Goal: Task Accomplishment & Management: Use online tool/utility

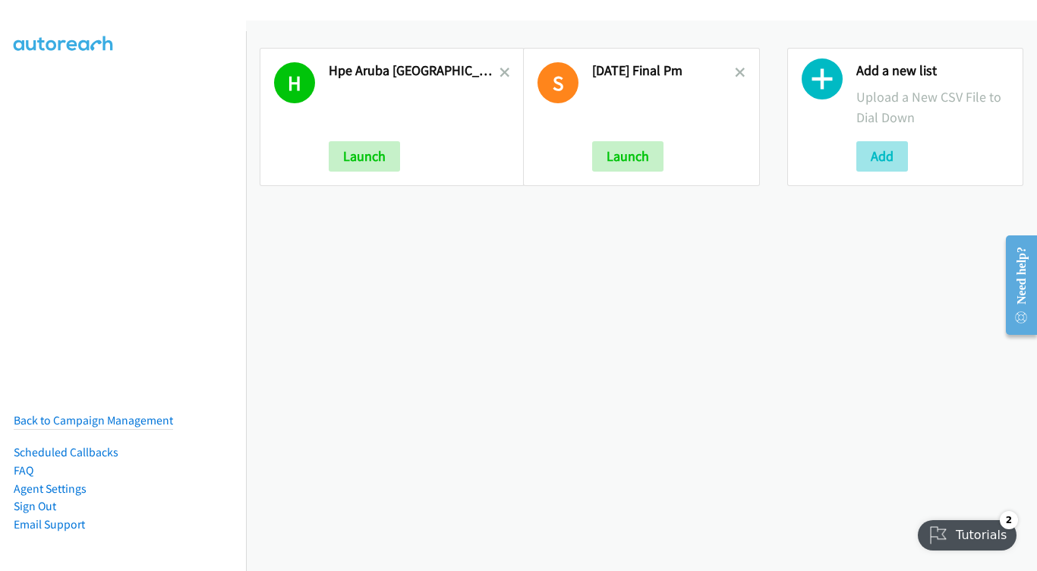
click at [894, 166] on button "Add" at bounding box center [882, 156] width 52 height 30
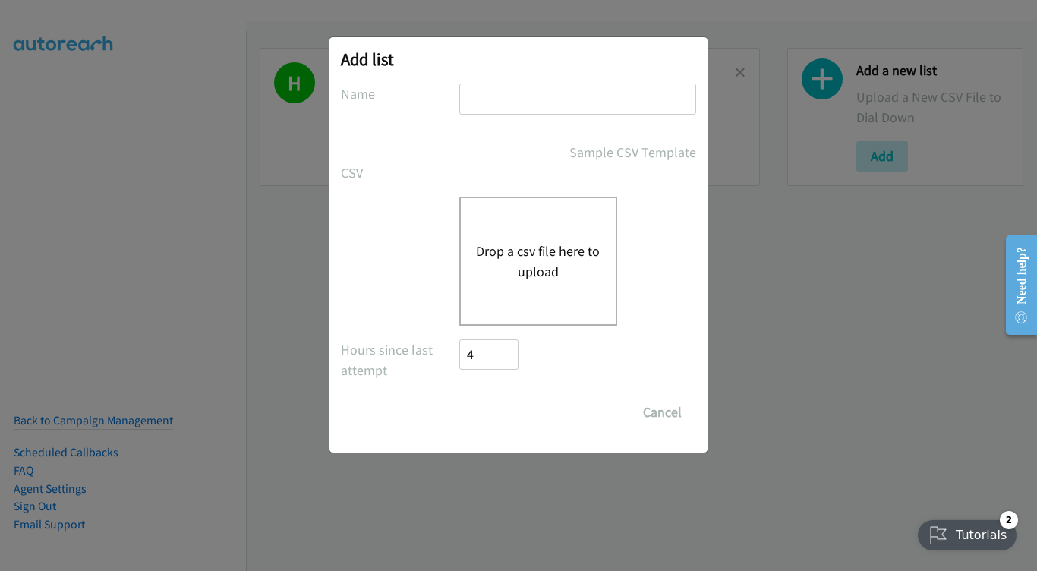
click at [529, 102] on input "text" at bounding box center [577, 98] width 237 height 31
type input "SEP 4 THURSDAY"
click at [594, 285] on div "Drop a csv file here to upload" at bounding box center [538, 261] width 158 height 129
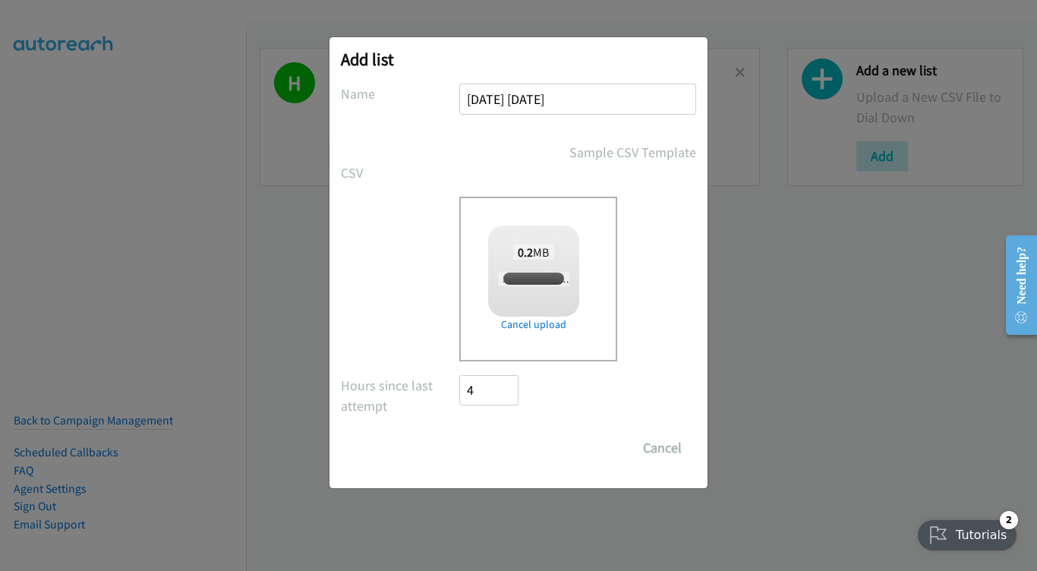
checkbox input "true"
click at [503, 456] on input "Save List" at bounding box center [499, 448] width 80 height 30
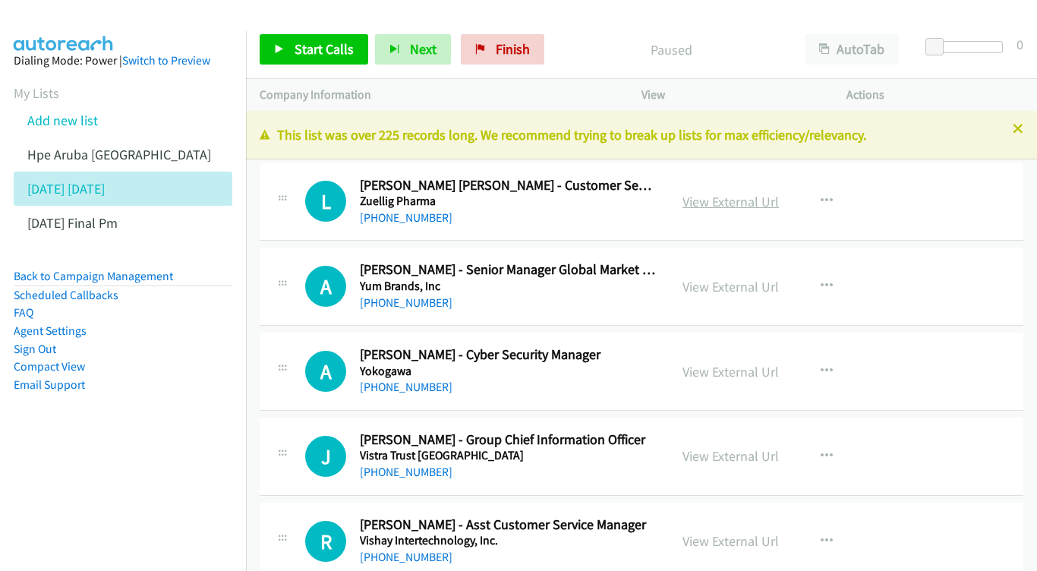
click at [753, 207] on link "View External Url" at bounding box center [730, 201] width 96 height 17
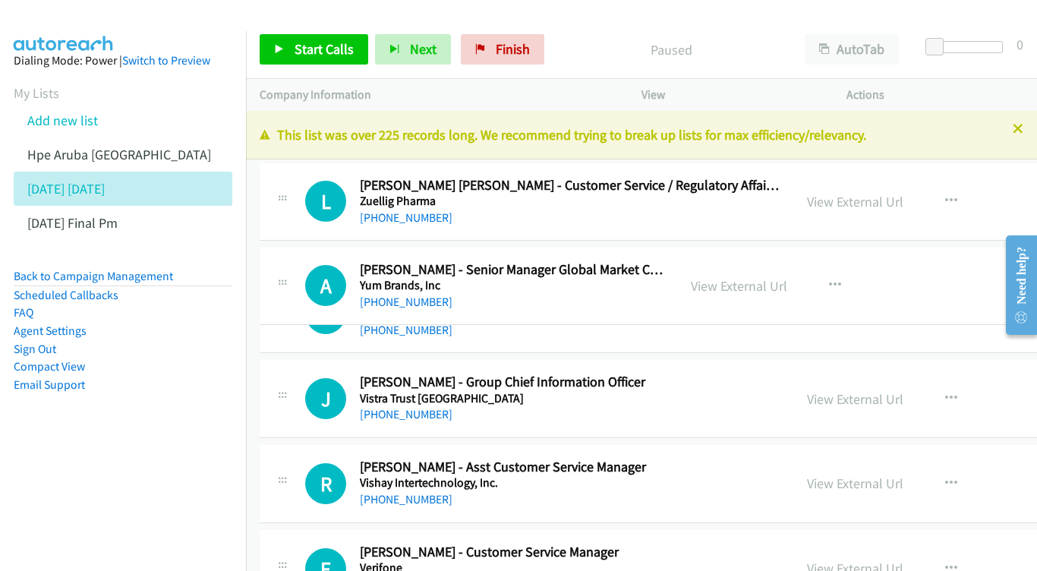
drag, startPoint x: 908, startPoint y: 285, endPoint x: 768, endPoint y: 229, distance: 150.3
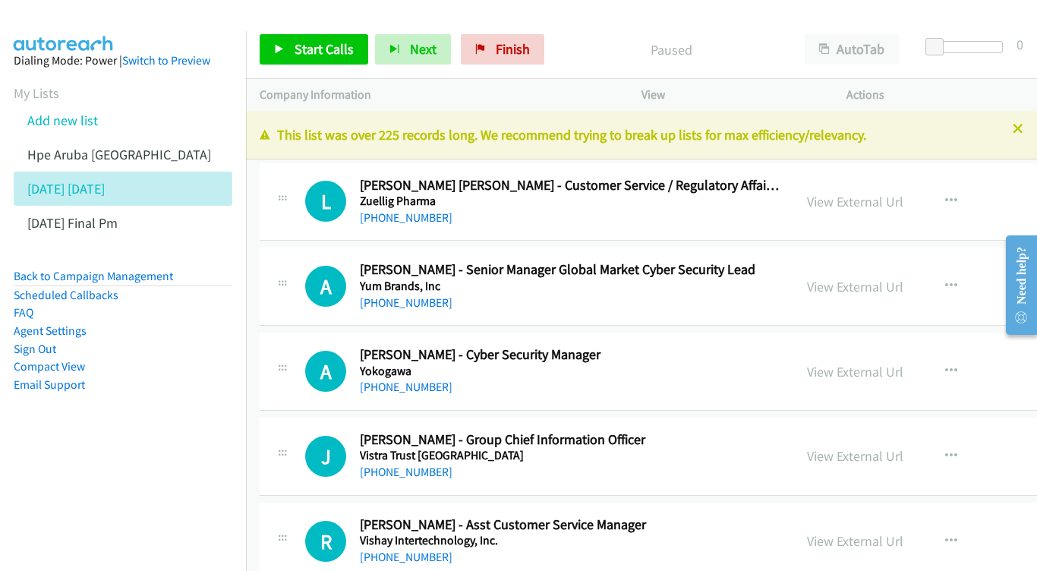
click at [865, 306] on div "View External Url View External Url Schedule/Manage Callback Start Calls Here R…" at bounding box center [933, 286] width 281 height 50
click at [877, 290] on link "View External Url" at bounding box center [855, 286] width 96 height 17
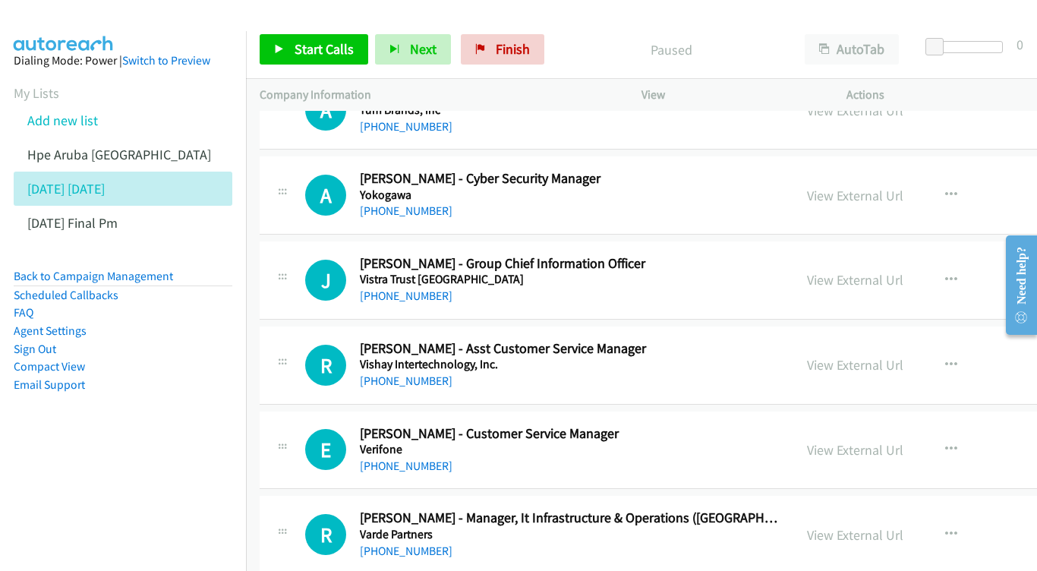
scroll to position [177, 0]
click at [897, 197] on link "View External Url" at bounding box center [855, 194] width 96 height 17
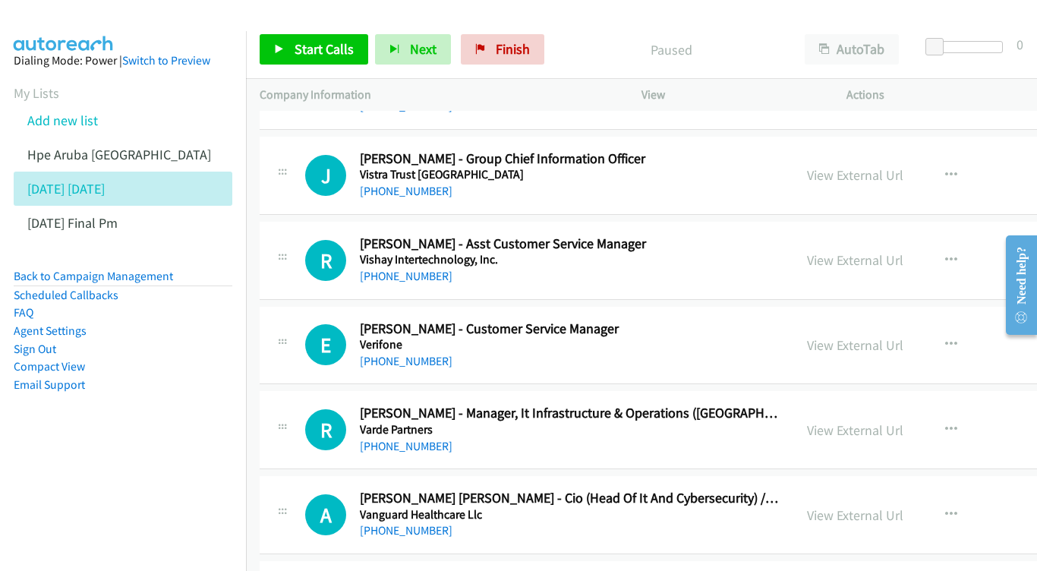
scroll to position [282, 0]
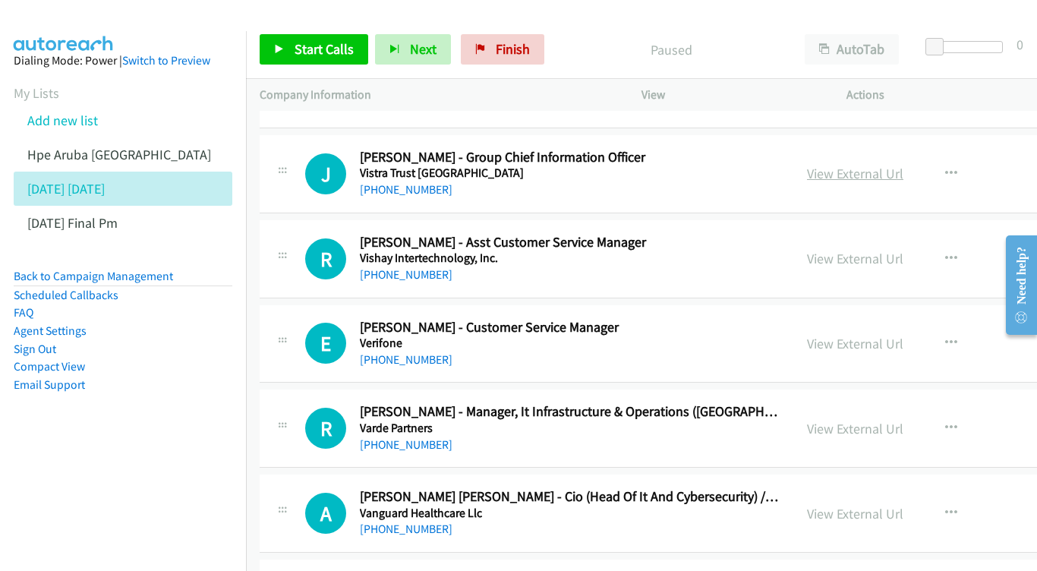
click at [903, 172] on link "View External Url" at bounding box center [855, 173] width 96 height 17
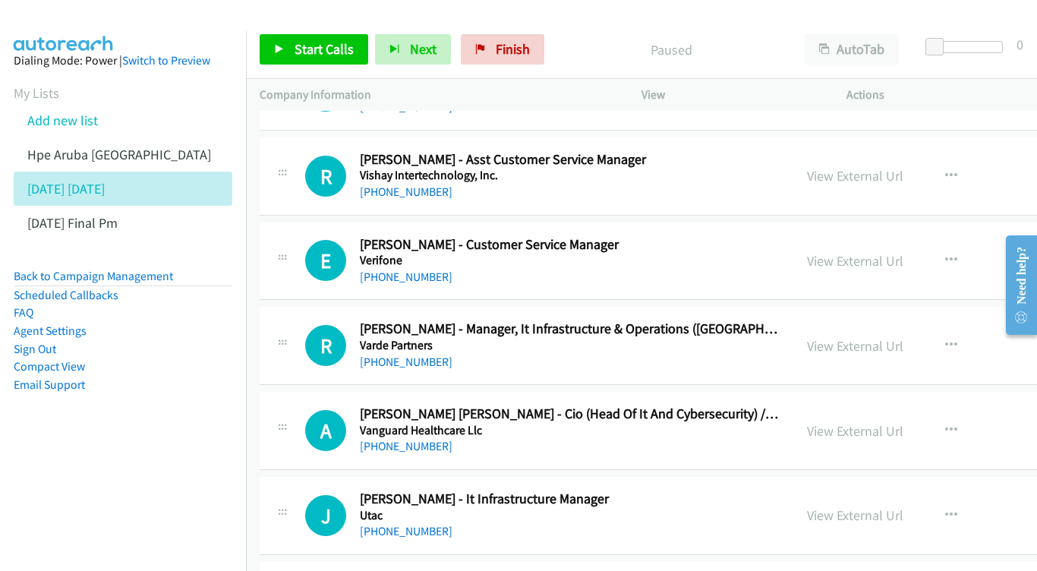
scroll to position [443, 0]
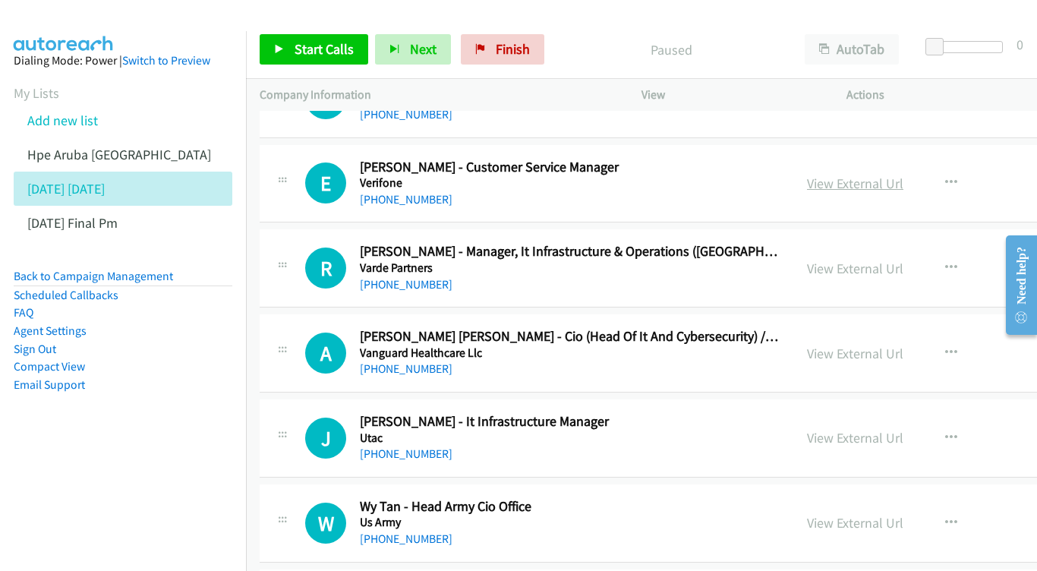
click at [901, 182] on link "View External Url" at bounding box center [855, 183] width 96 height 17
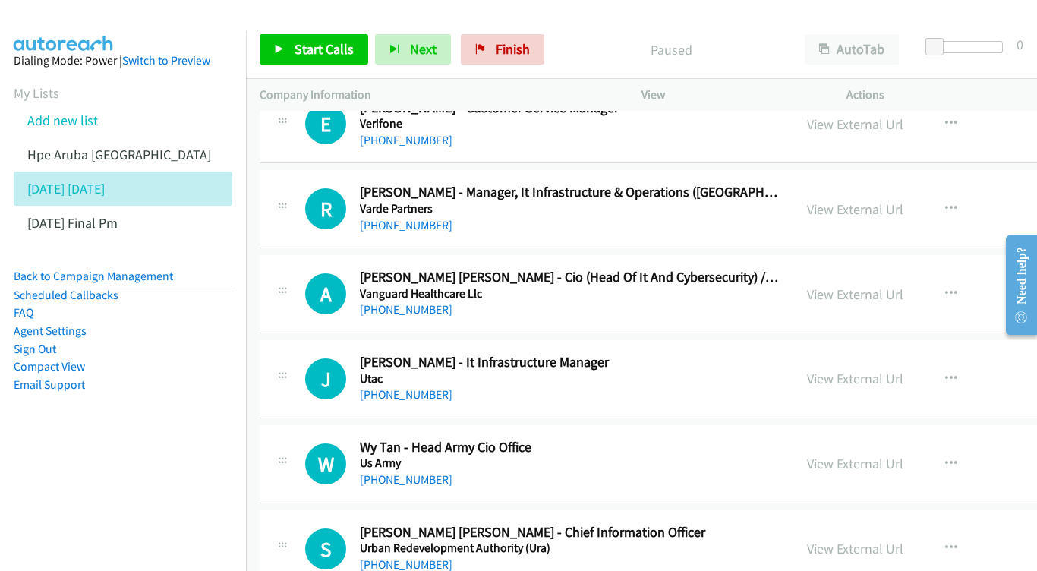
scroll to position [516, 0]
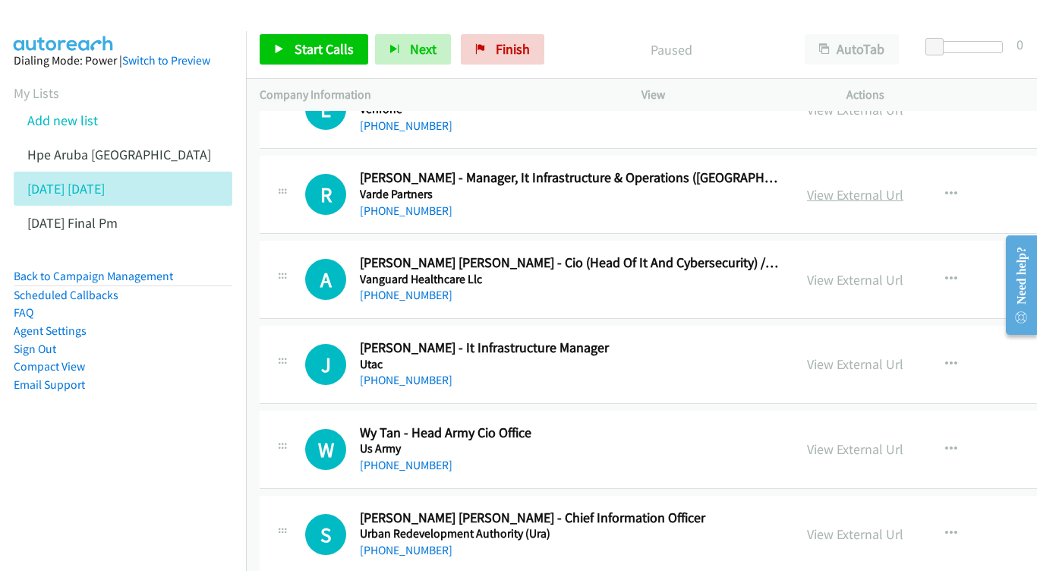
click at [903, 186] on link "View External Url" at bounding box center [855, 194] width 96 height 17
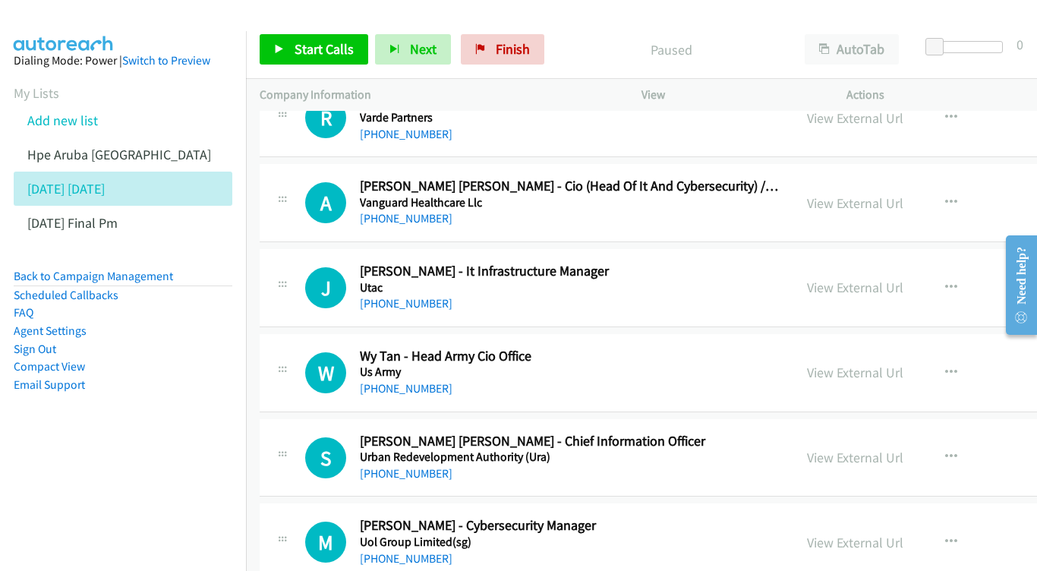
scroll to position [594, 0]
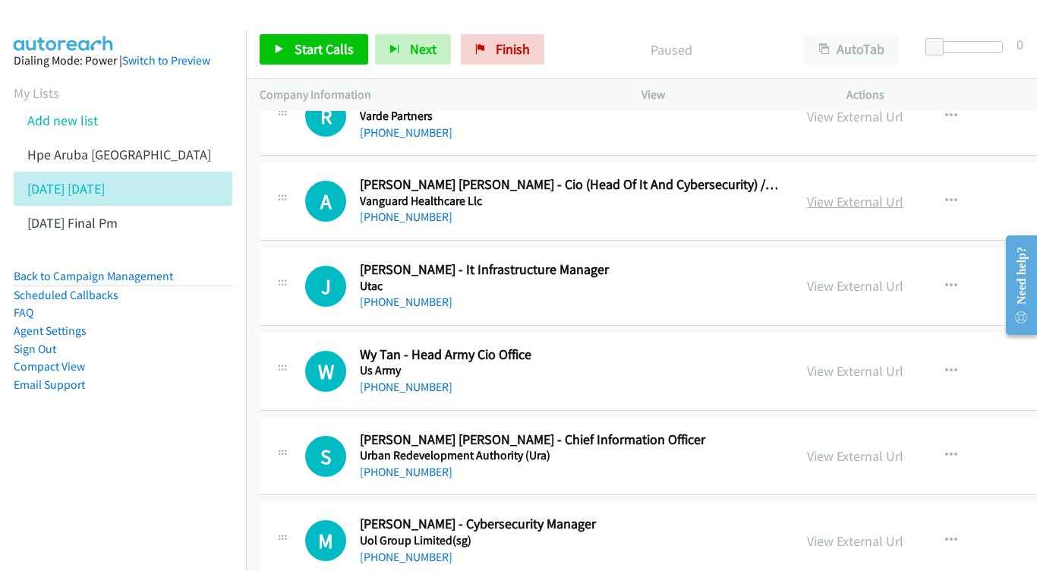
click at [888, 193] on link "View External Url" at bounding box center [855, 201] width 96 height 17
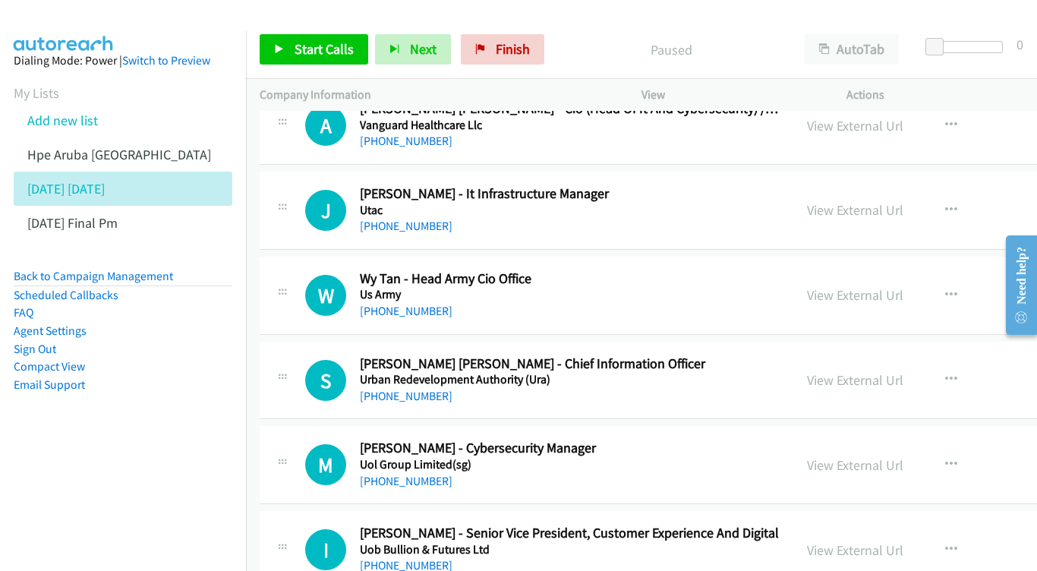
scroll to position [685, 0]
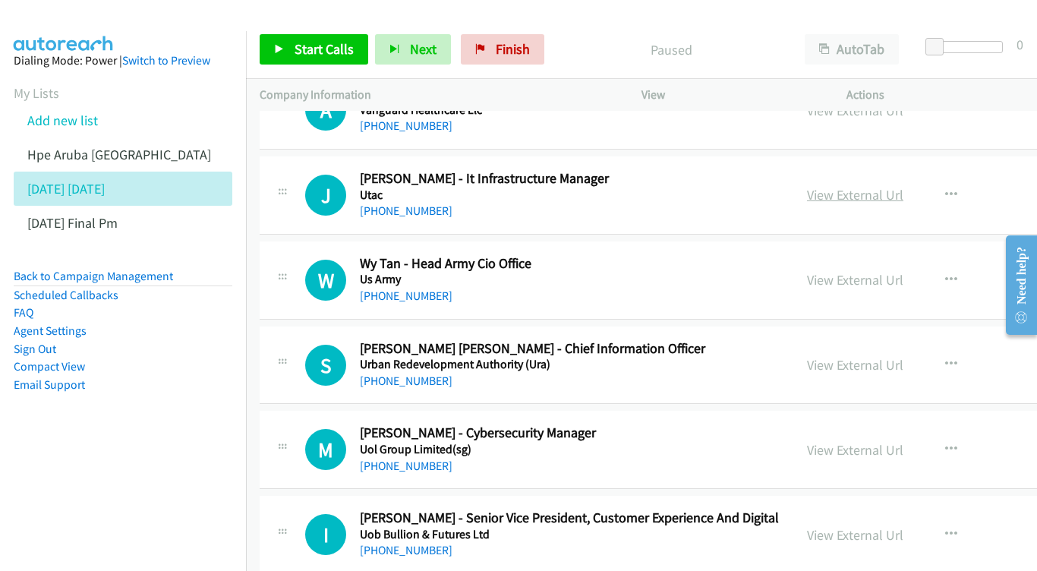
click at [874, 186] on link "View External Url" at bounding box center [855, 194] width 96 height 17
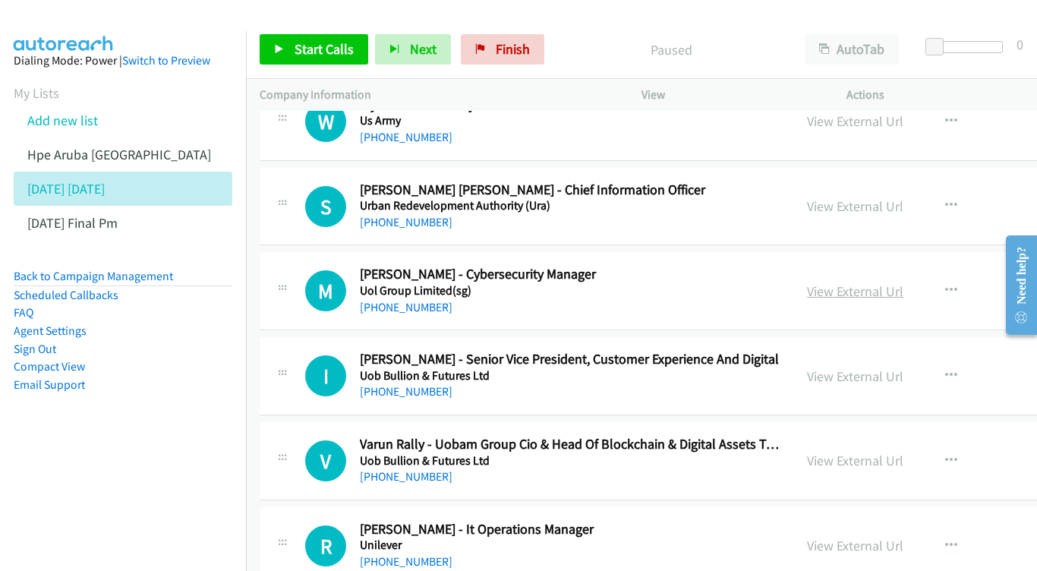
scroll to position [844, 0]
click at [884, 197] on link "View External Url" at bounding box center [855, 205] width 96 height 17
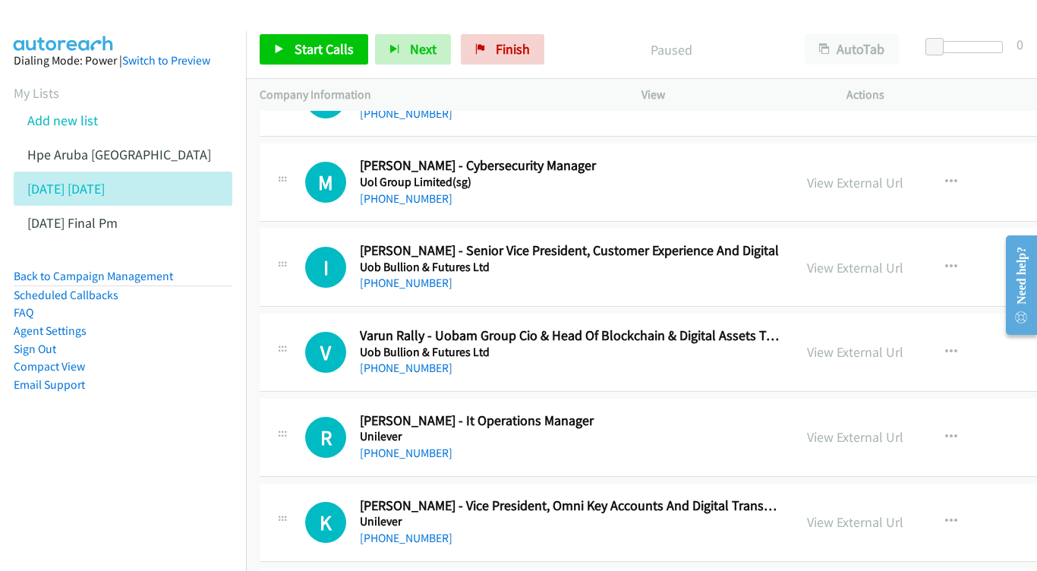
scroll to position [954, 0]
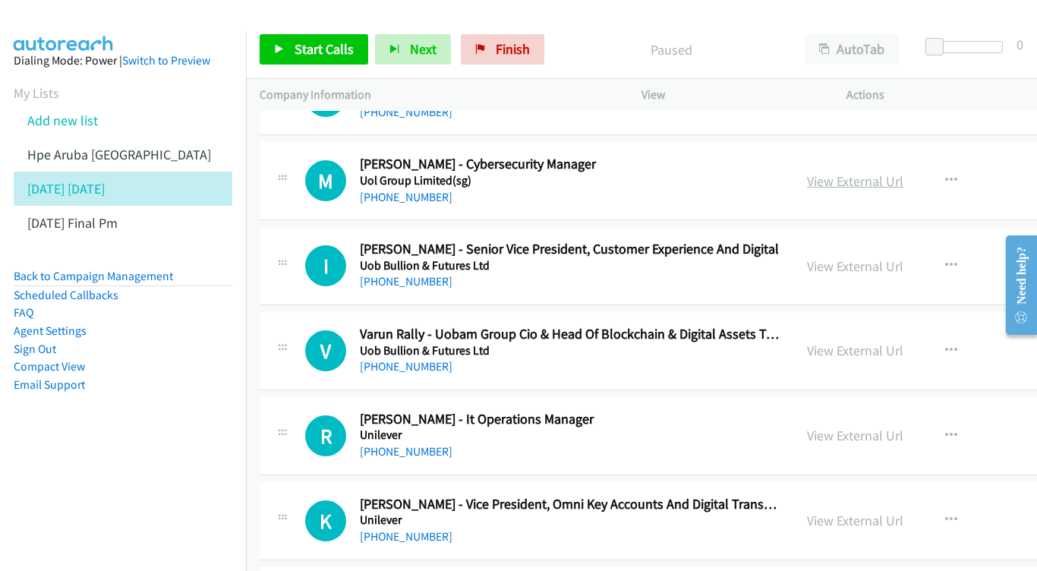
click at [903, 172] on link "View External Url" at bounding box center [855, 180] width 96 height 17
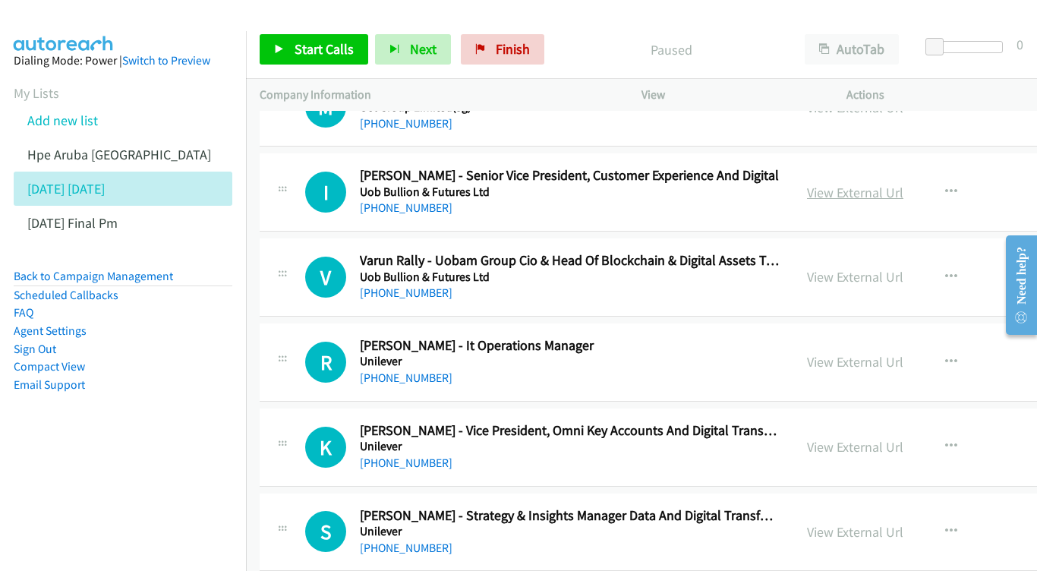
scroll to position [1028, 0]
click at [885, 184] on link "View External Url" at bounding box center [855, 192] width 96 height 17
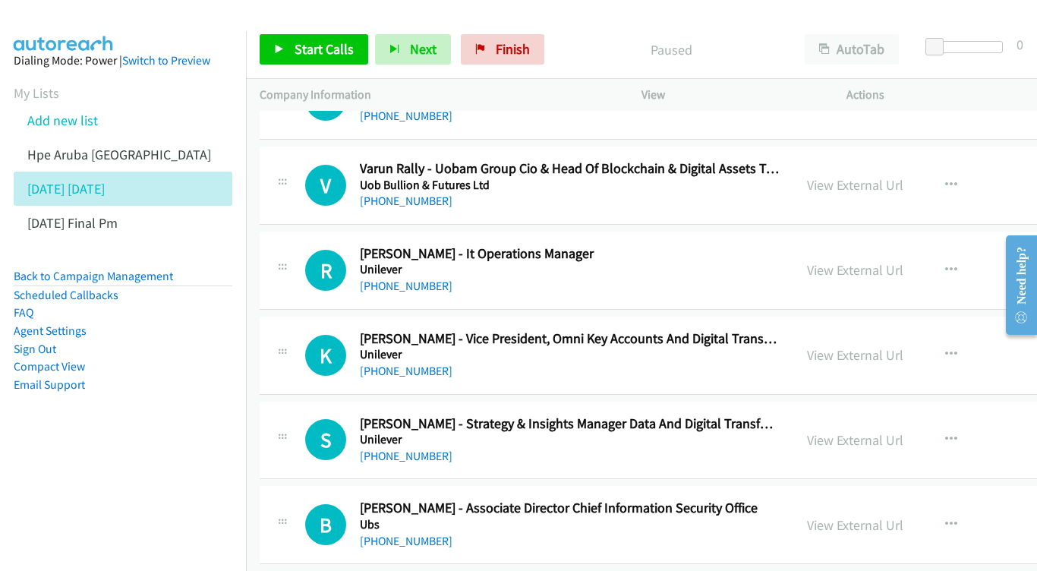
scroll to position [1121, 0]
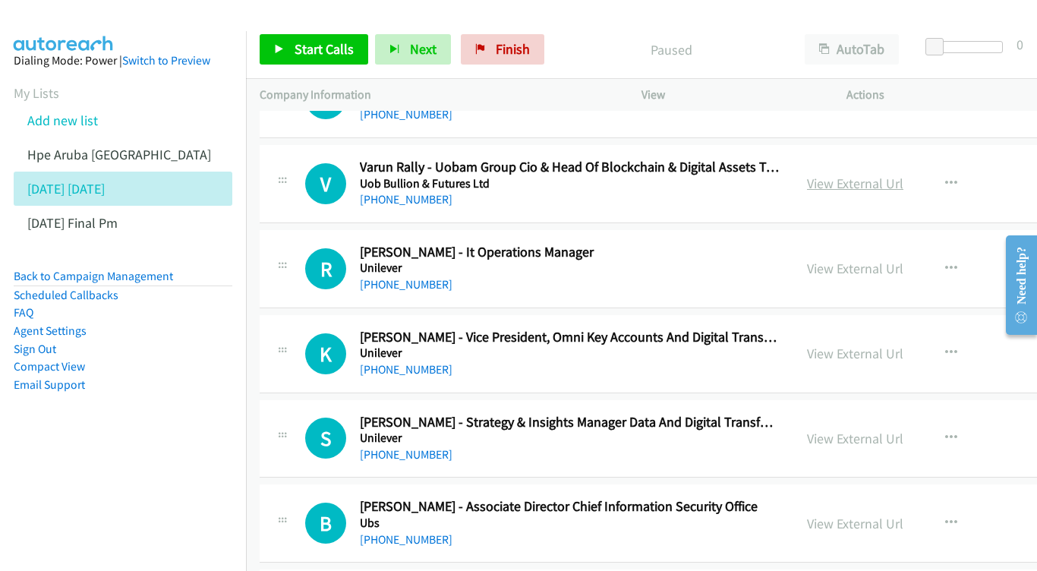
click at [903, 175] on link "View External Url" at bounding box center [855, 183] width 96 height 17
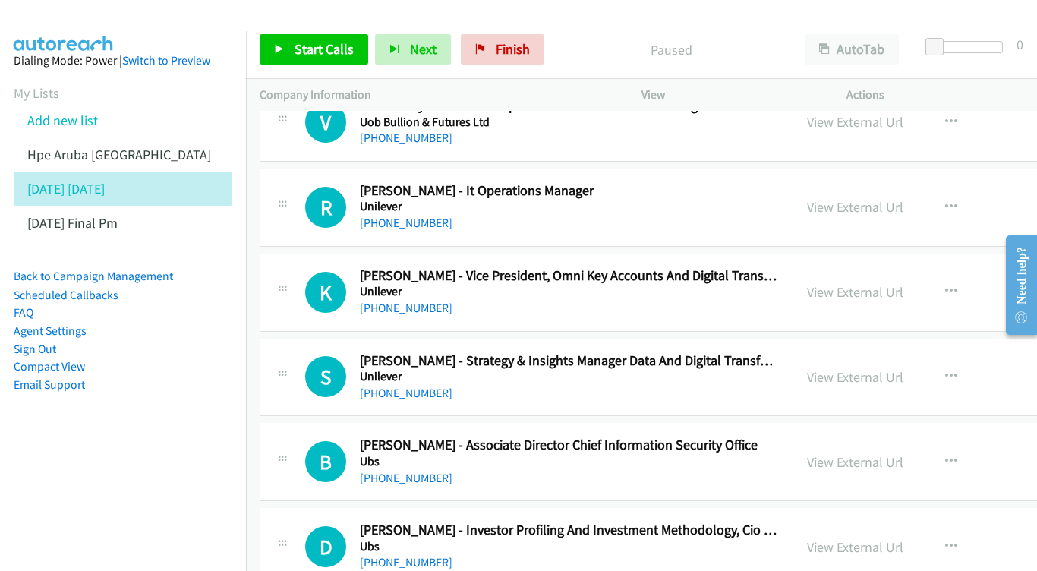
scroll to position [1195, 0]
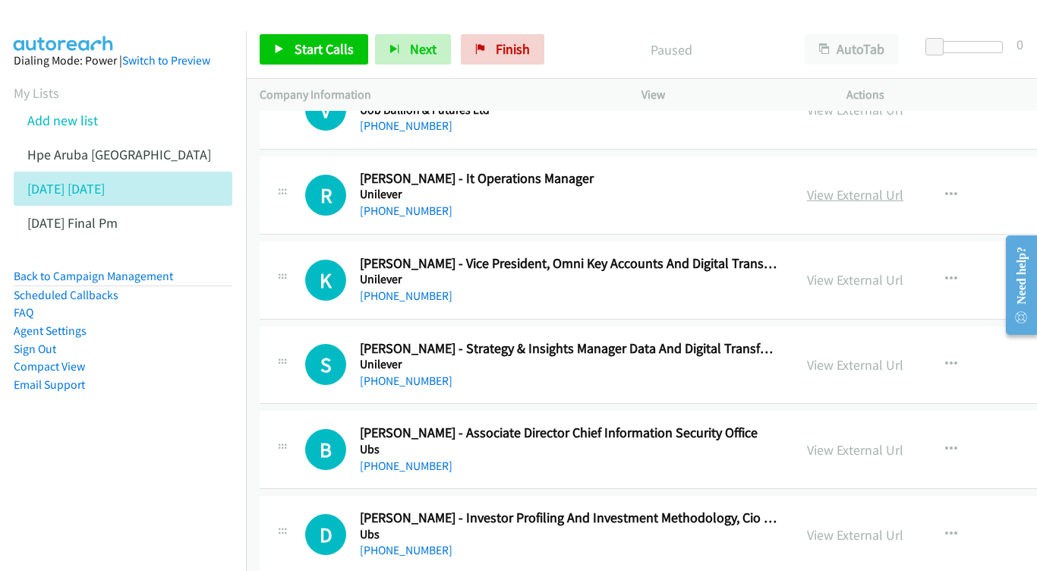
click at [896, 186] on link "View External Url" at bounding box center [855, 194] width 96 height 17
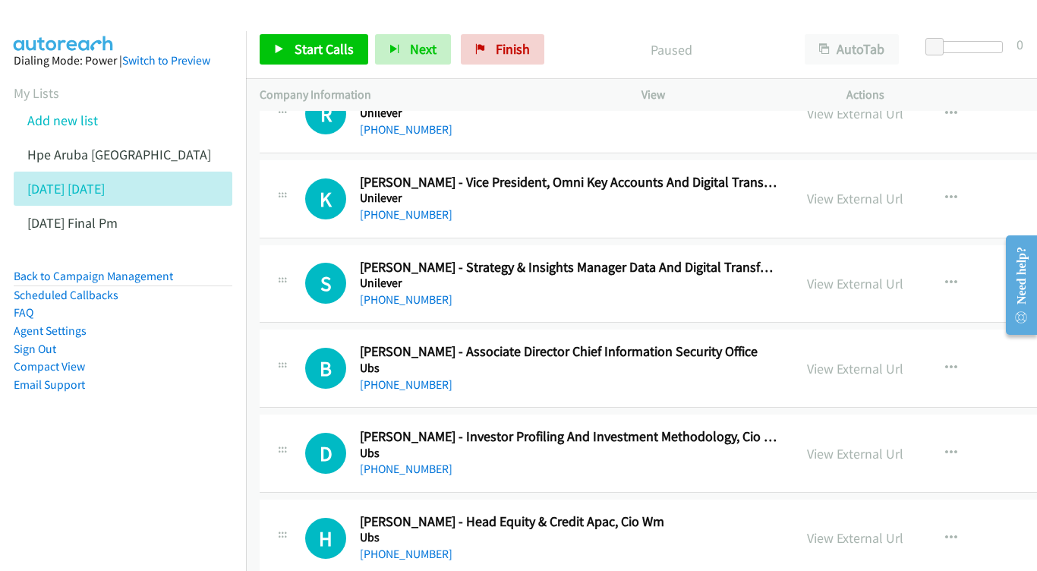
scroll to position [1277, 0]
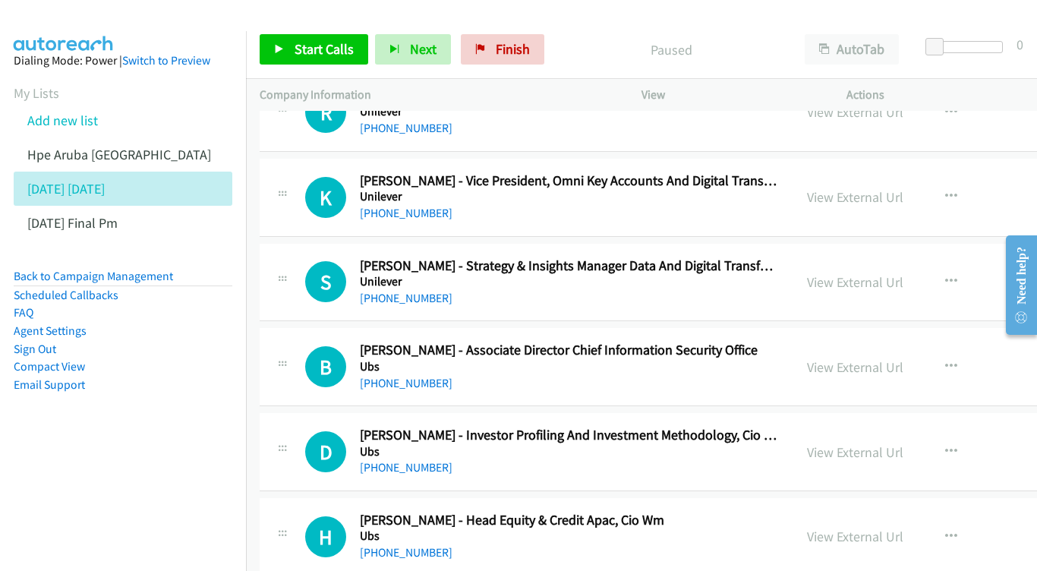
click at [920, 172] on div "View External Url View External Url Schedule/Manage Callback Start Calls Here R…" at bounding box center [933, 197] width 281 height 50
click at [895, 188] on link "View External Url" at bounding box center [855, 196] width 96 height 17
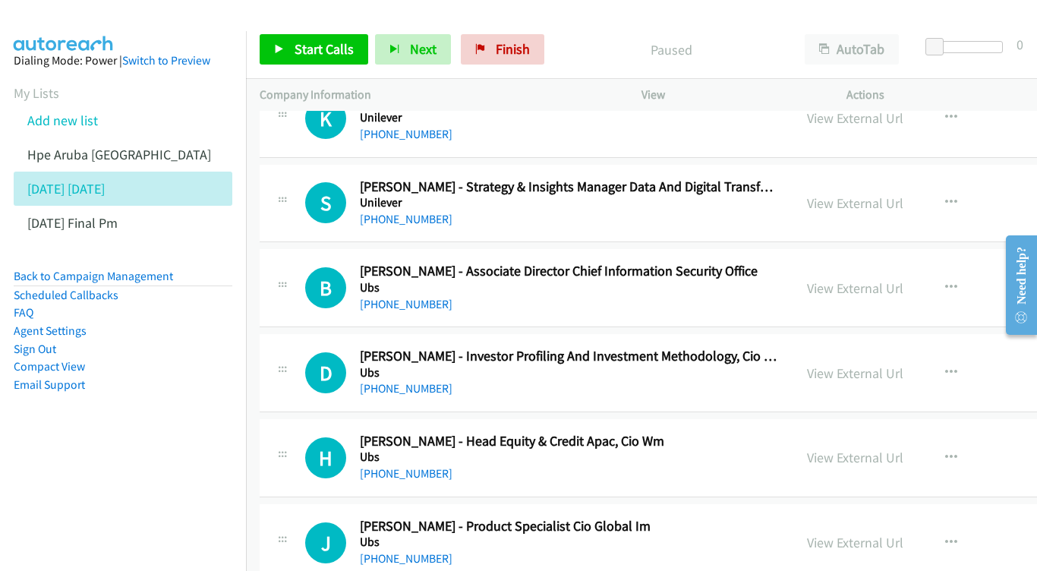
scroll to position [1358, 0]
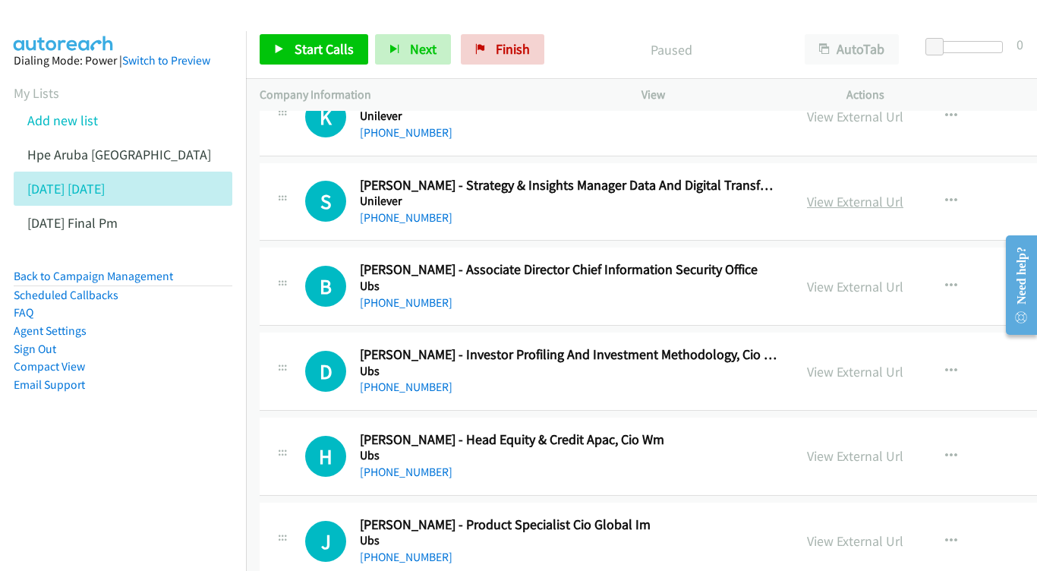
click at [896, 193] on link "View External Url" at bounding box center [855, 201] width 96 height 17
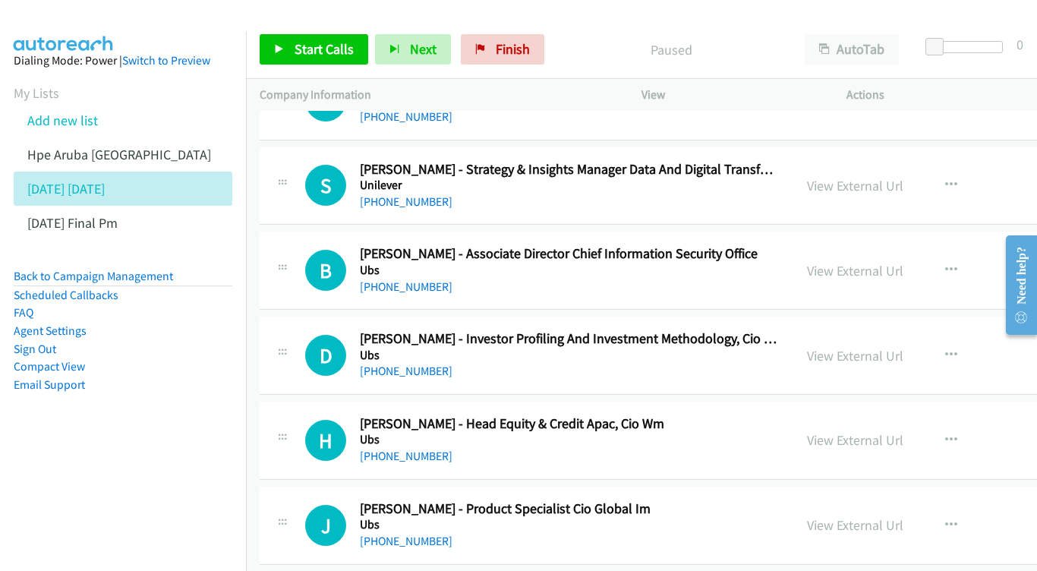
scroll to position [1441, 0]
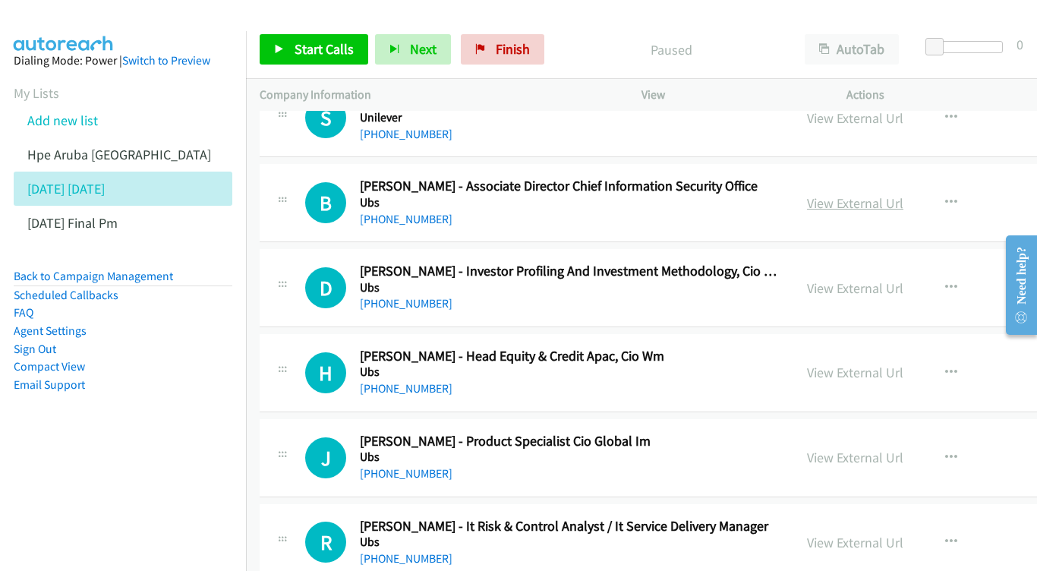
click at [864, 194] on link "View External Url" at bounding box center [855, 202] width 96 height 17
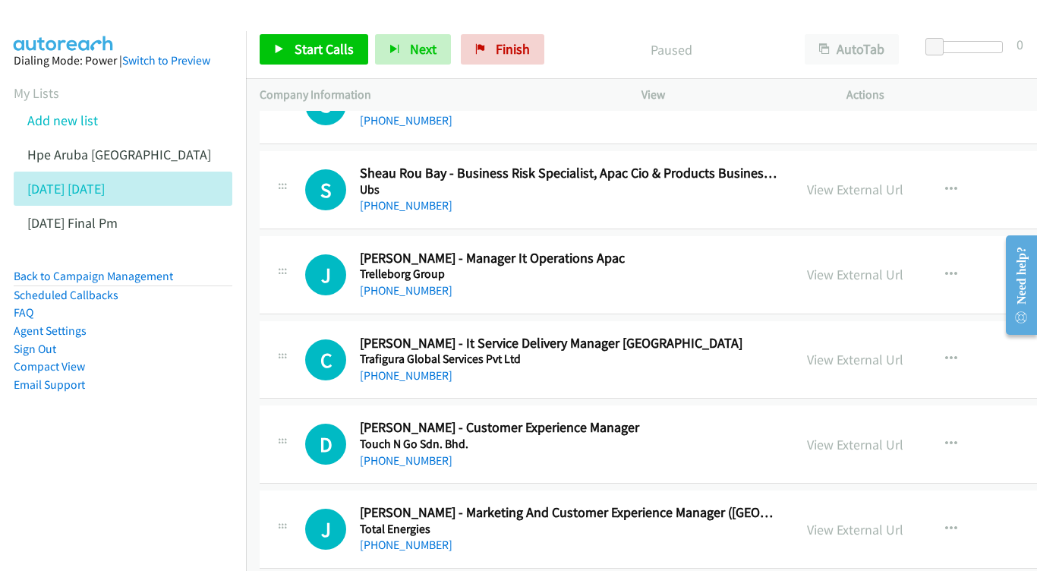
scroll to position [2121, 0]
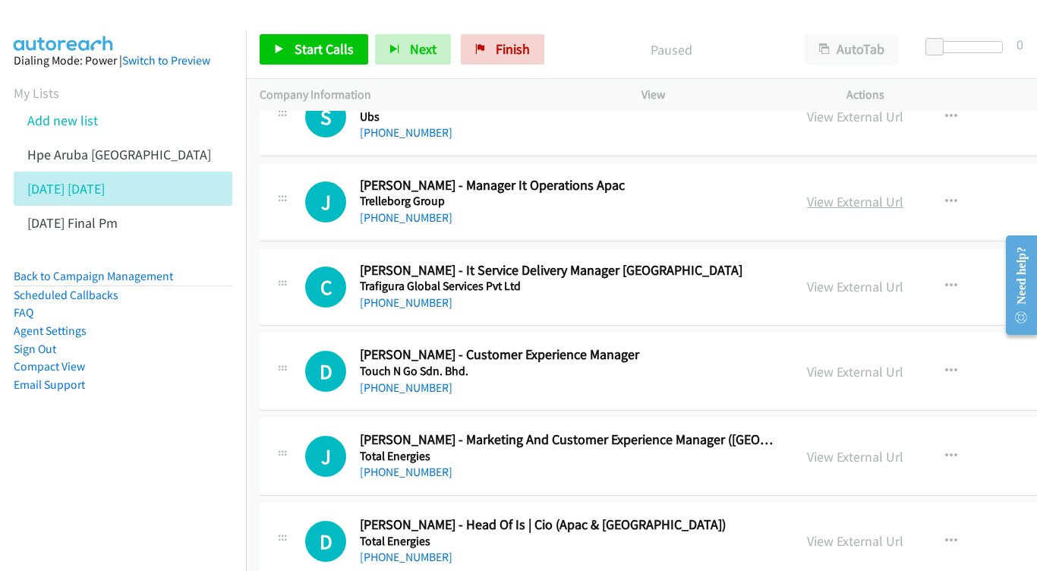
click at [903, 193] on link "View External Url" at bounding box center [855, 201] width 96 height 17
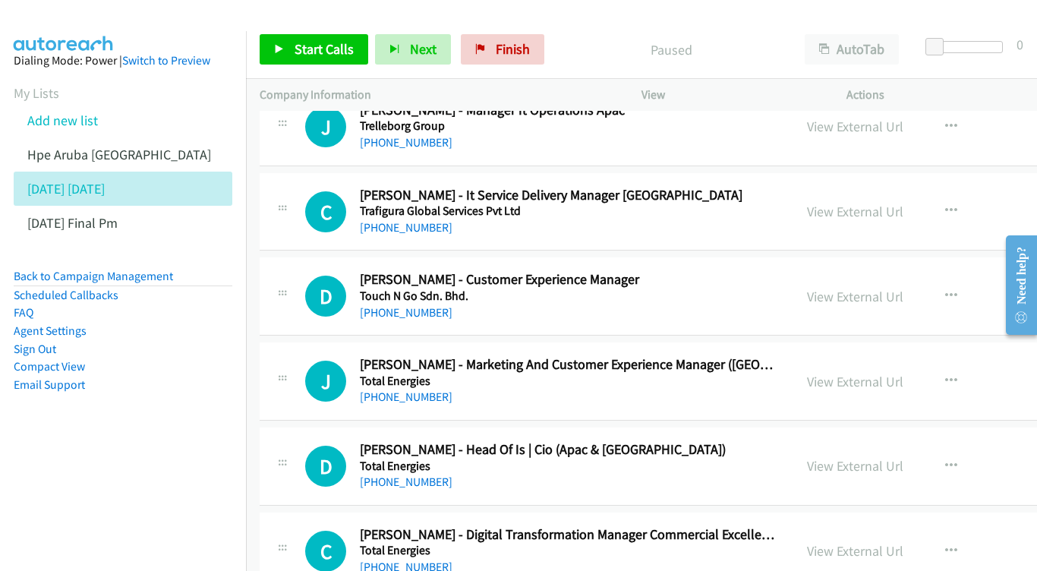
scroll to position [2209, 0]
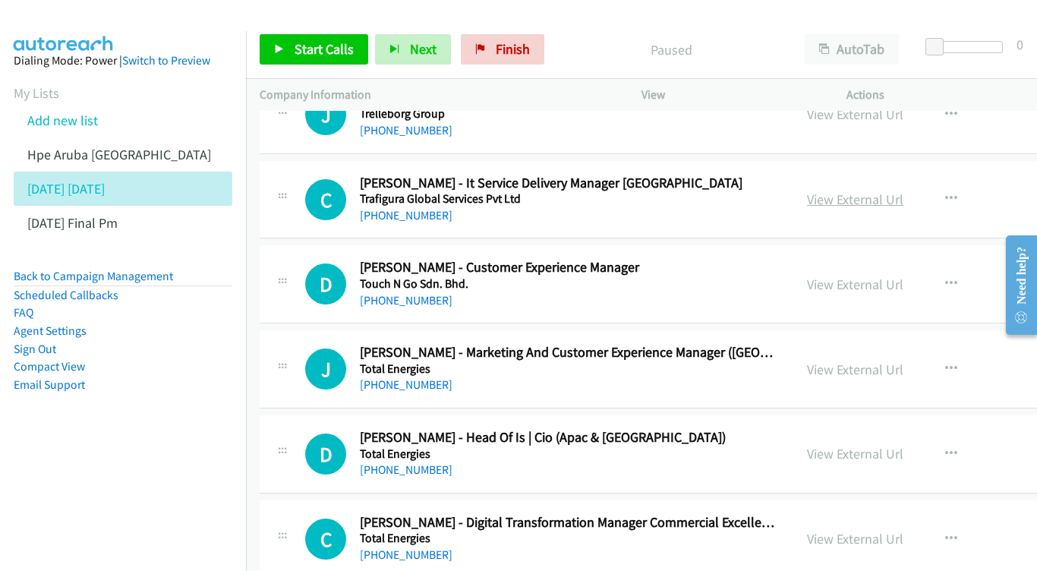
click at [871, 191] on link "View External Url" at bounding box center [855, 199] width 96 height 17
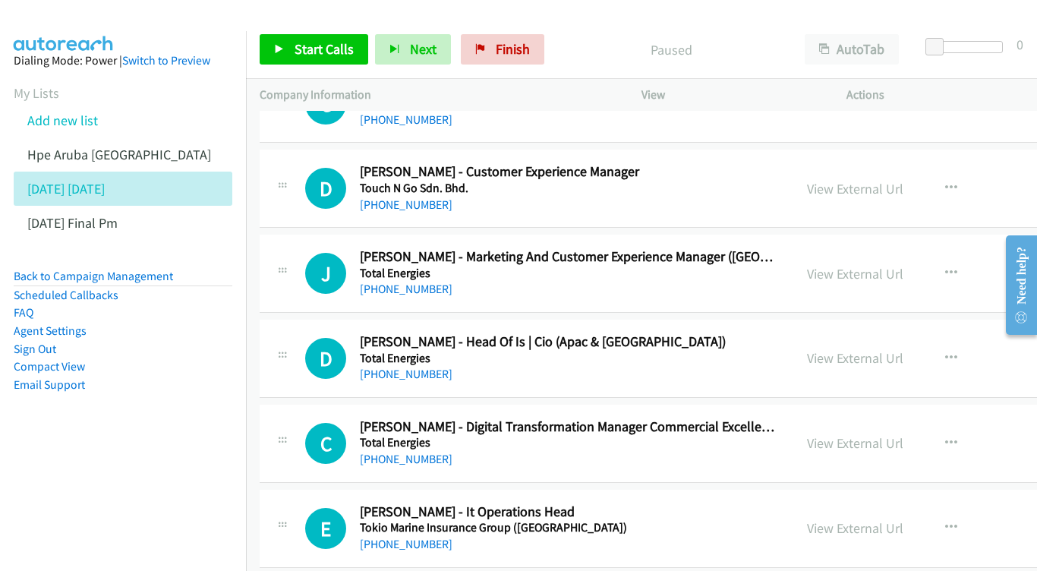
scroll to position [2304, 0]
click at [903, 180] on link "View External Url" at bounding box center [855, 188] width 96 height 17
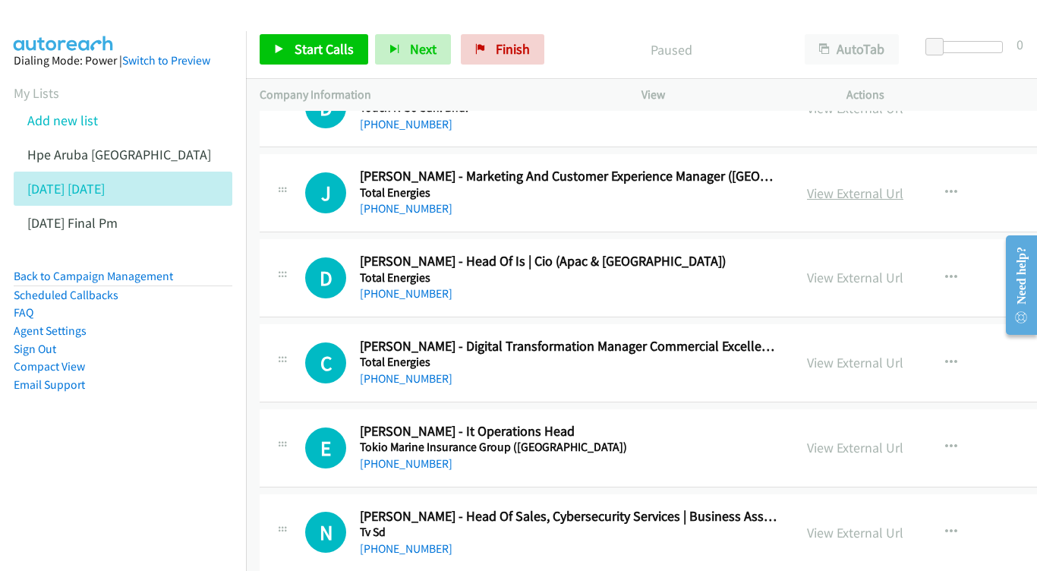
scroll to position [2386, 0]
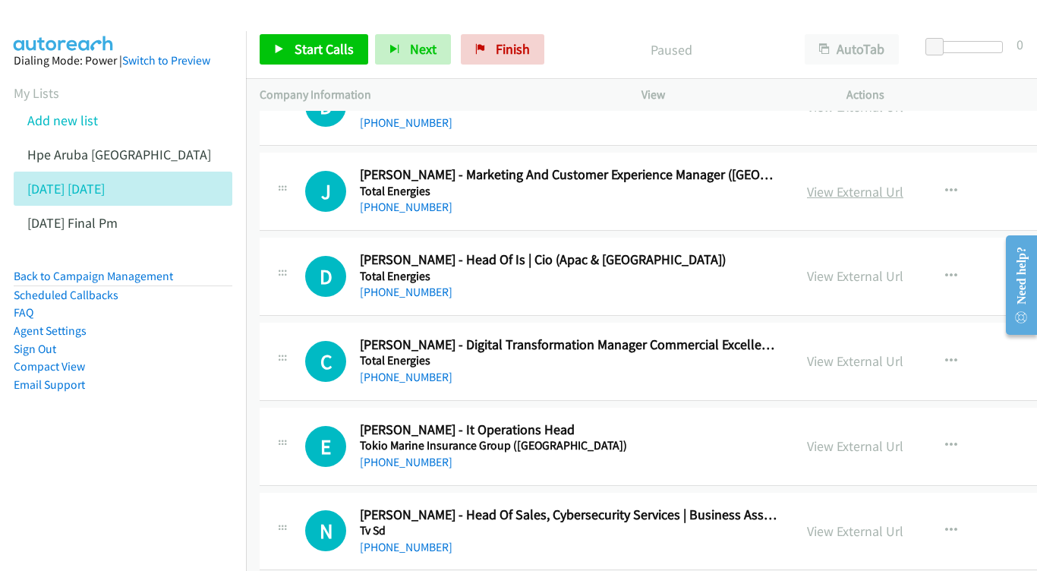
click at [903, 183] on link "View External Url" at bounding box center [855, 191] width 96 height 17
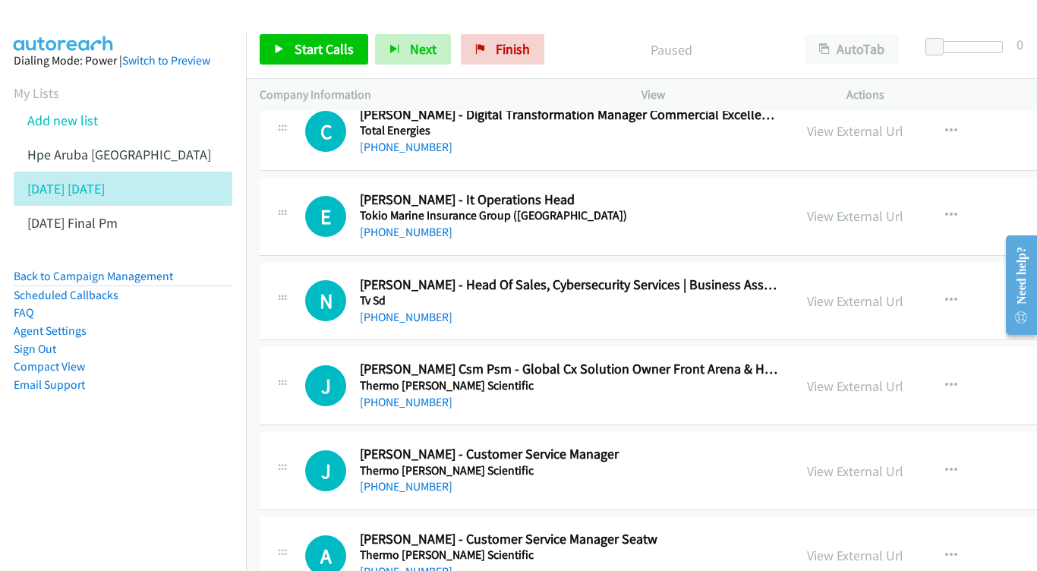
scroll to position [2625, 0]
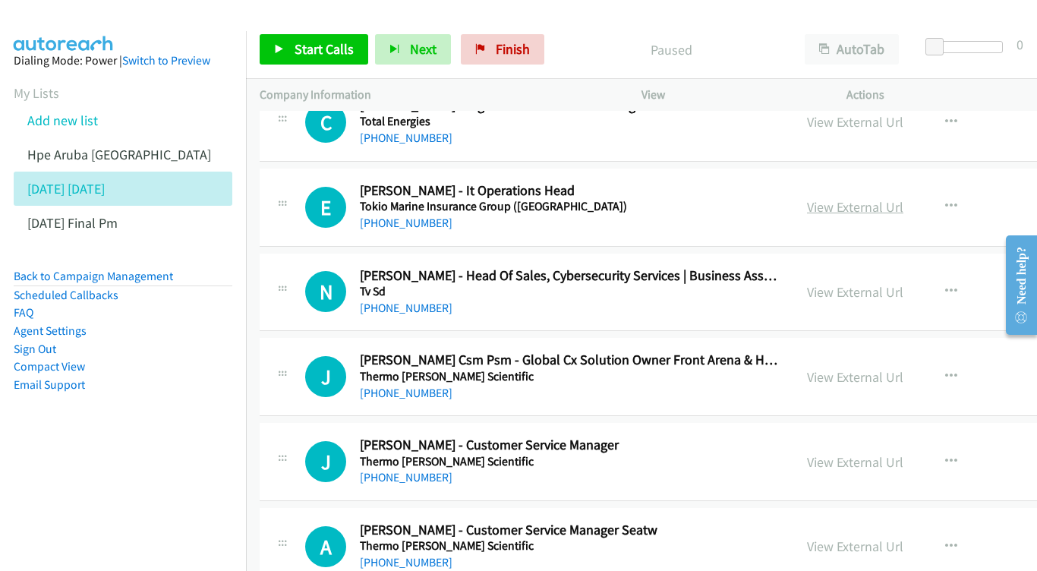
click at [871, 198] on link "View External Url" at bounding box center [855, 206] width 96 height 17
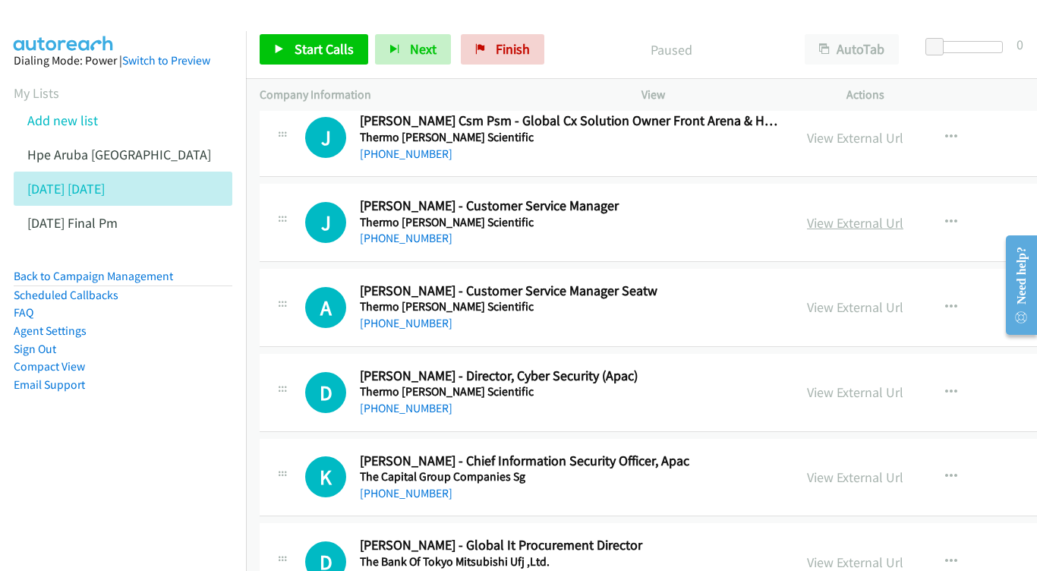
scroll to position [2867, 0]
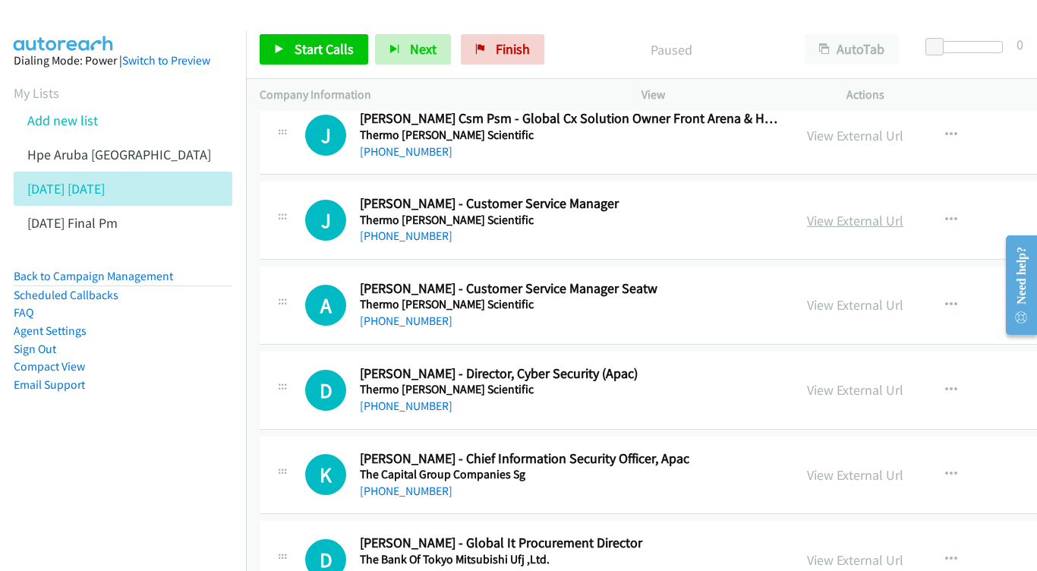
click at [882, 212] on link "View External Url" at bounding box center [855, 220] width 96 height 17
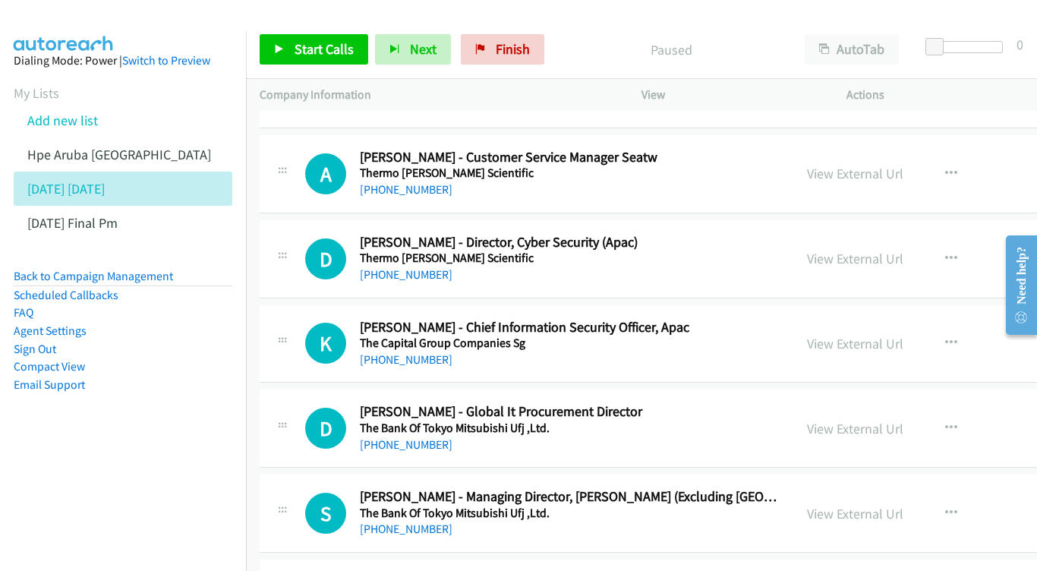
scroll to position [2975, 0]
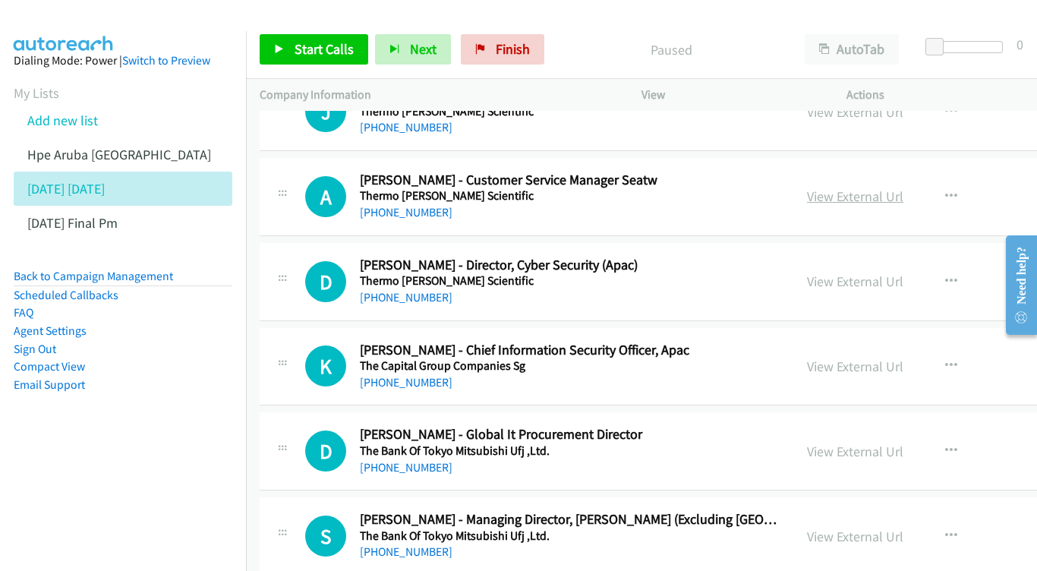
click at [903, 187] on link "View External Url" at bounding box center [855, 195] width 96 height 17
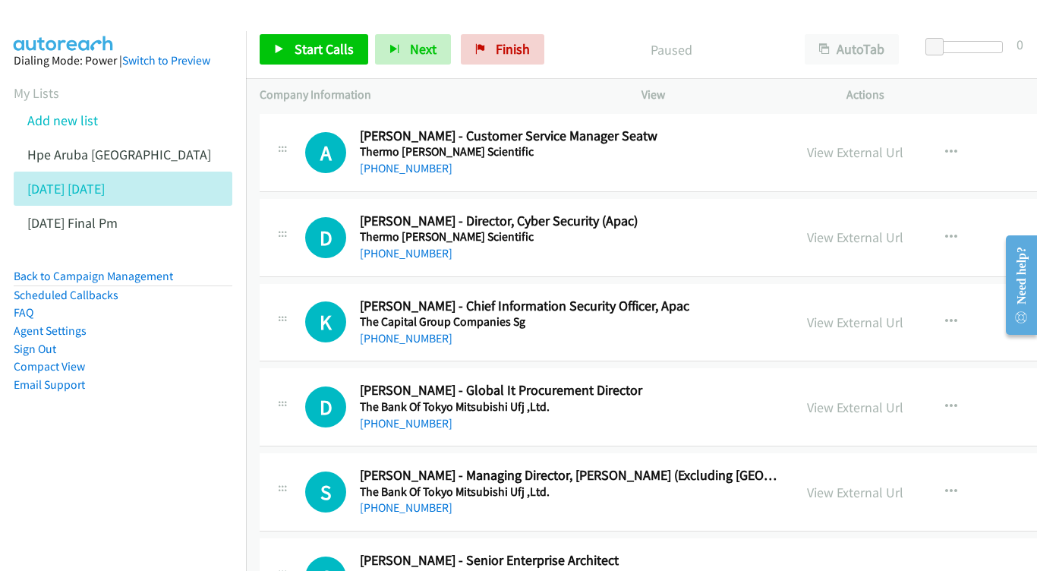
scroll to position [3042, 0]
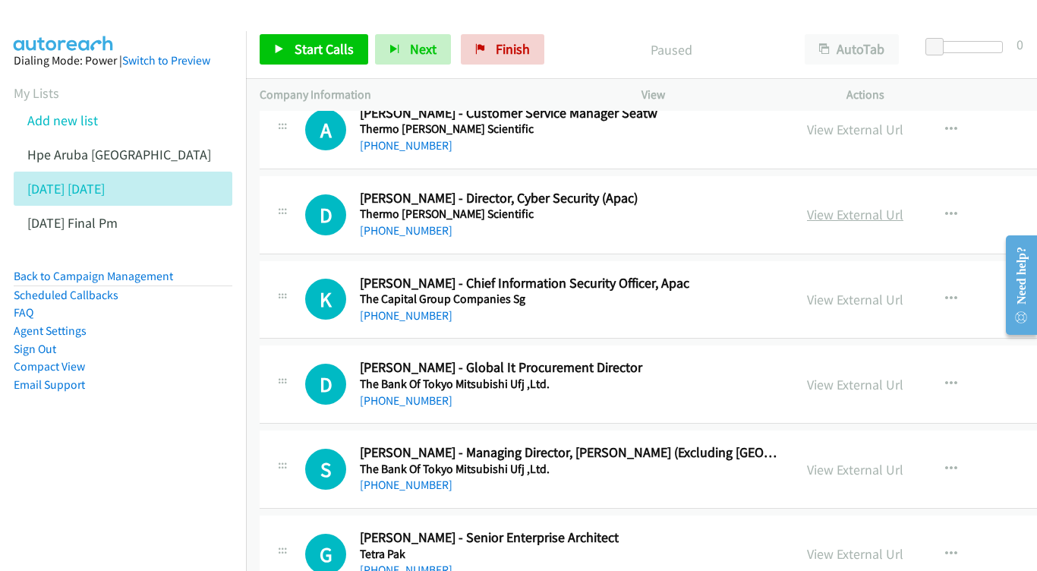
click at [903, 206] on link "View External Url" at bounding box center [855, 214] width 96 height 17
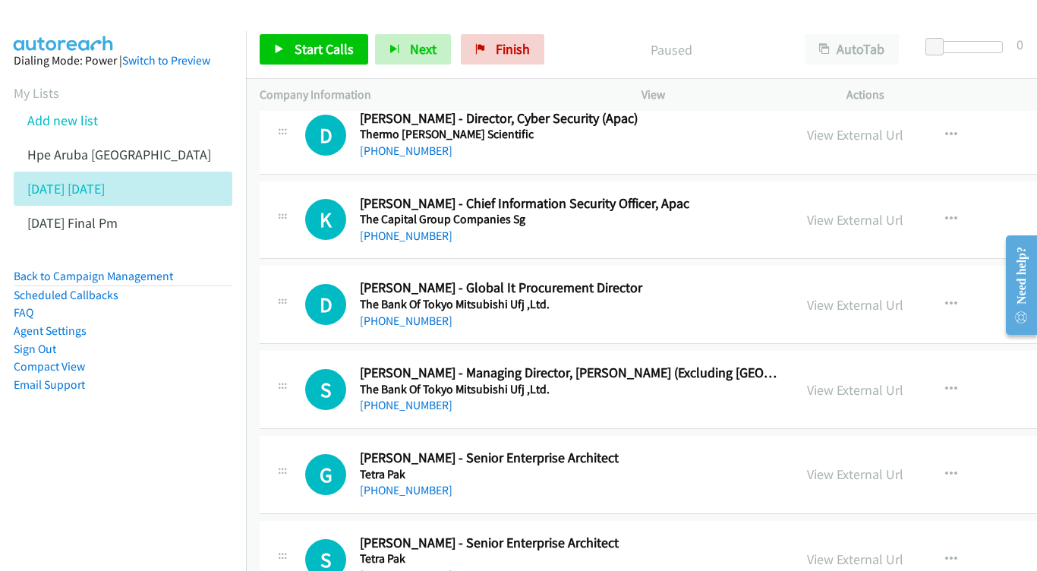
scroll to position [3146, 0]
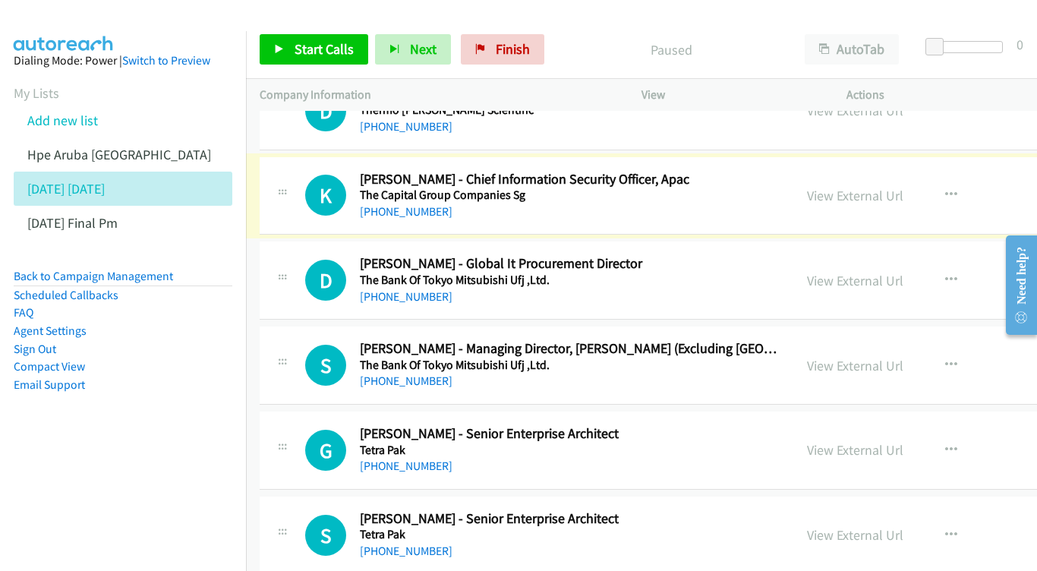
click at [880, 171] on div "View External Url View External Url Schedule/Manage Callback Start Calls Here R…" at bounding box center [933, 196] width 281 height 50
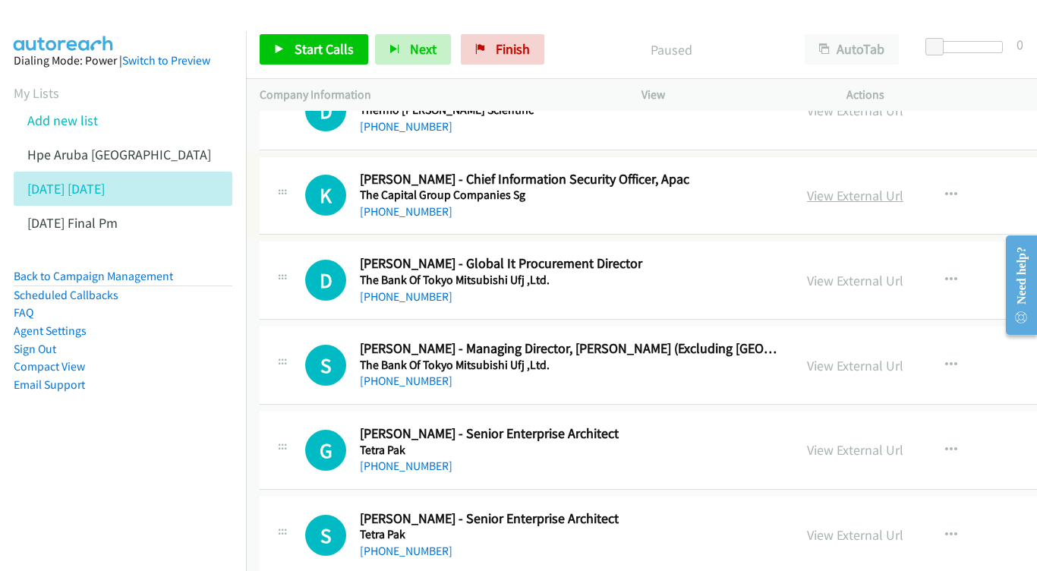
click at [881, 187] on link "View External Url" at bounding box center [855, 195] width 96 height 17
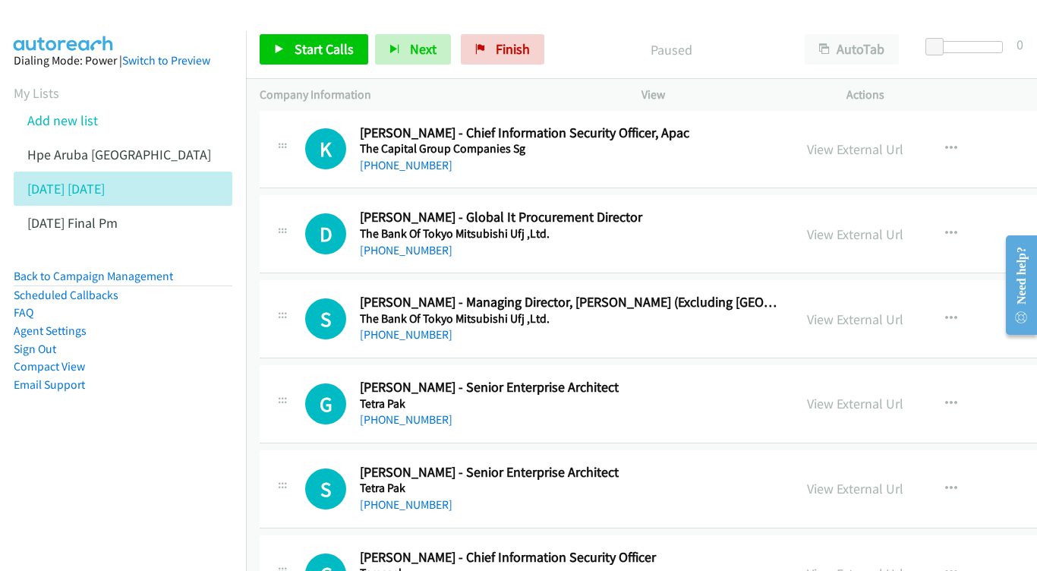
scroll to position [3195, 0]
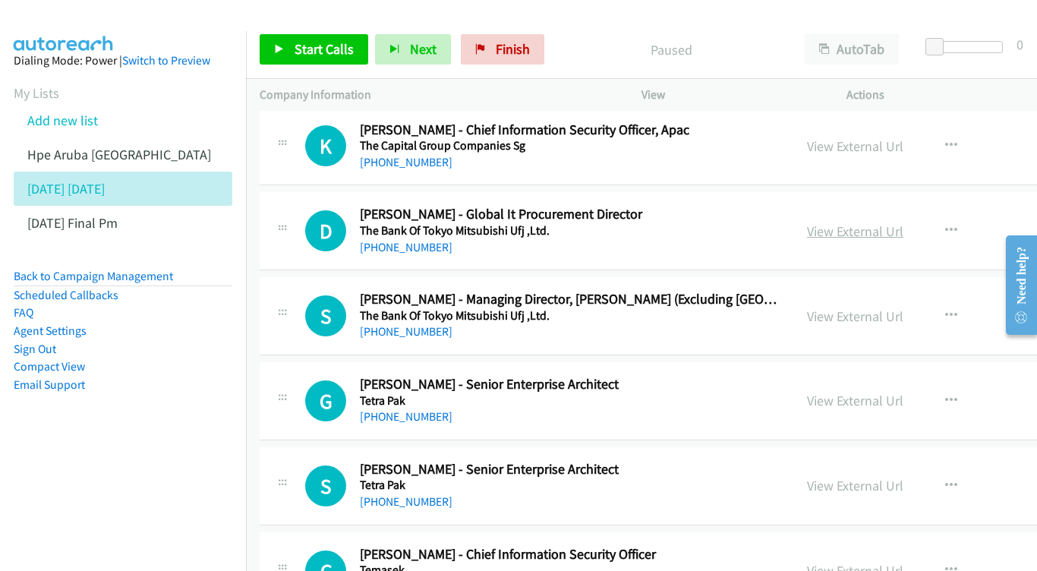
click at [893, 222] on link "View External Url" at bounding box center [855, 230] width 96 height 17
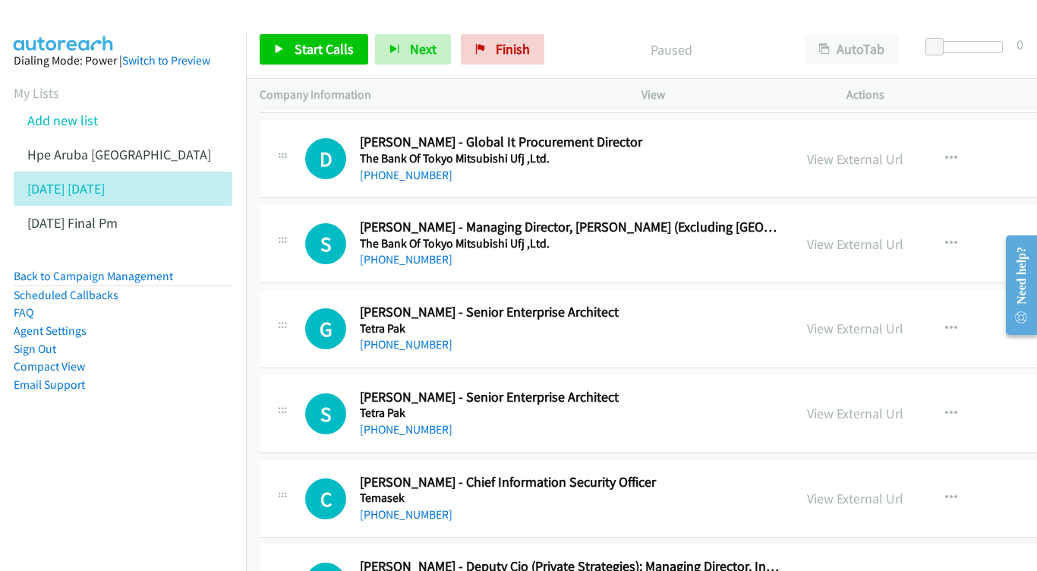
scroll to position [3271, 0]
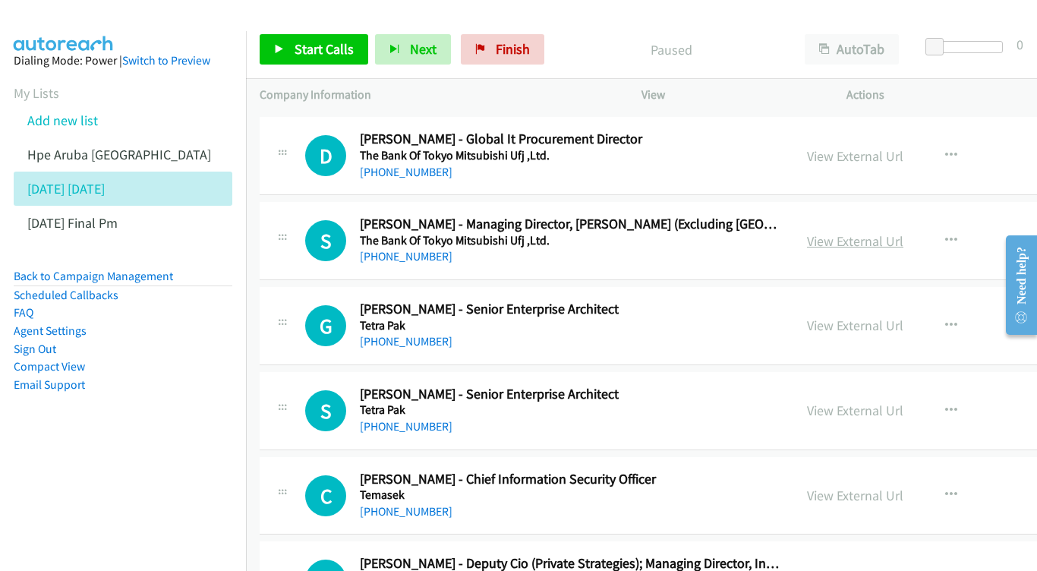
click at [902, 232] on link "View External Url" at bounding box center [855, 240] width 96 height 17
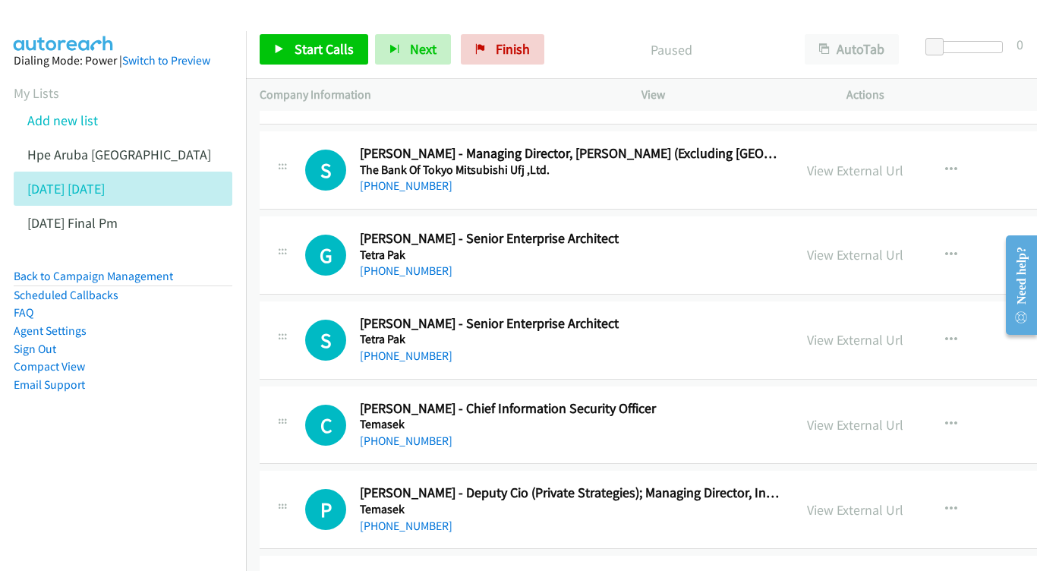
scroll to position [3344, 0]
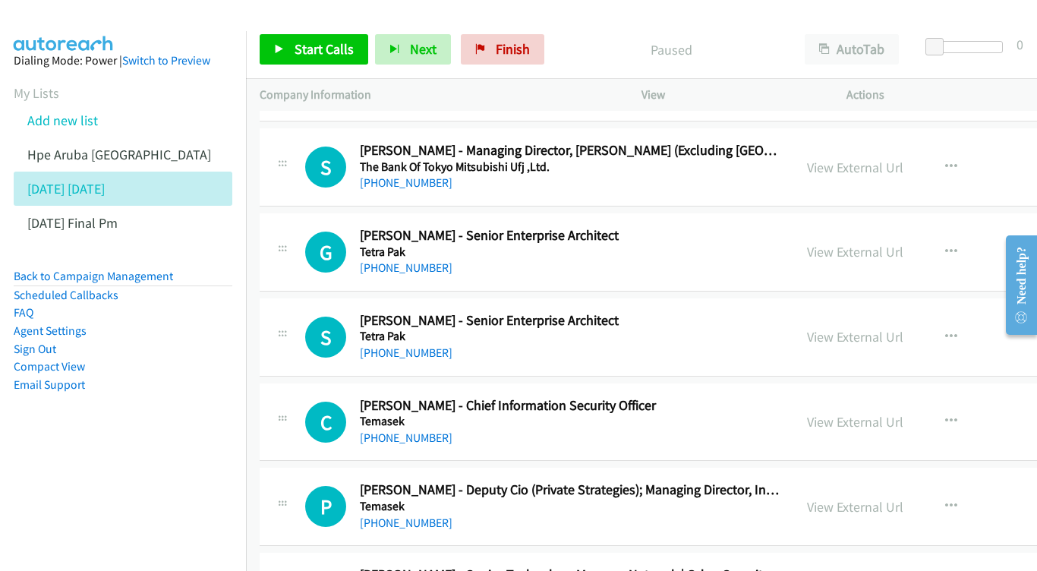
click at [885, 227] on div "View External Url View External Url Schedule/Manage Callback Start Calls Here R…" at bounding box center [933, 252] width 281 height 50
click at [887, 243] on link "View External Url" at bounding box center [855, 251] width 96 height 17
click at [874, 328] on link "View External Url" at bounding box center [855, 336] width 96 height 17
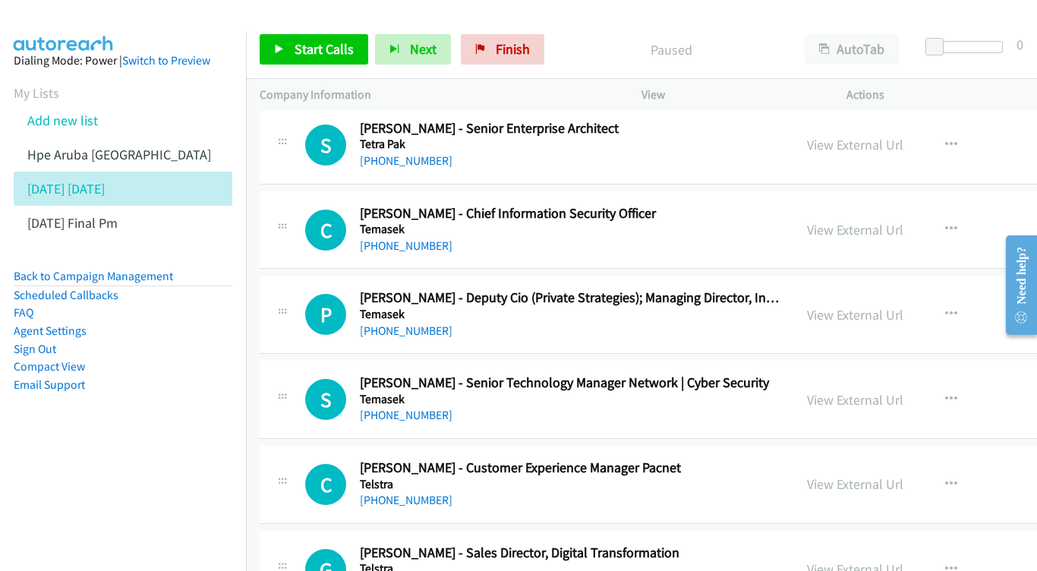
scroll to position [3551, 0]
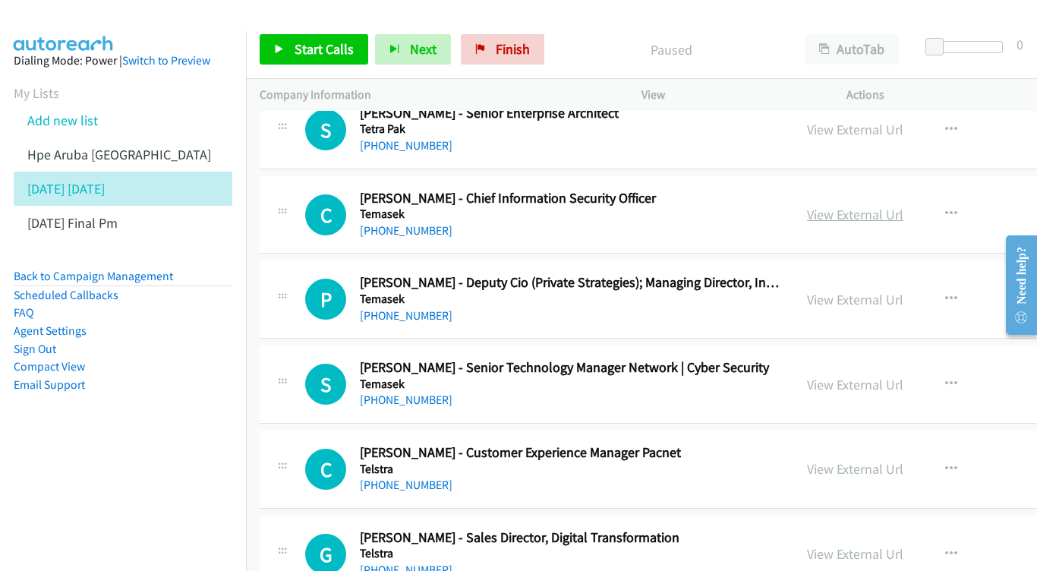
click at [903, 206] on link "View External Url" at bounding box center [855, 214] width 96 height 17
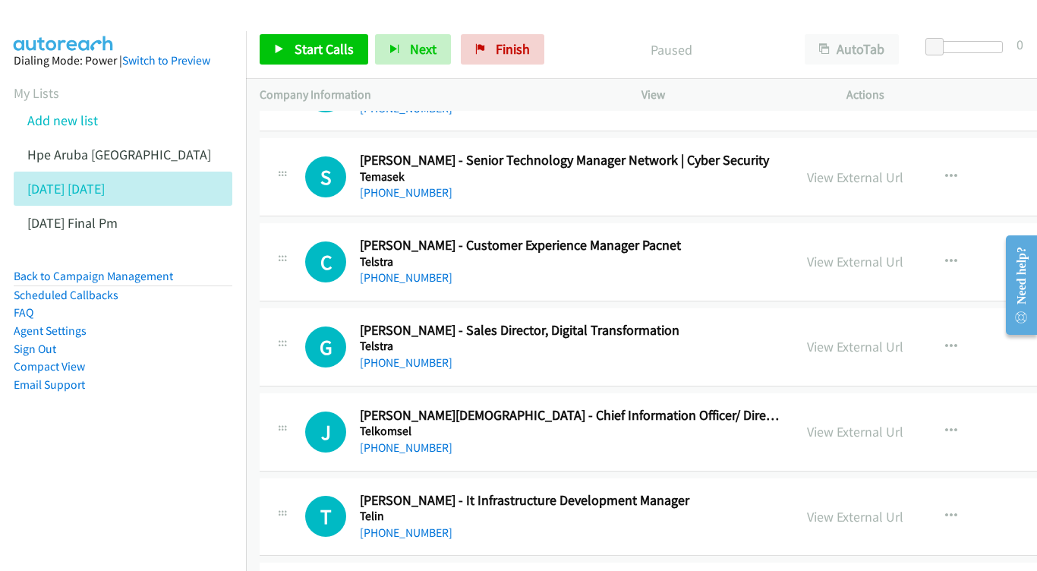
scroll to position [3771, 0]
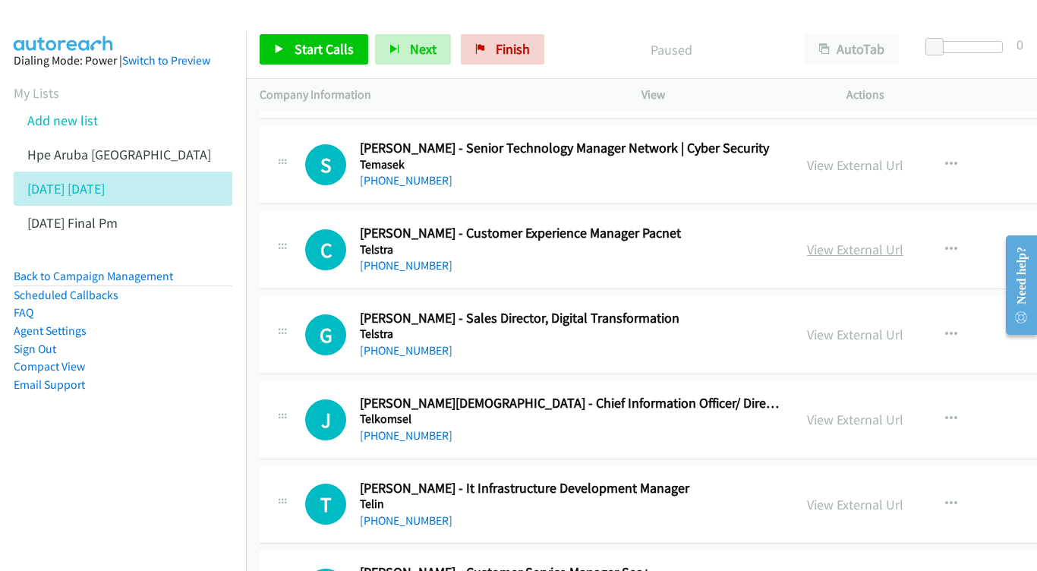
click at [903, 241] on link "View External Url" at bounding box center [855, 249] width 96 height 17
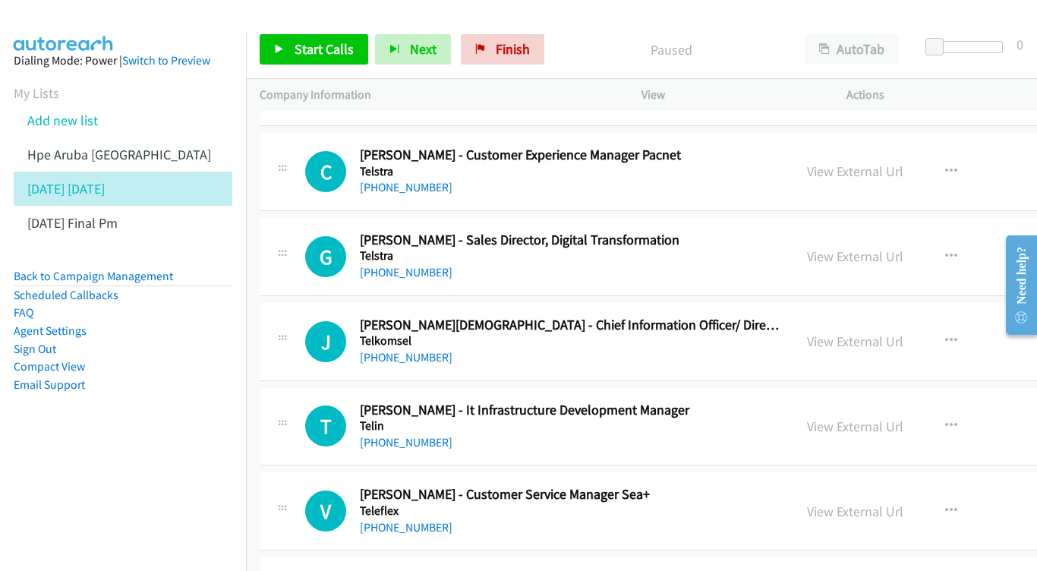
scroll to position [3875, 0]
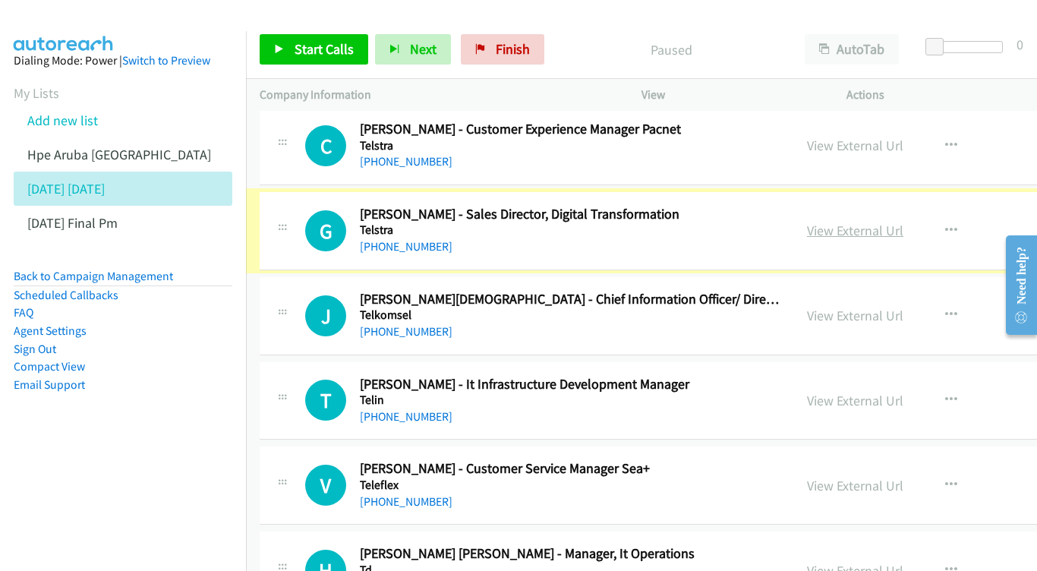
click at [874, 222] on link "View External Url" at bounding box center [855, 230] width 96 height 17
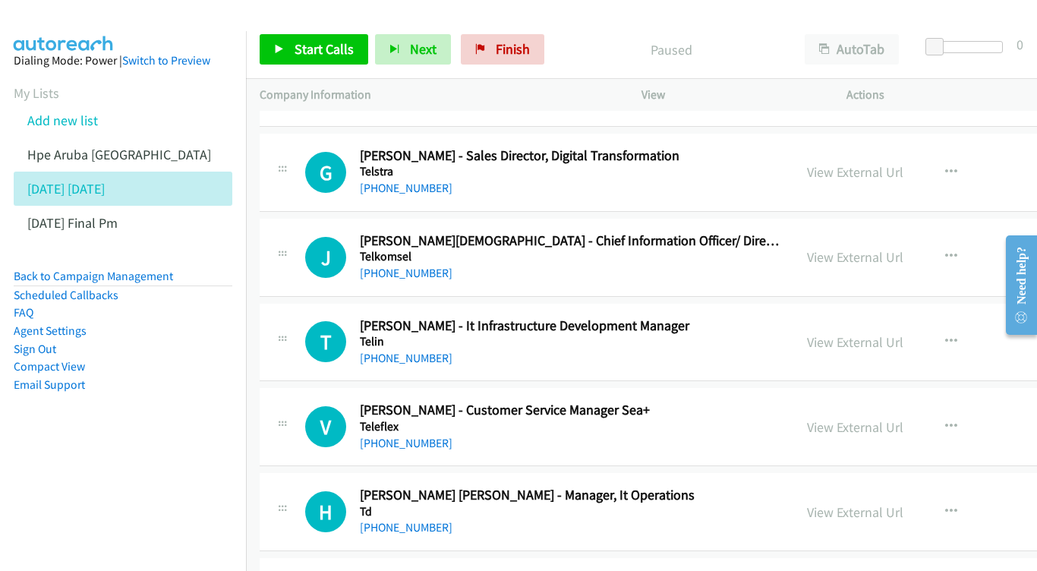
scroll to position [3952, 0]
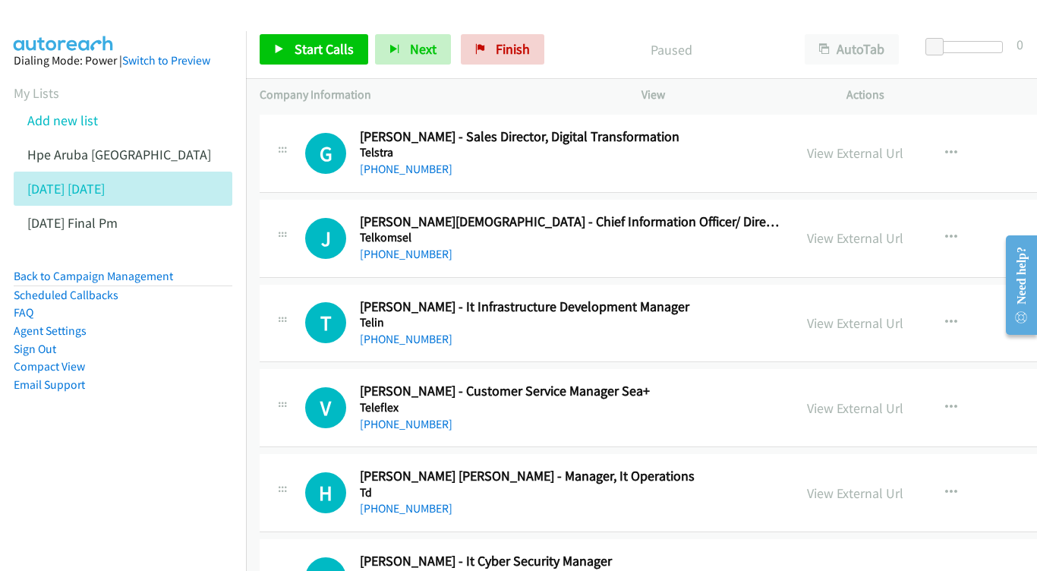
click at [928, 213] on div "View External Url View External Url Schedule/Manage Callback Start Calls Here R…" at bounding box center [933, 238] width 281 height 50
click at [903, 229] on link "View External Url" at bounding box center [855, 237] width 96 height 17
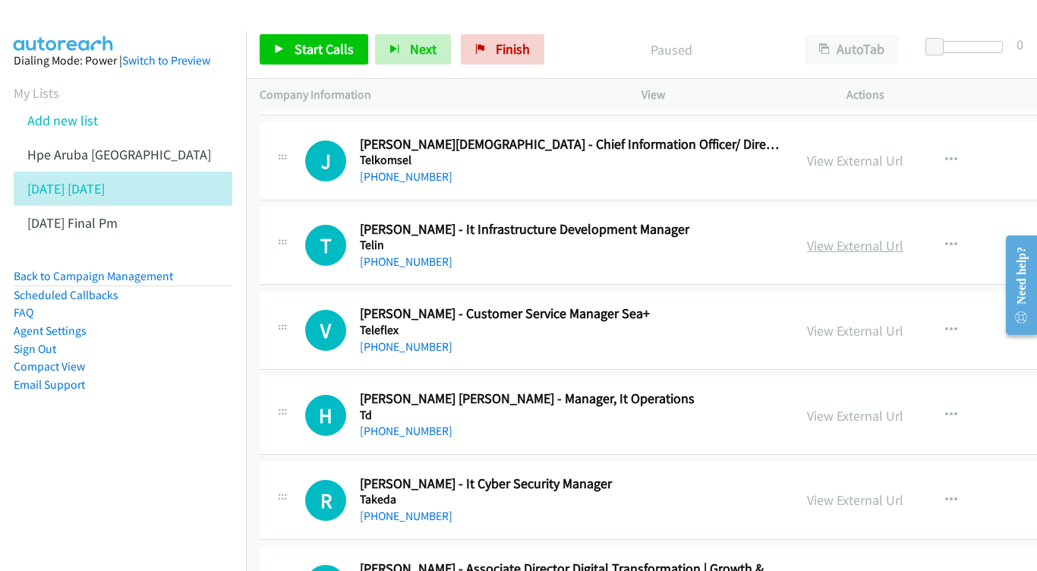
scroll to position [4052, 0]
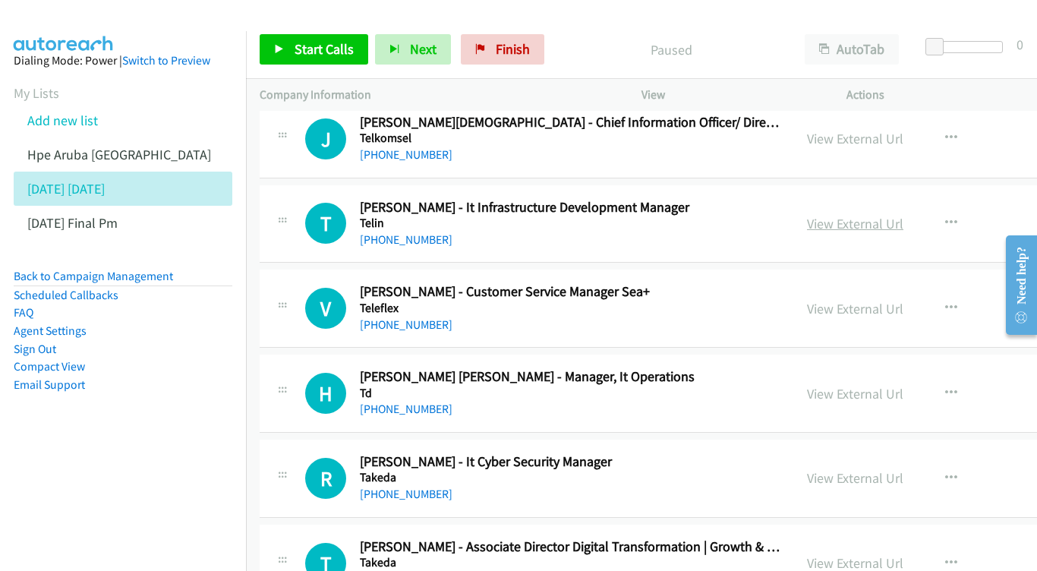
click at [903, 215] on link "View External Url" at bounding box center [855, 223] width 96 height 17
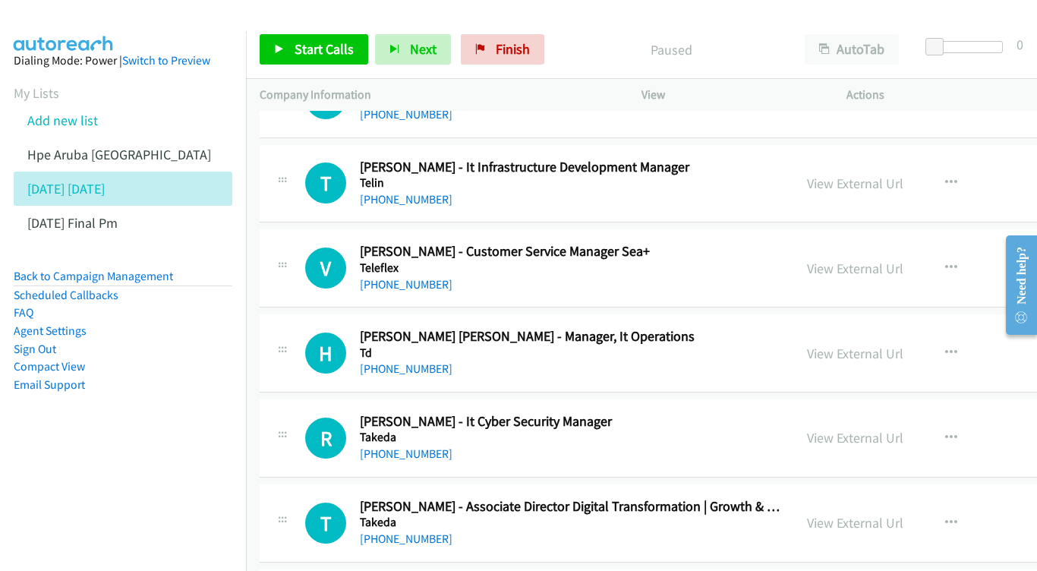
scroll to position [4114, 0]
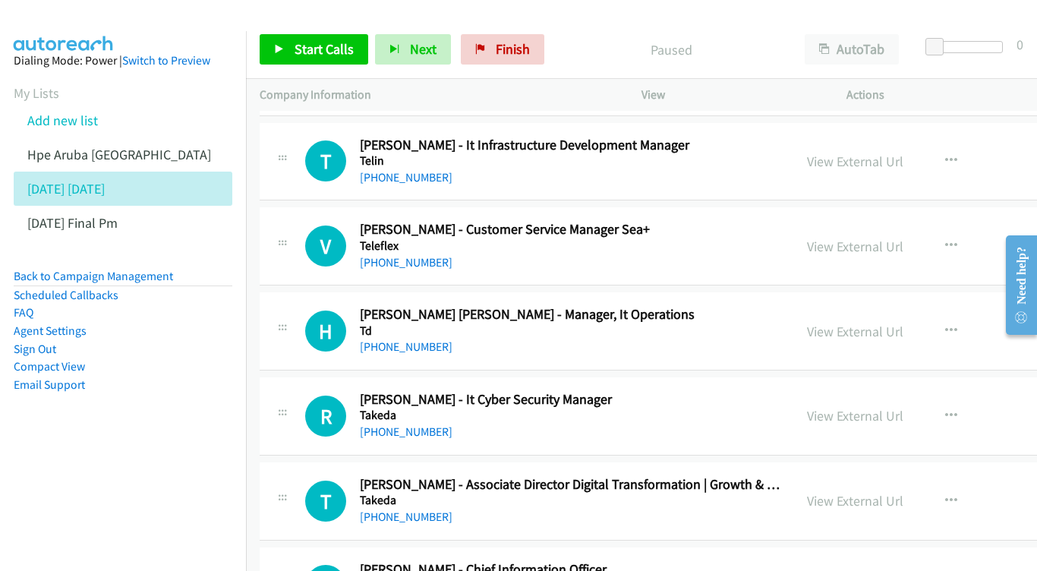
click at [920, 221] on div "View External Url View External Url Schedule/Manage Callback Start Calls Here R…" at bounding box center [933, 246] width 281 height 50
click at [903, 238] on link "View External Url" at bounding box center [855, 246] width 96 height 17
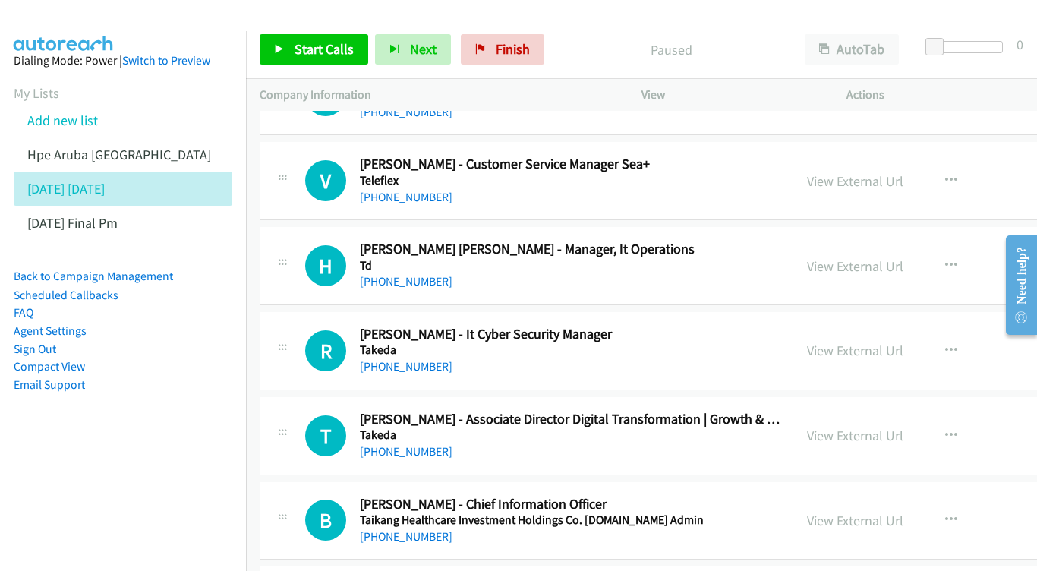
scroll to position [4204, 0]
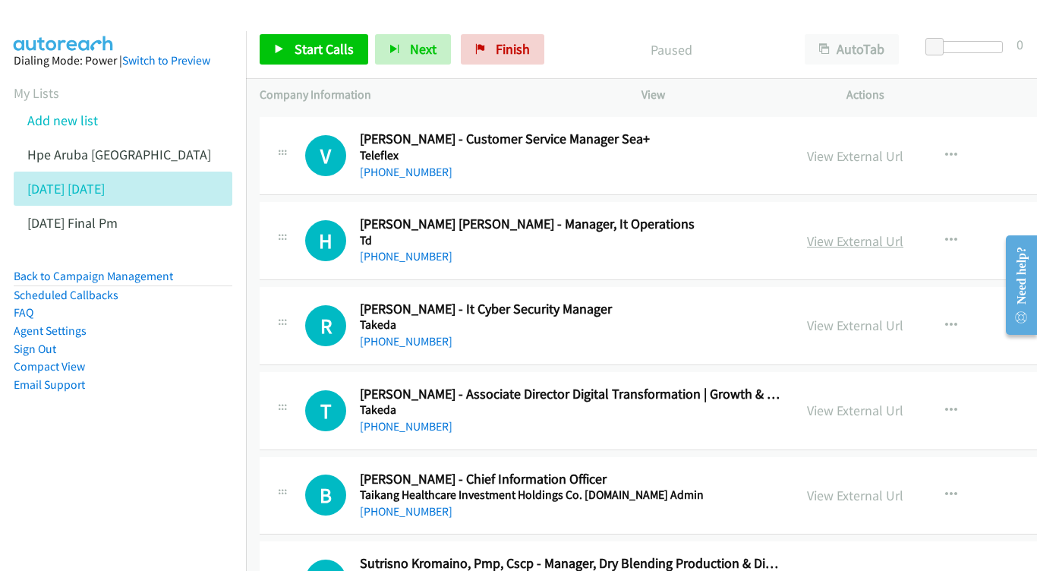
click at [886, 232] on link "View External Url" at bounding box center [855, 240] width 96 height 17
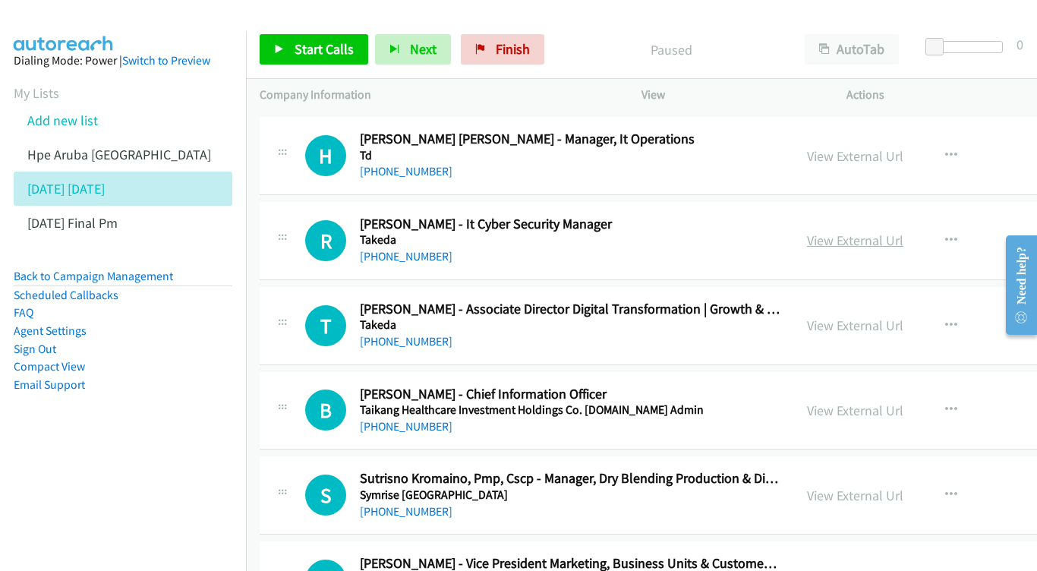
click at [903, 232] on link "View External Url" at bounding box center [855, 240] width 96 height 17
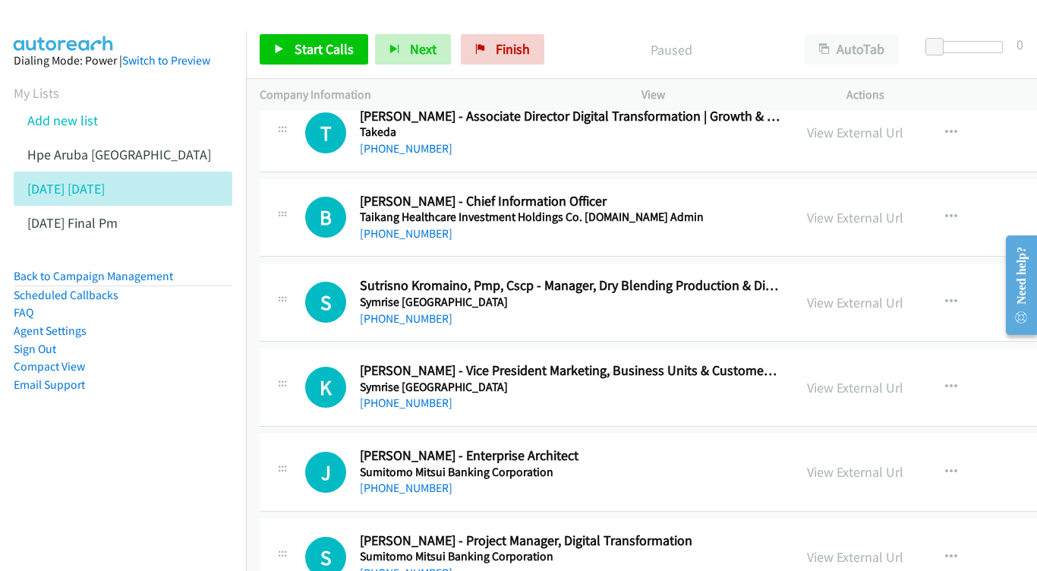
scroll to position [4479, 0]
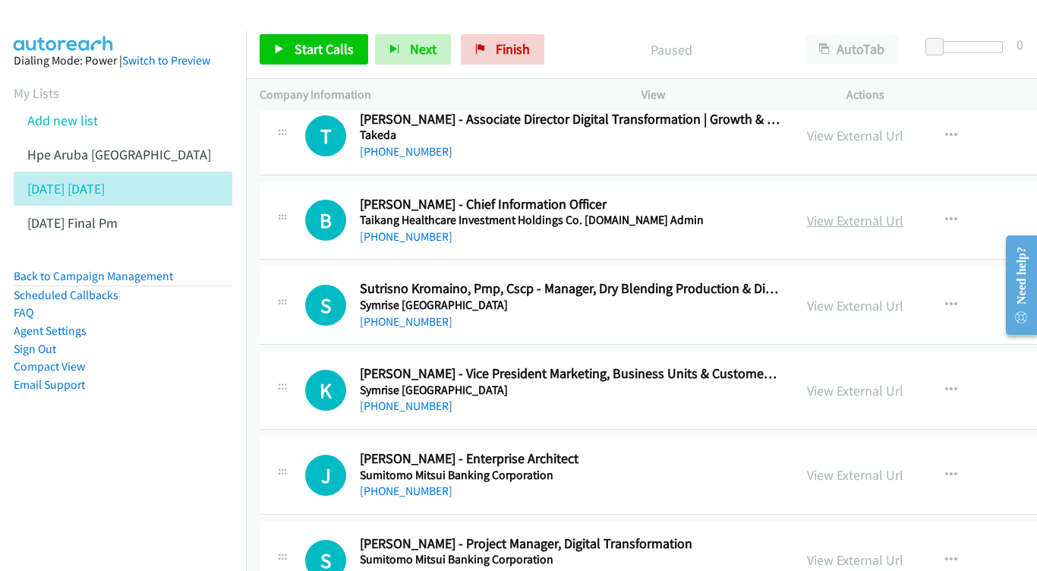
click at [899, 212] on link "View External Url" at bounding box center [855, 220] width 96 height 17
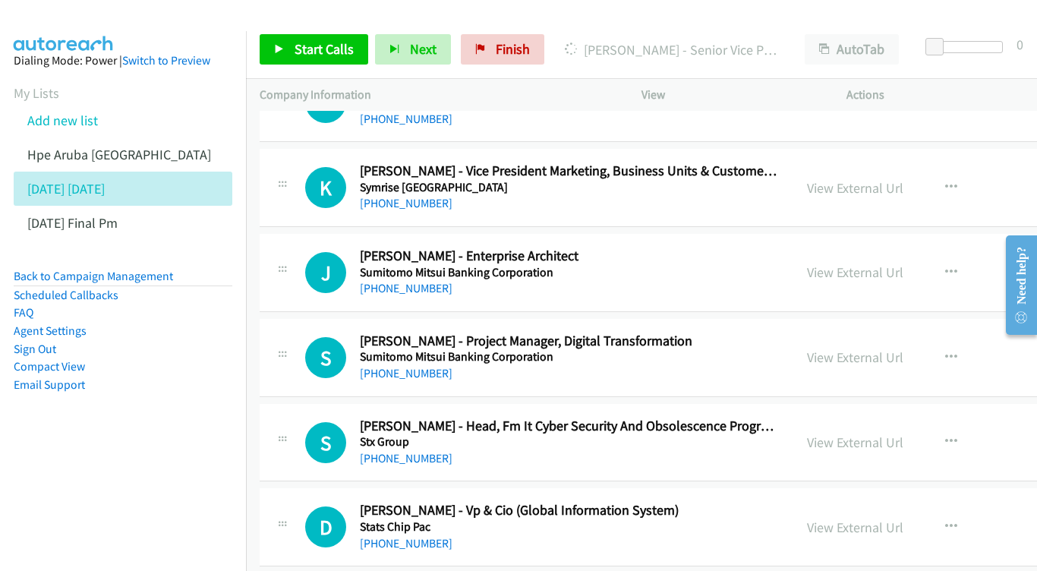
scroll to position [4685, 0]
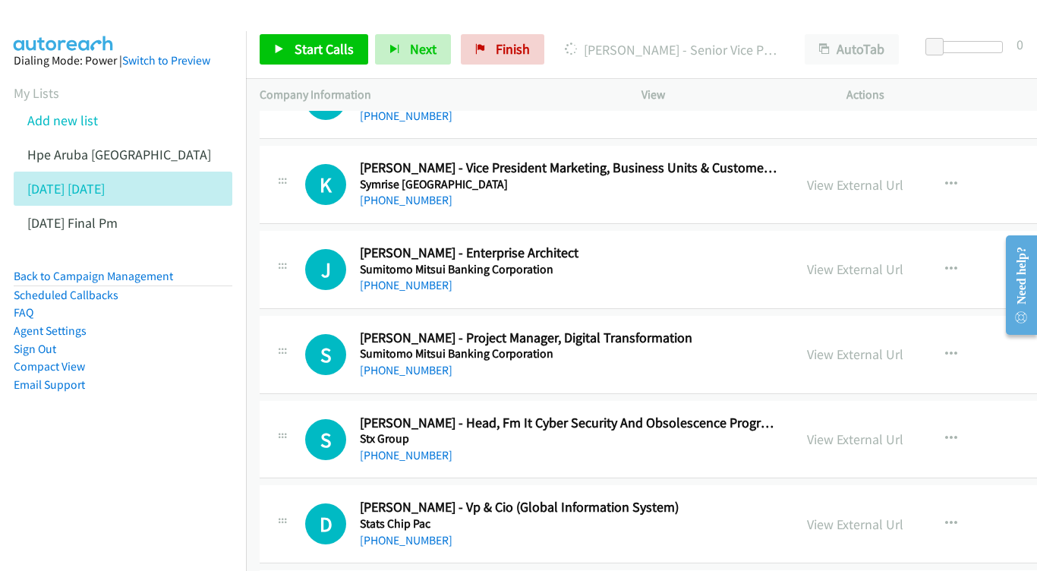
click at [951, 244] on div "View External Url View External Url Schedule/Manage Callback Start Calls Here R…" at bounding box center [933, 269] width 281 height 50
click at [903, 260] on link "View External Url" at bounding box center [855, 268] width 96 height 17
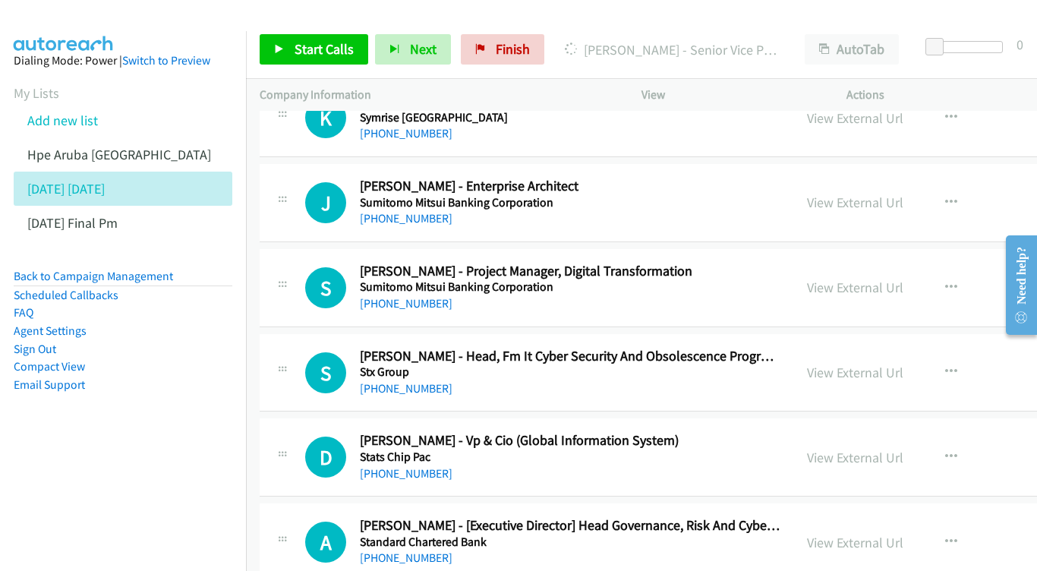
scroll to position [4777, 0]
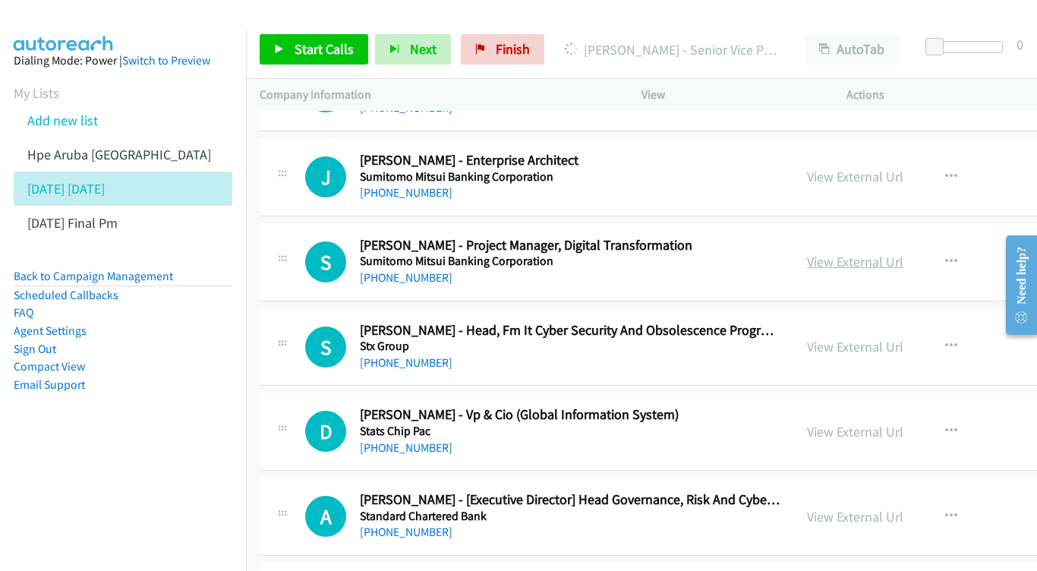
click at [884, 253] on link "View External Url" at bounding box center [855, 261] width 96 height 17
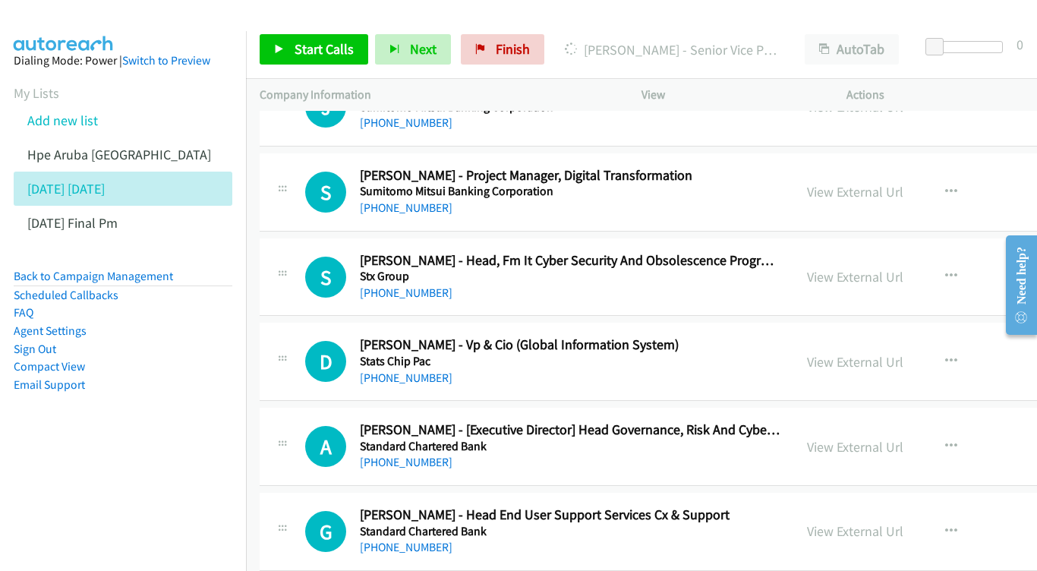
scroll to position [4850, 0]
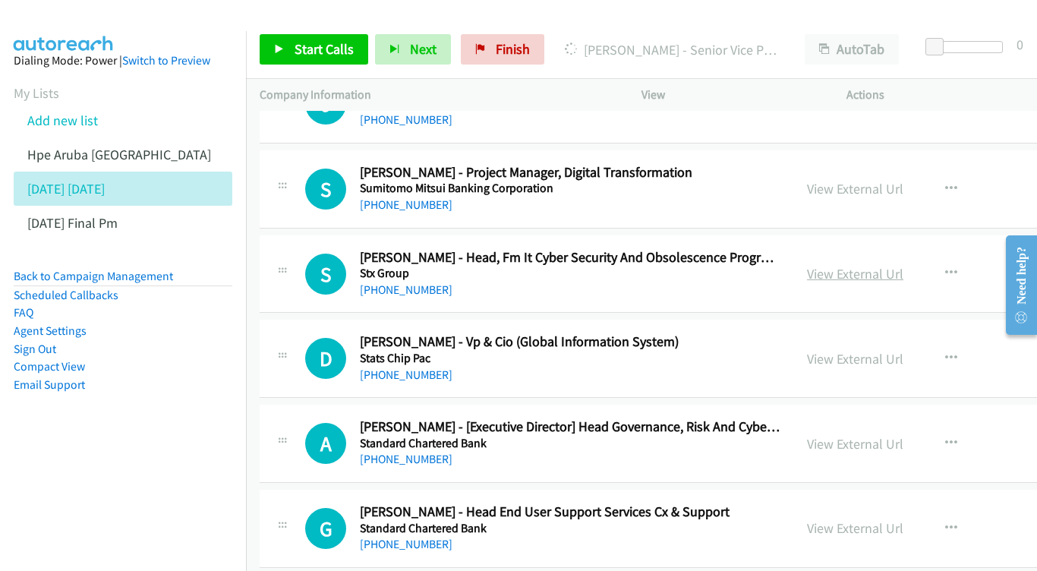
click at [903, 265] on link "View External Url" at bounding box center [855, 273] width 96 height 17
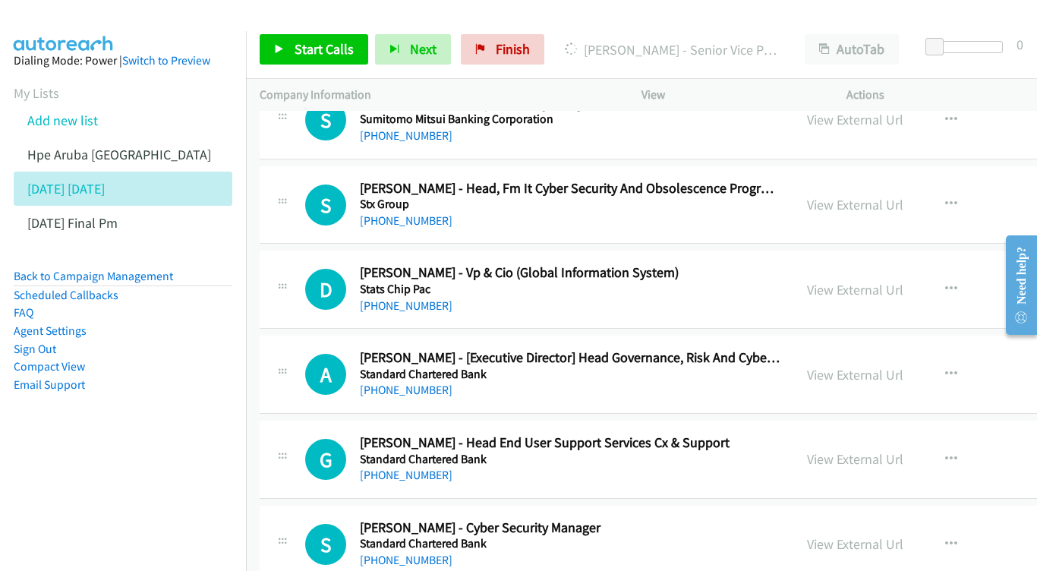
scroll to position [4940, 0]
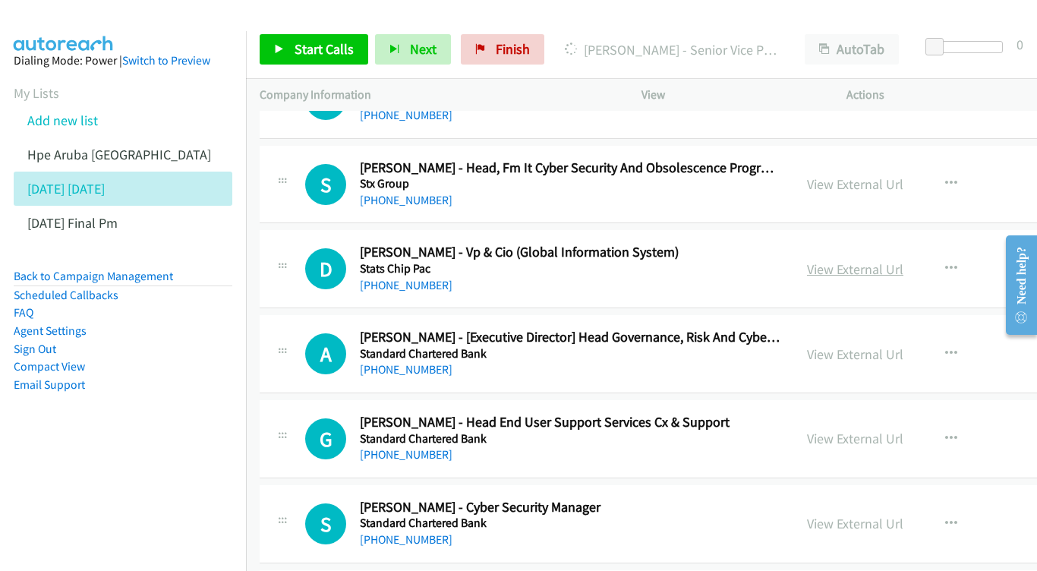
click at [887, 260] on link "View External Url" at bounding box center [855, 268] width 96 height 17
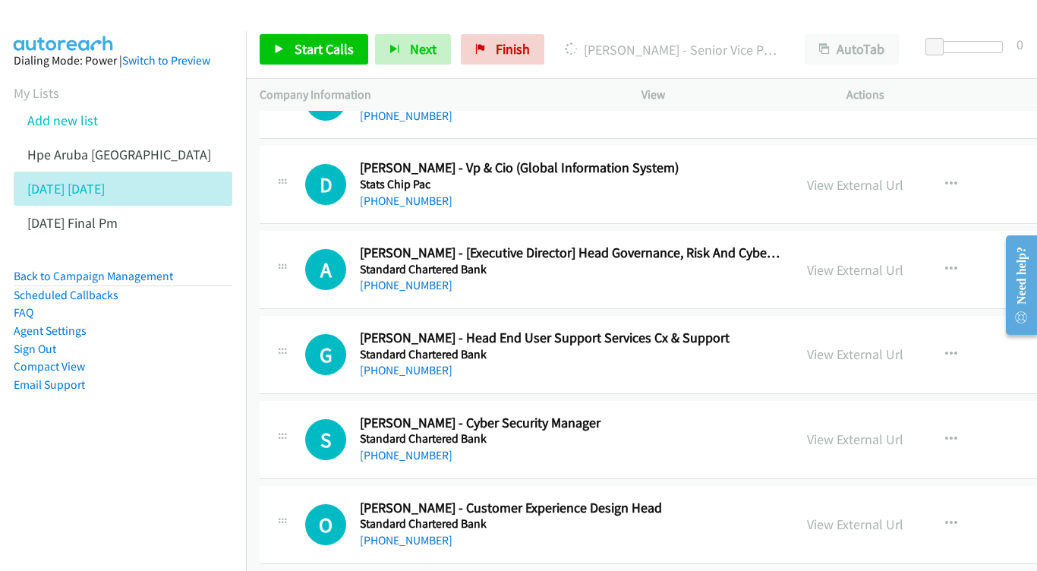
scroll to position [5027, 0]
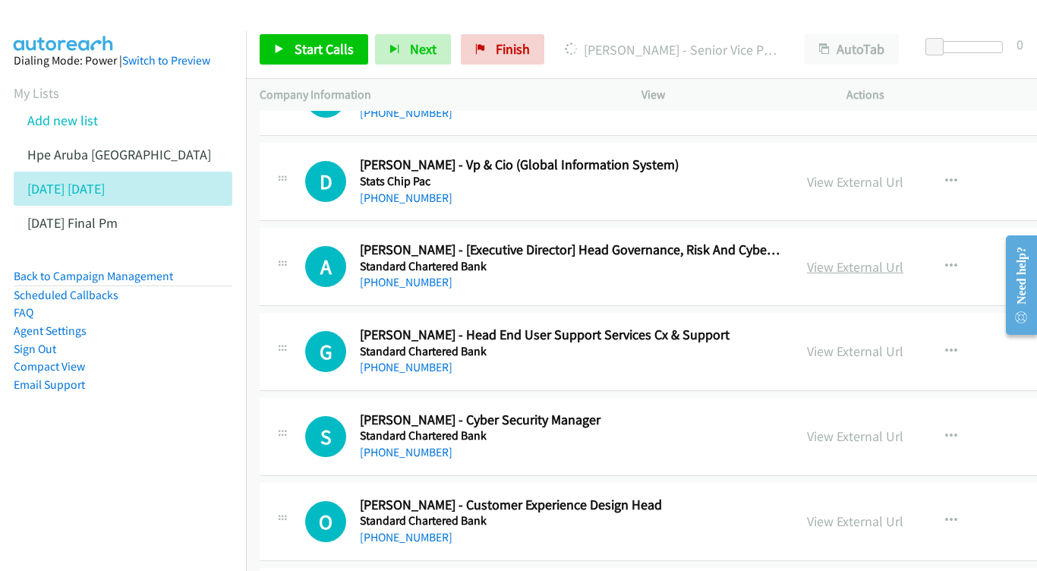
click at [903, 258] on link "View External Url" at bounding box center [855, 266] width 96 height 17
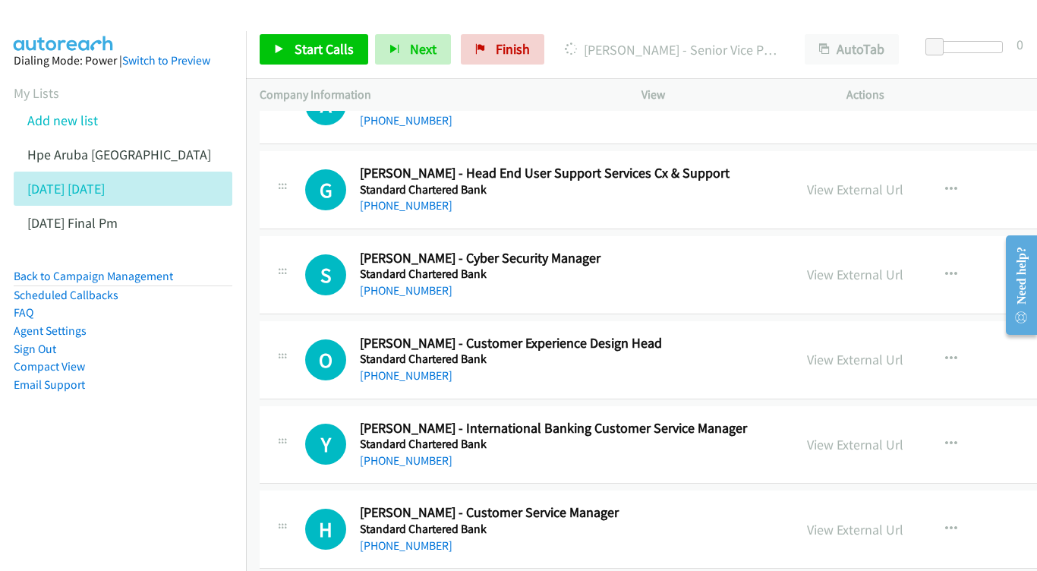
scroll to position [5208, 0]
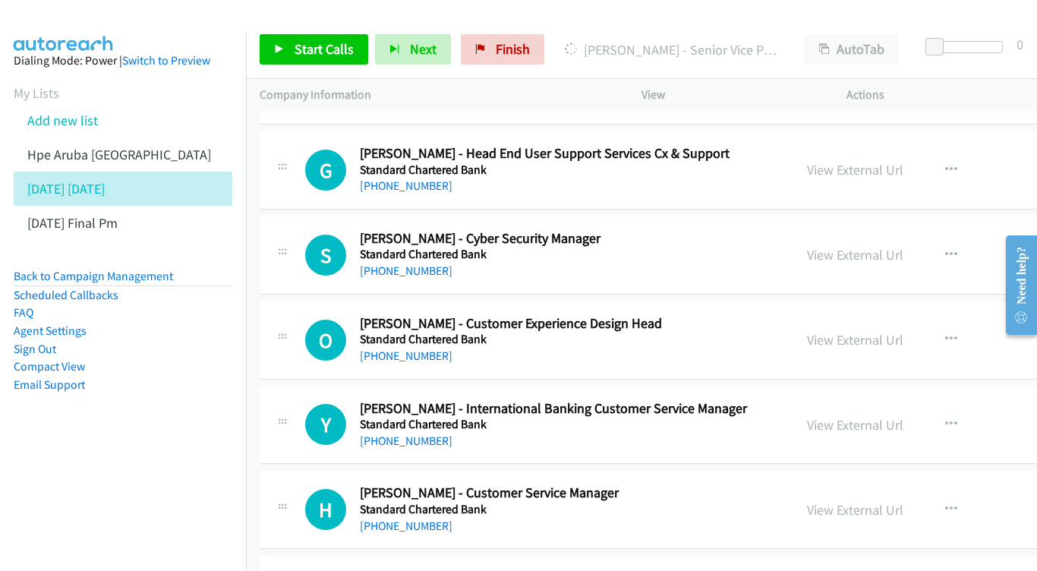
click at [885, 244] on div "View External Url" at bounding box center [855, 254] width 96 height 20
click at [889, 246] on link "View External Url" at bounding box center [855, 254] width 96 height 17
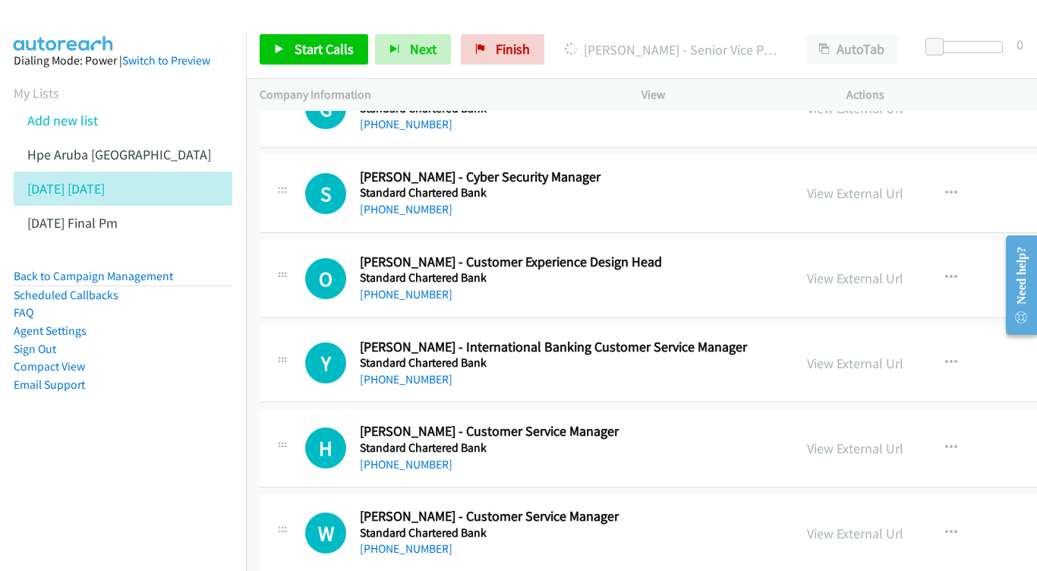
scroll to position [5273, 0]
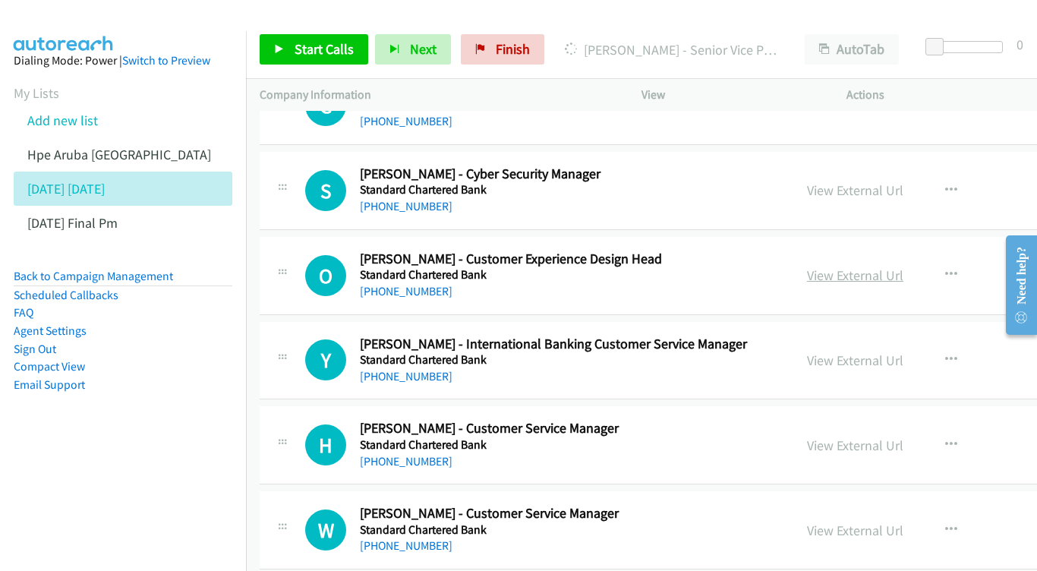
click at [903, 266] on link "View External Url" at bounding box center [855, 274] width 96 height 17
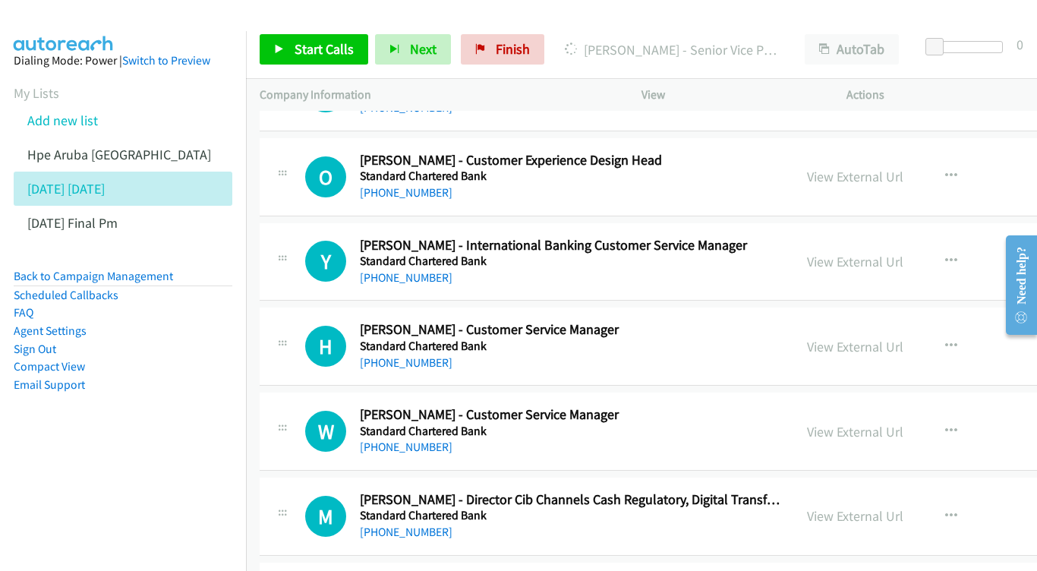
scroll to position [5375, 0]
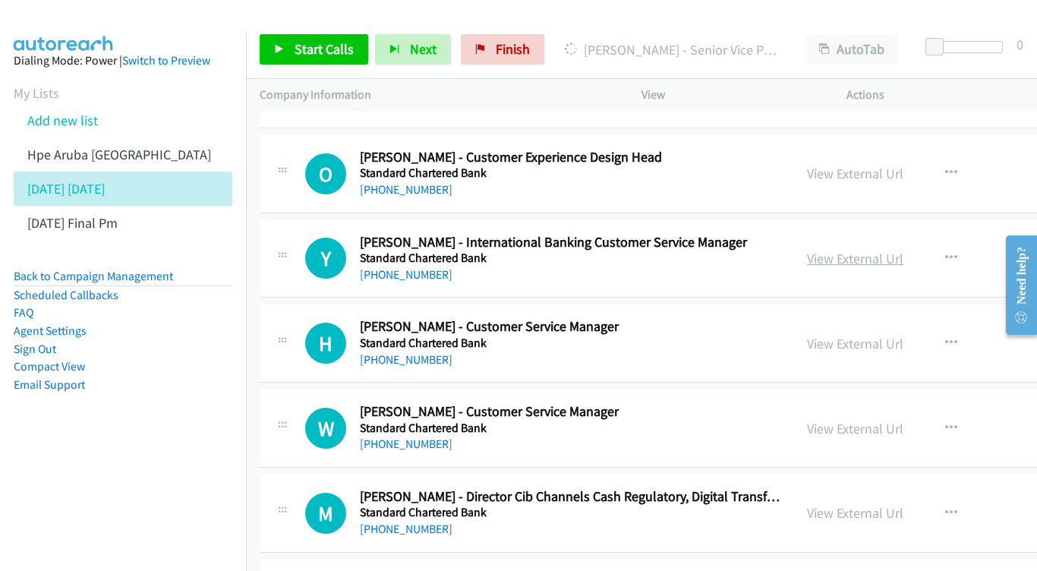
click at [902, 250] on link "View External Url" at bounding box center [855, 258] width 96 height 17
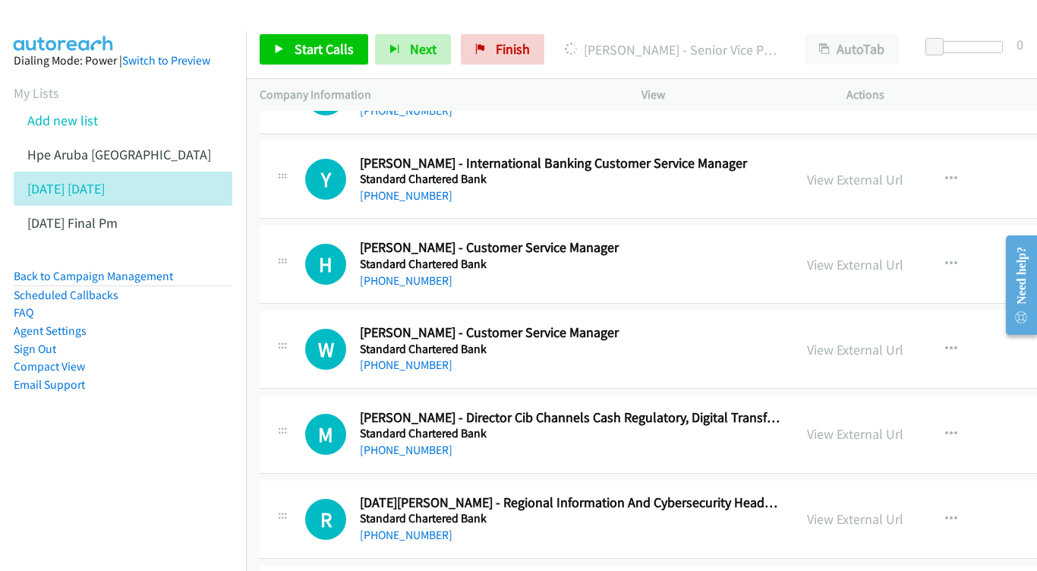
scroll to position [5457, 0]
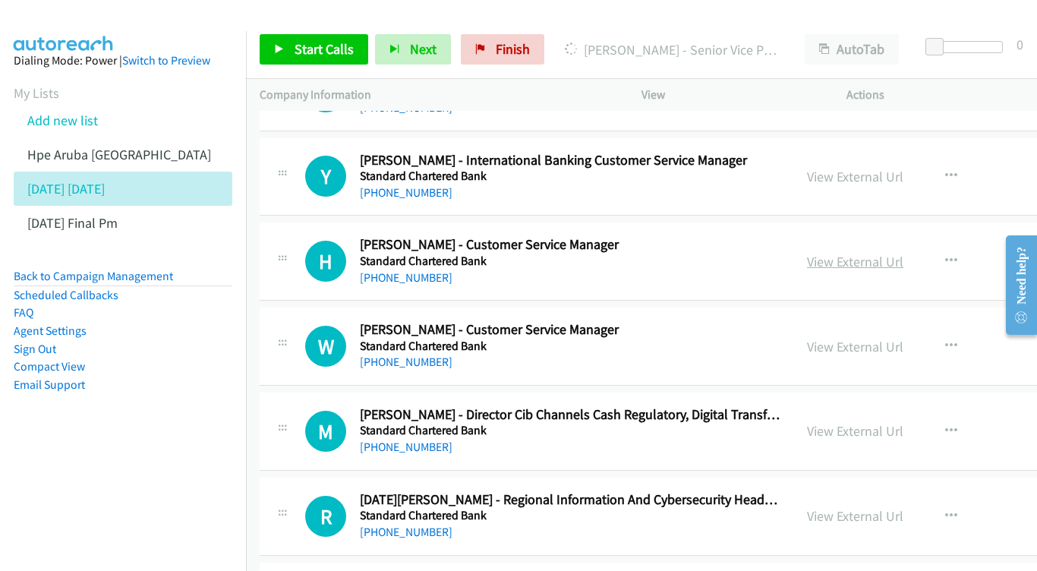
click at [892, 253] on link "View External Url" at bounding box center [855, 261] width 96 height 17
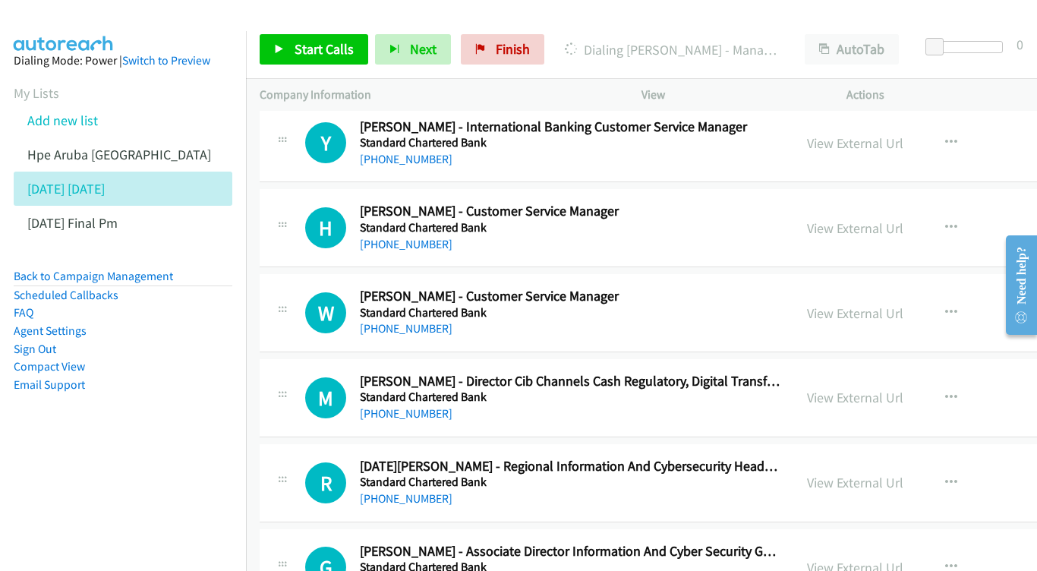
scroll to position [5507, 0]
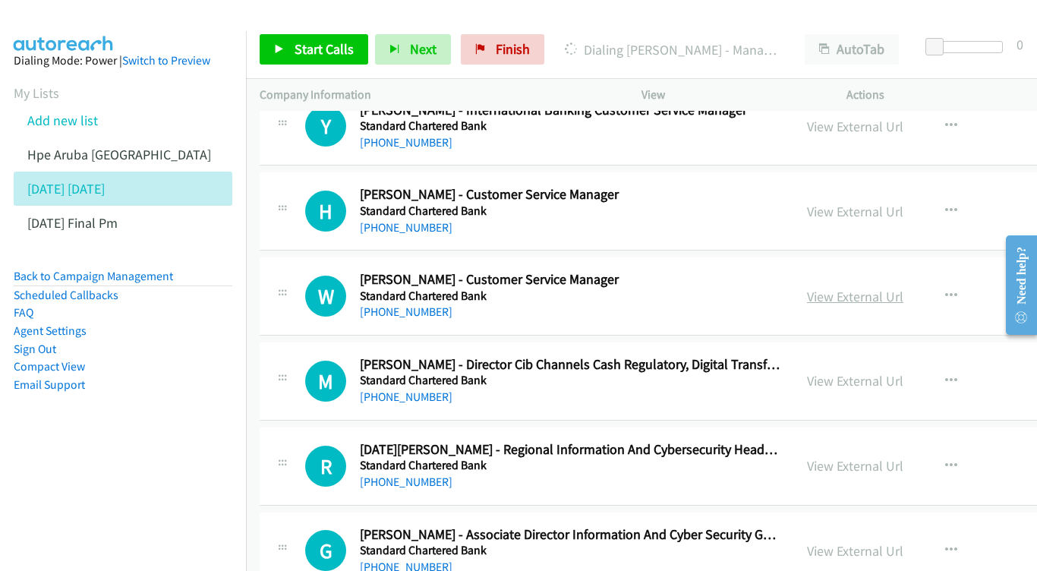
click at [899, 288] on link "View External Url" at bounding box center [855, 296] width 96 height 17
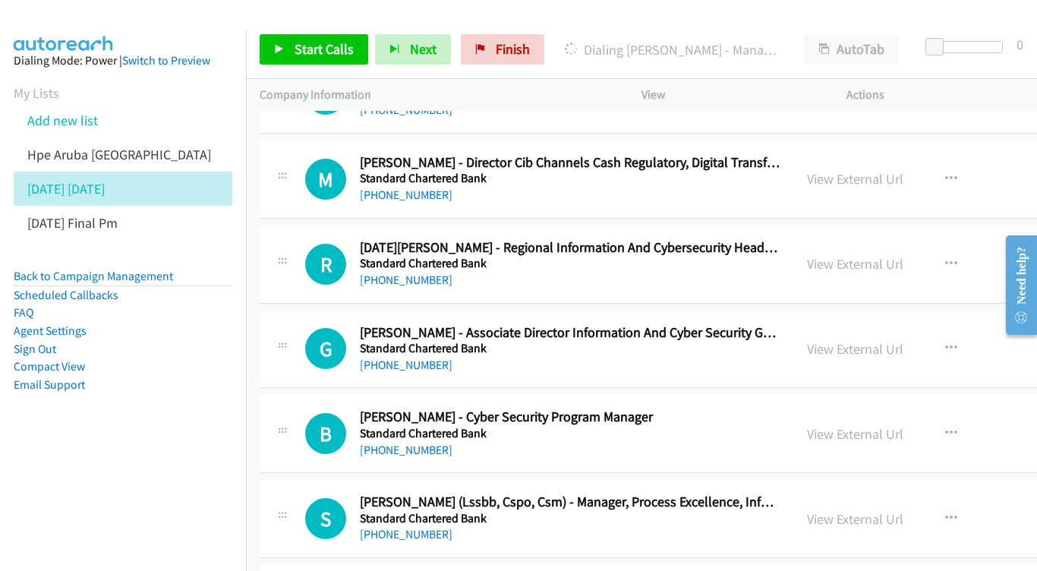
scroll to position [5728, 0]
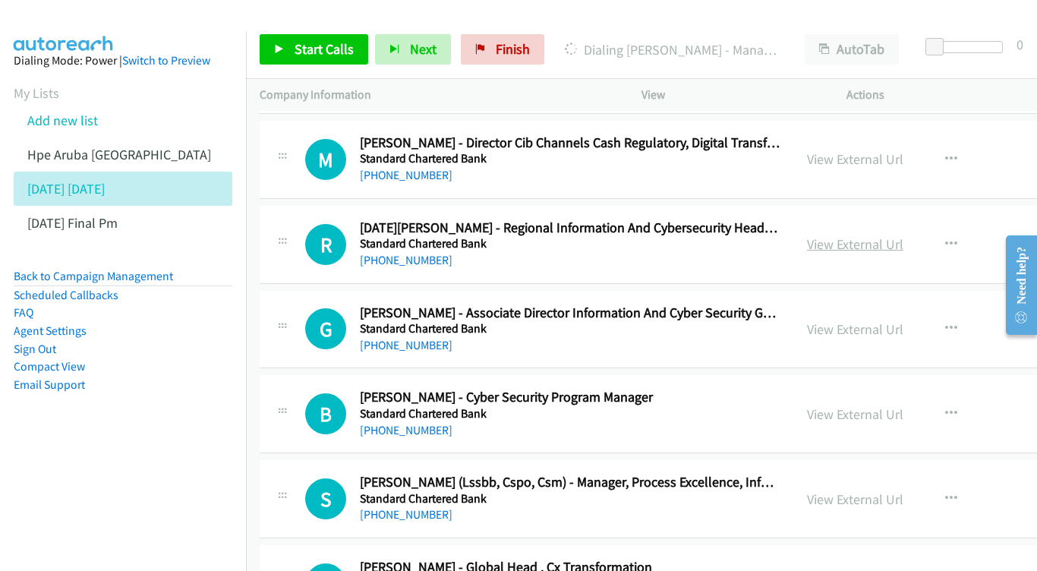
click at [880, 235] on link "View External Url" at bounding box center [855, 243] width 96 height 17
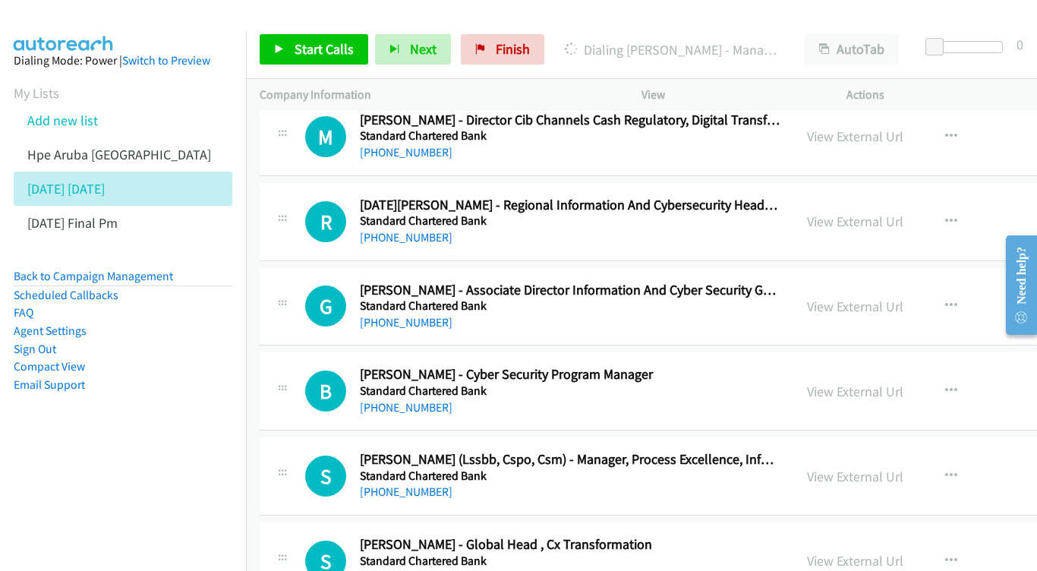
scroll to position [5797, 0]
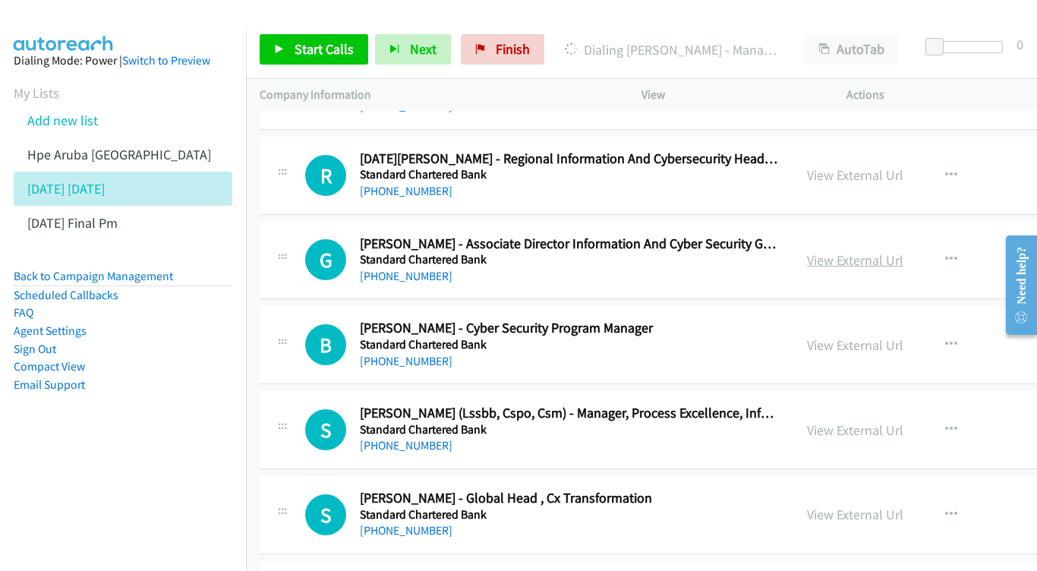
click at [903, 251] on link "View External Url" at bounding box center [855, 259] width 96 height 17
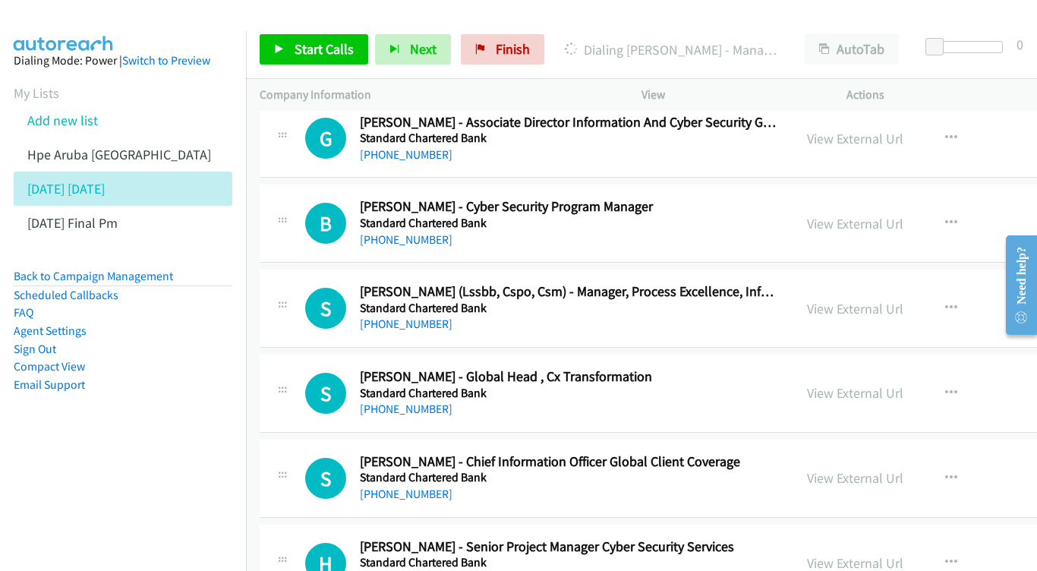
scroll to position [5893, 0]
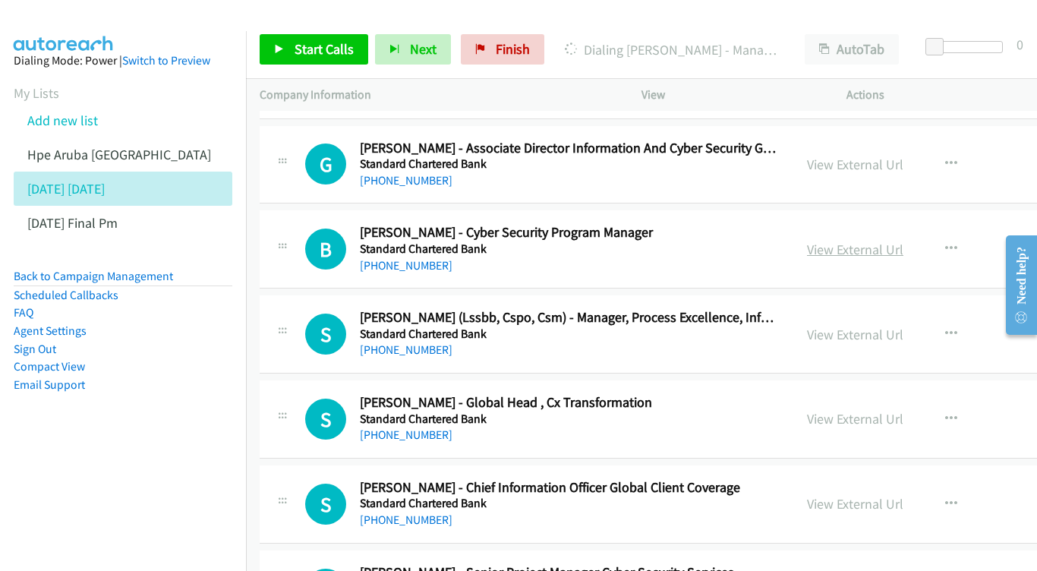
click at [903, 241] on link "View External Url" at bounding box center [855, 249] width 96 height 17
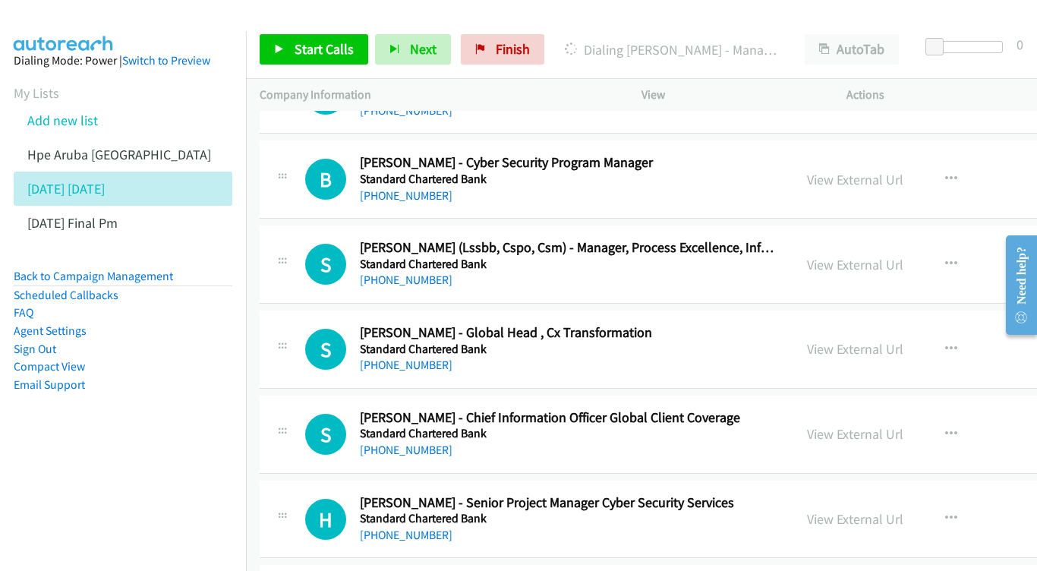
scroll to position [5966, 0]
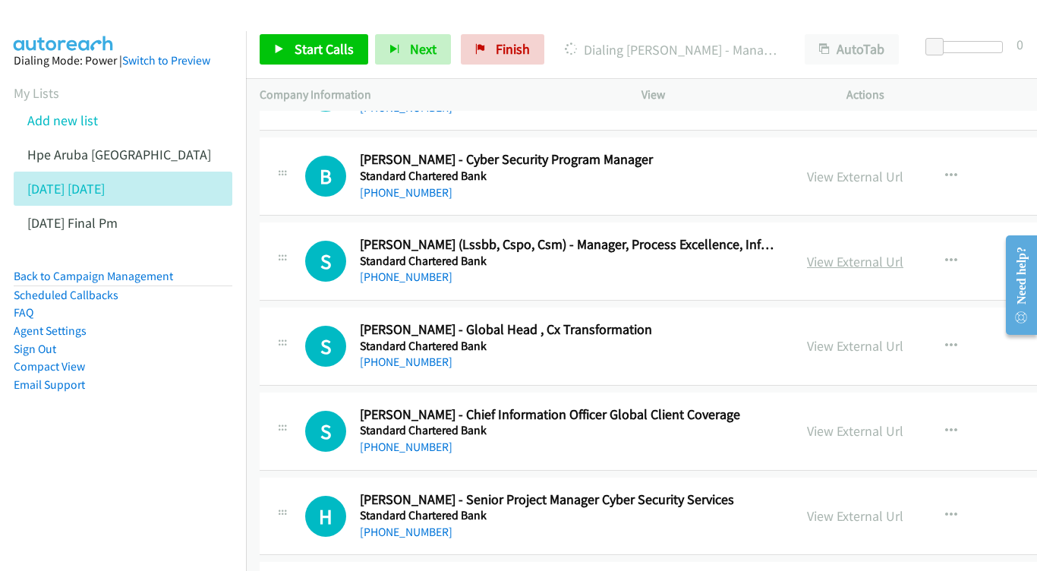
click at [896, 253] on link "View External Url" at bounding box center [855, 261] width 96 height 17
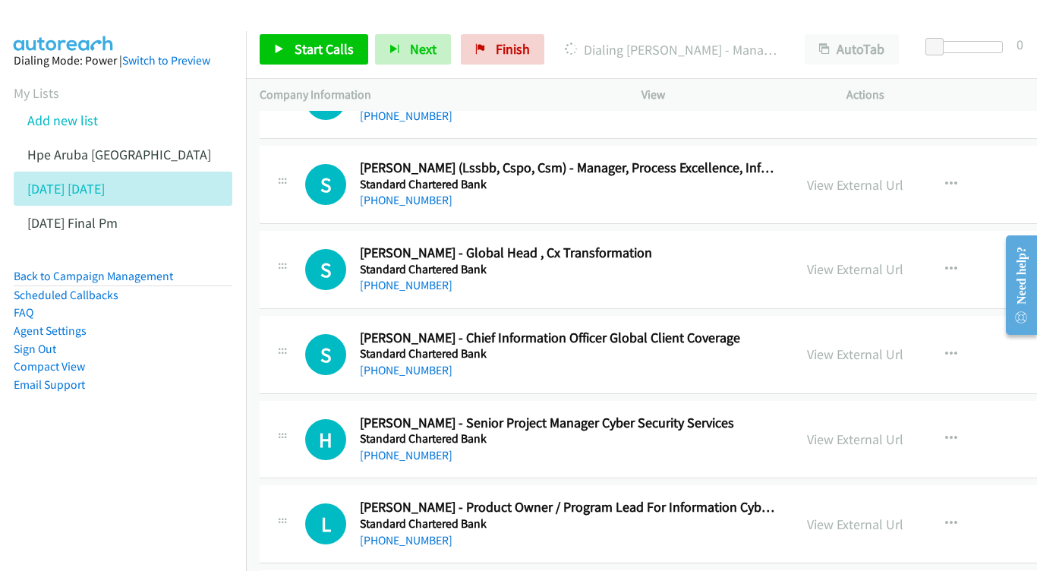
scroll to position [6046, 0]
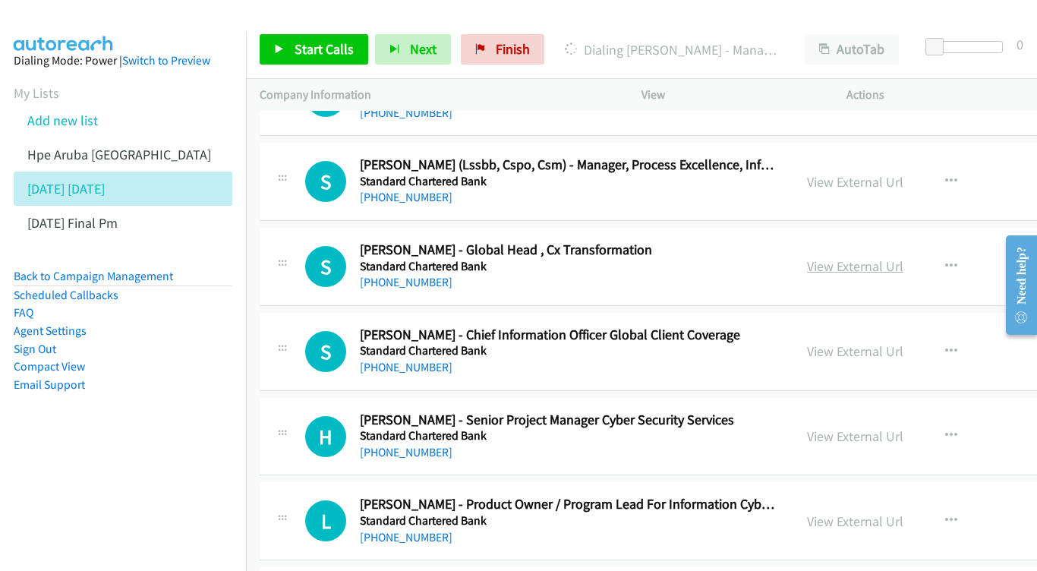
click at [889, 257] on link "View External Url" at bounding box center [855, 265] width 96 height 17
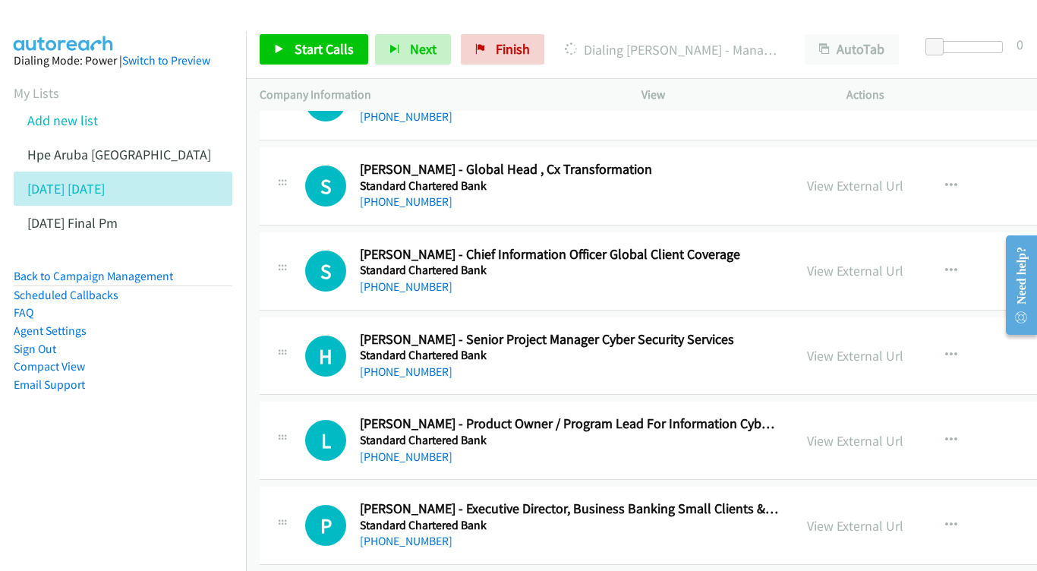
scroll to position [6129, 0]
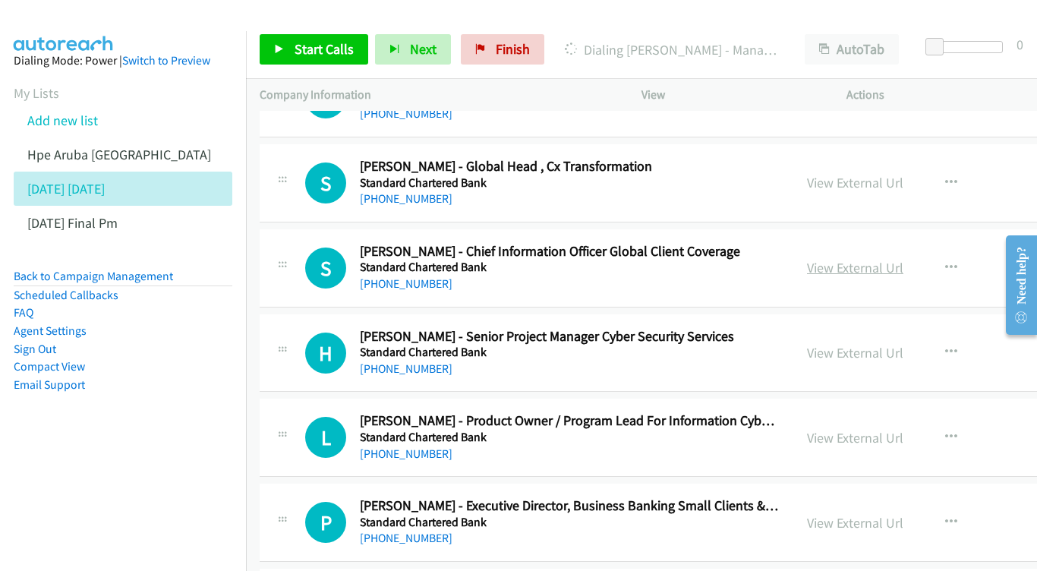
click at [903, 259] on link "View External Url" at bounding box center [855, 267] width 96 height 17
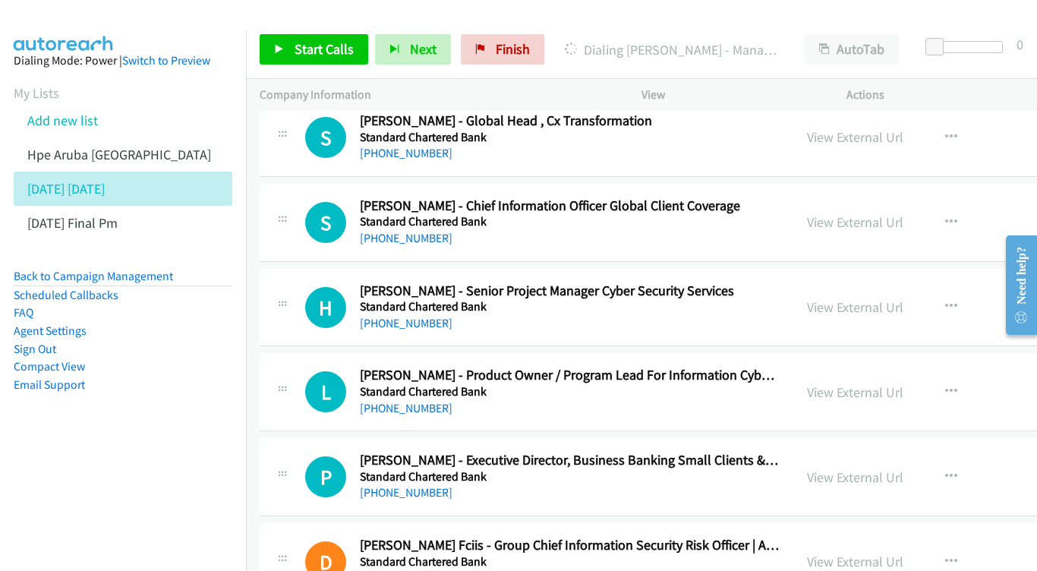
scroll to position [6194, 0]
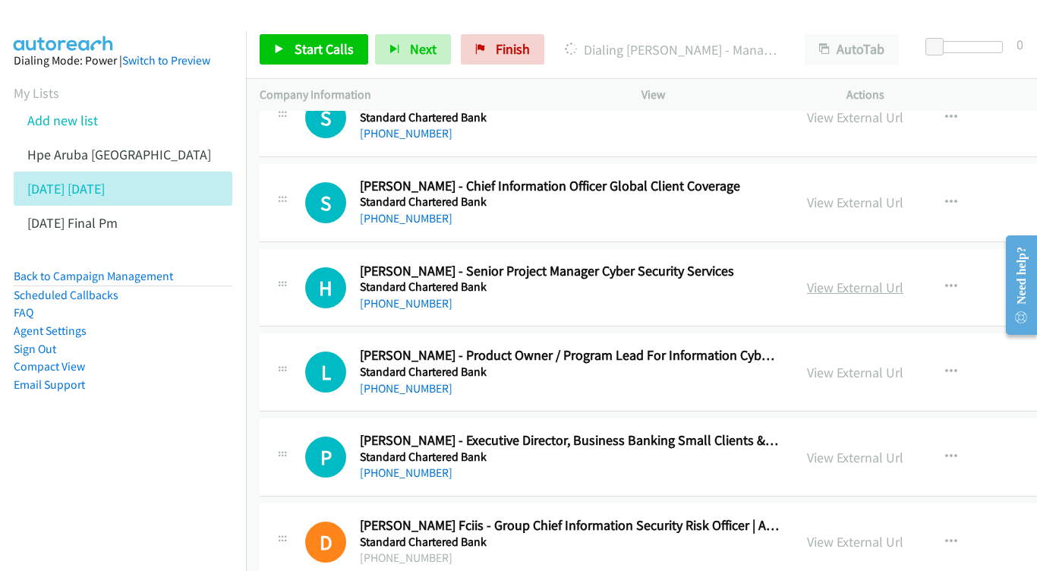
click at [871, 279] on link "View External Url" at bounding box center [855, 287] width 96 height 17
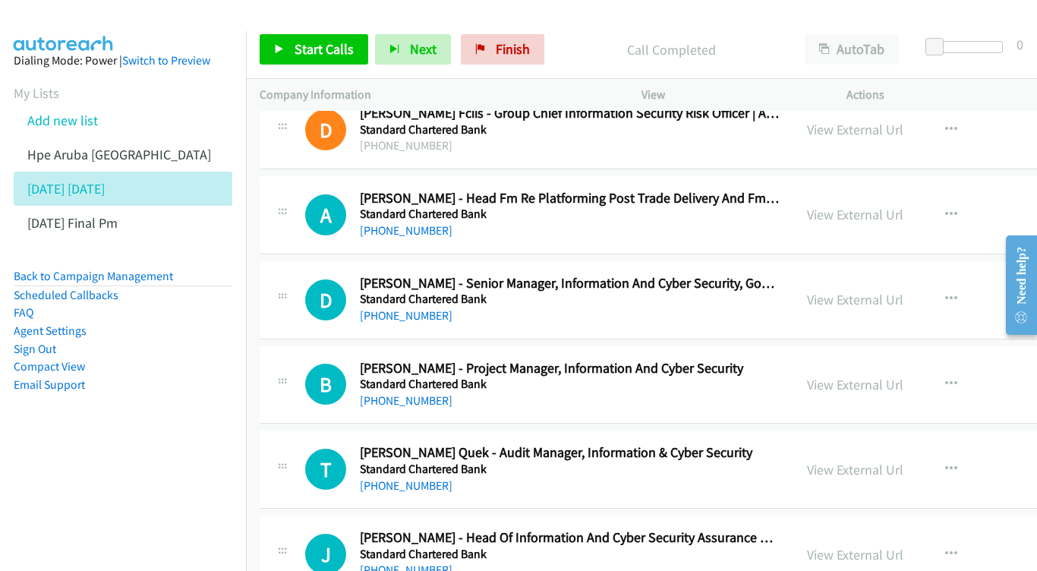
scroll to position [6622, 0]
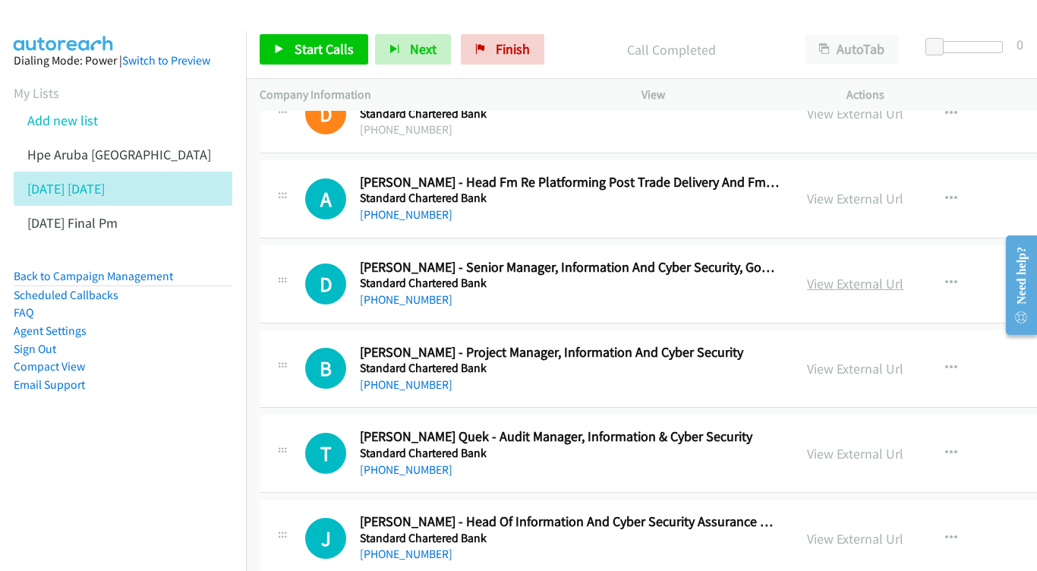
click at [875, 275] on link "View External Url" at bounding box center [855, 283] width 96 height 17
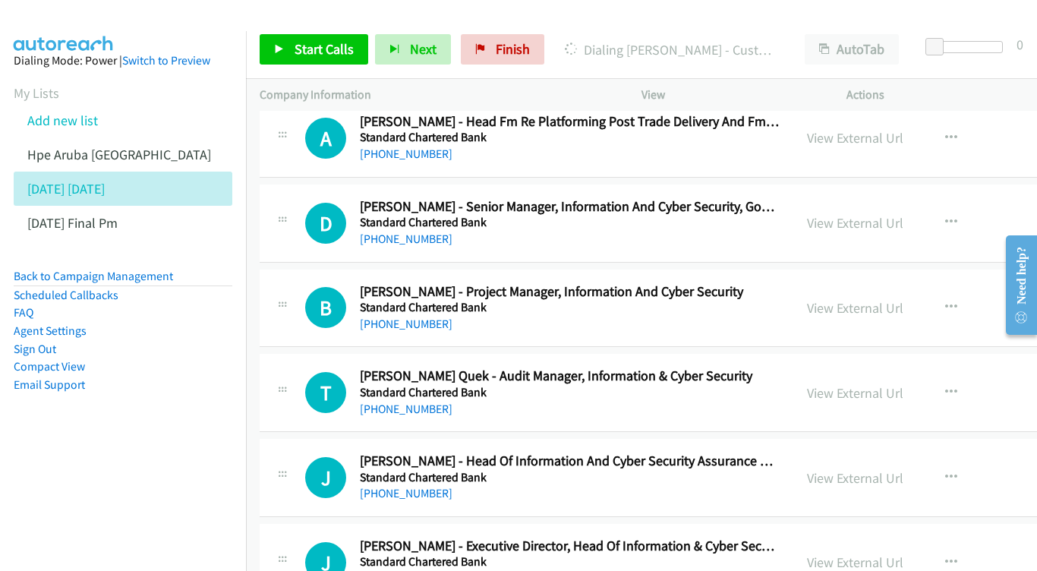
scroll to position [6686, 0]
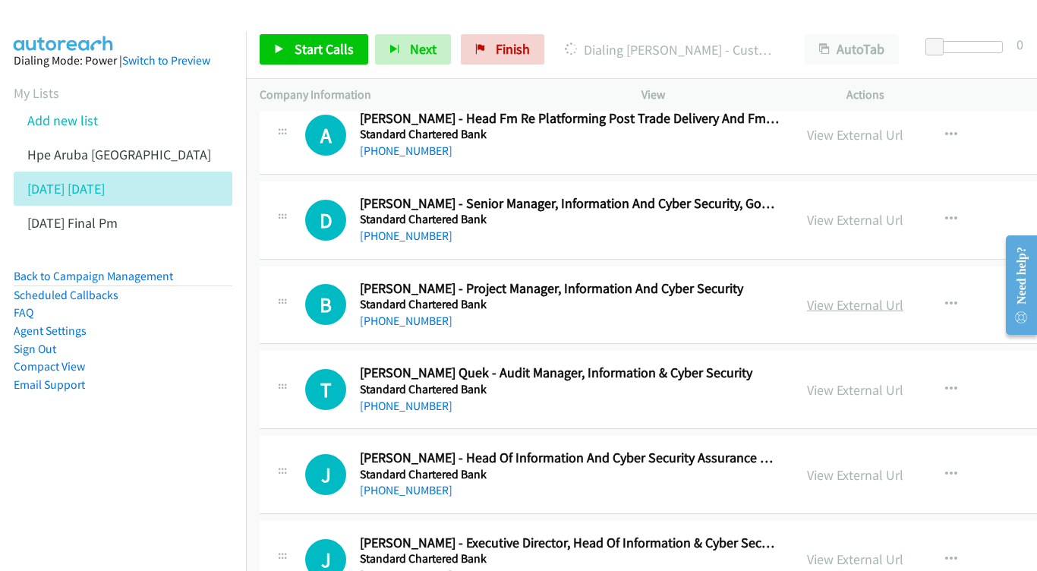
click at [876, 296] on link "View External Url" at bounding box center [855, 304] width 96 height 17
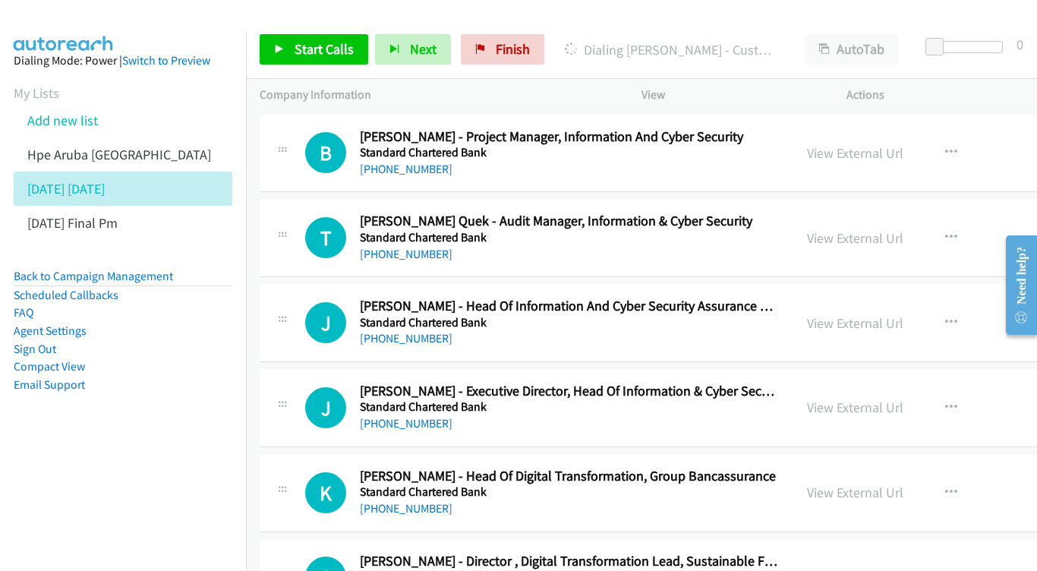
scroll to position [6821, 0]
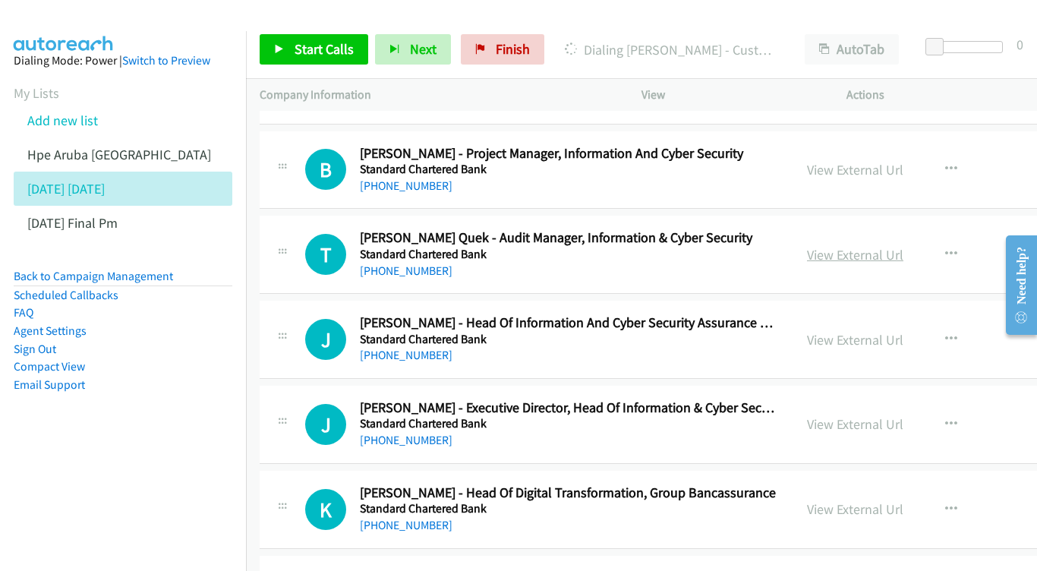
click at [881, 246] on link "View External Url" at bounding box center [855, 254] width 96 height 17
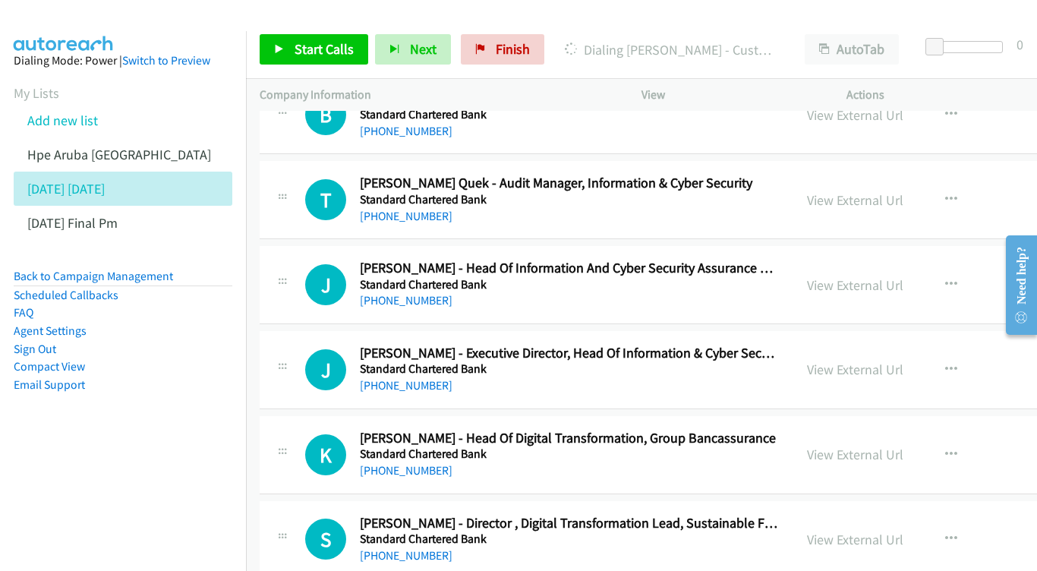
scroll to position [6879, 0]
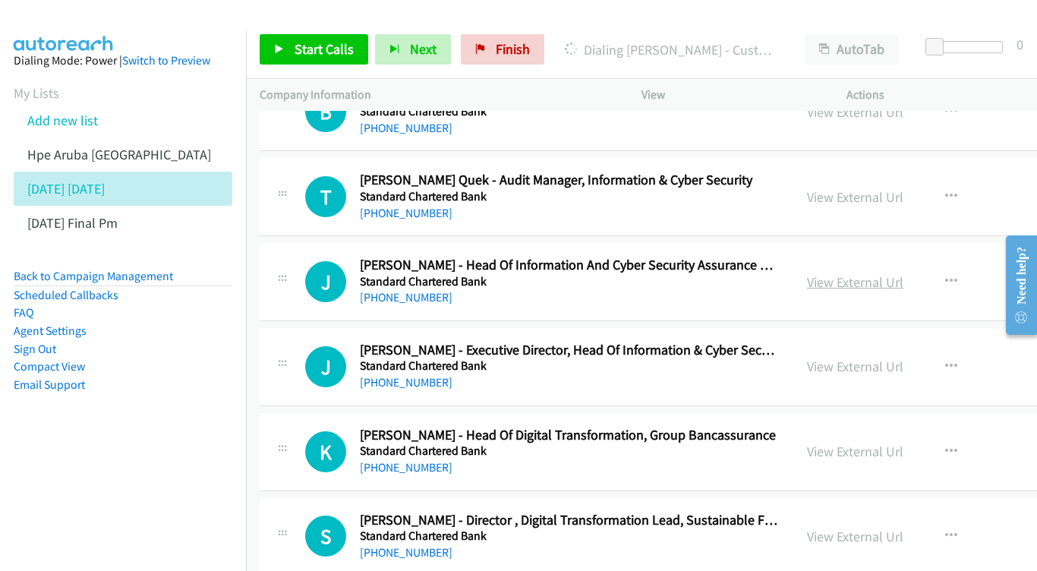
click at [903, 273] on link "View External Url" at bounding box center [855, 281] width 96 height 17
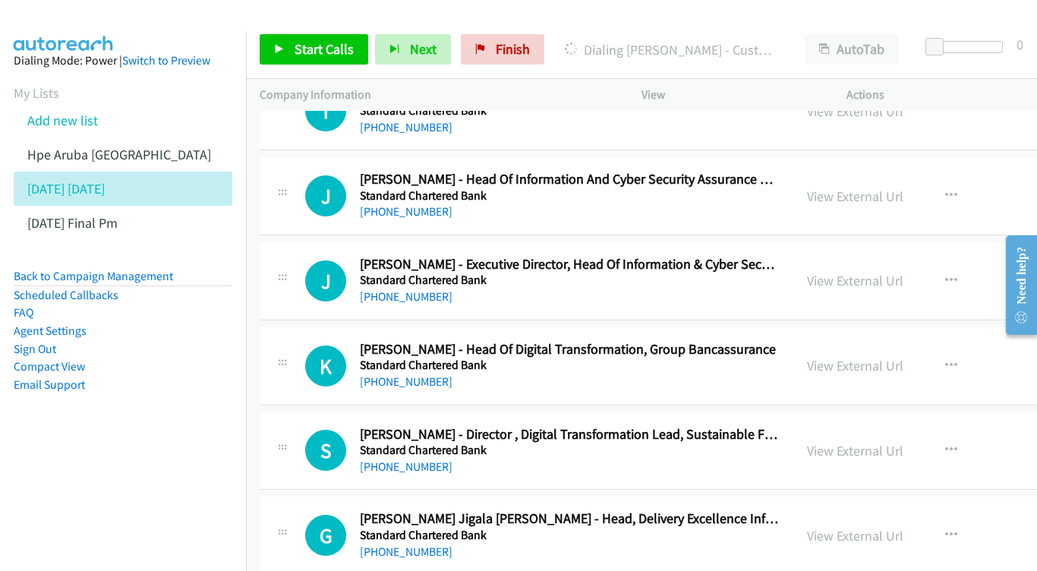
scroll to position [6968, 0]
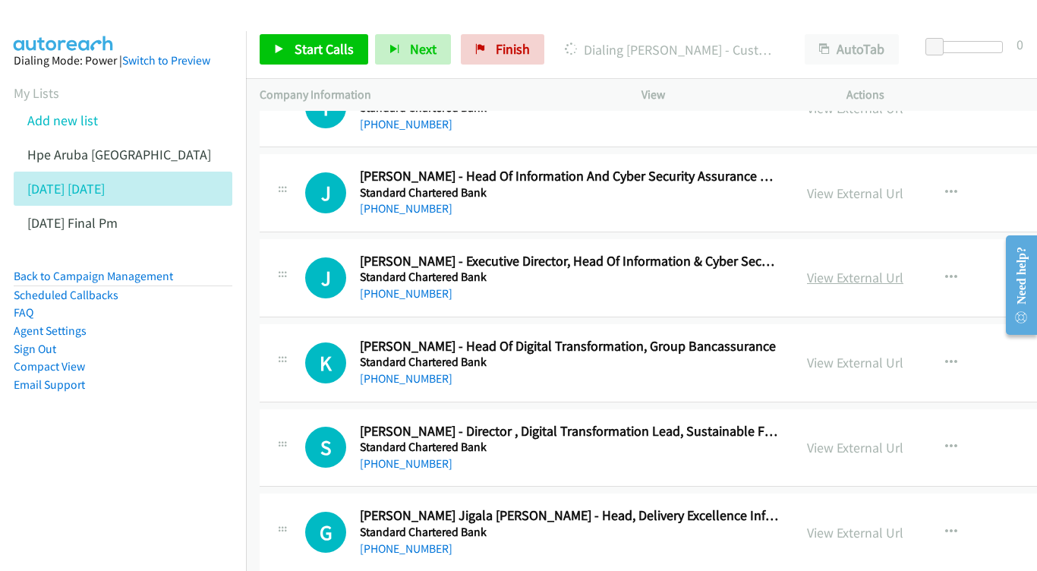
click at [903, 269] on link "View External Url" at bounding box center [855, 277] width 96 height 17
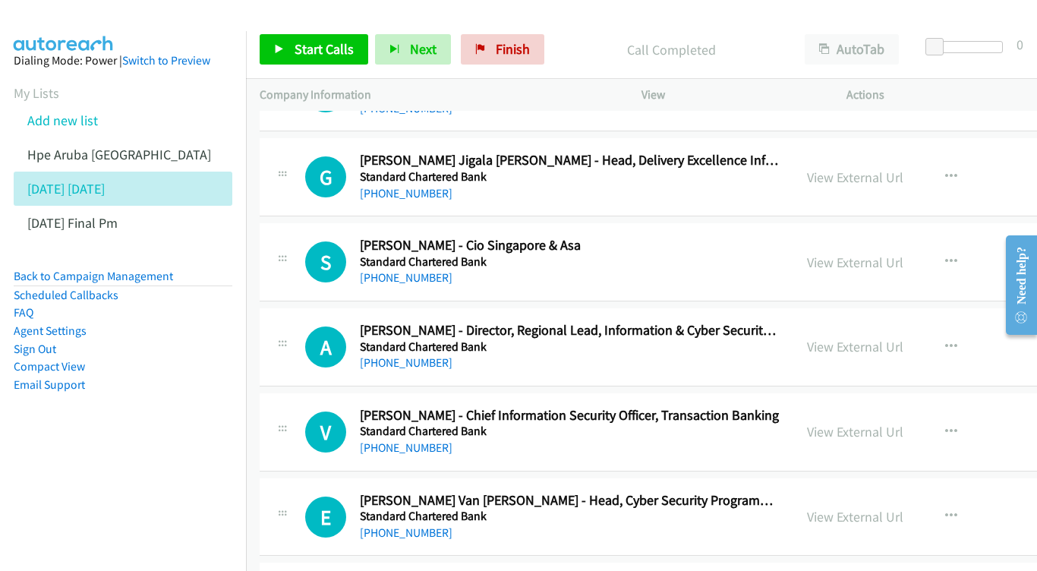
scroll to position [7320, 0]
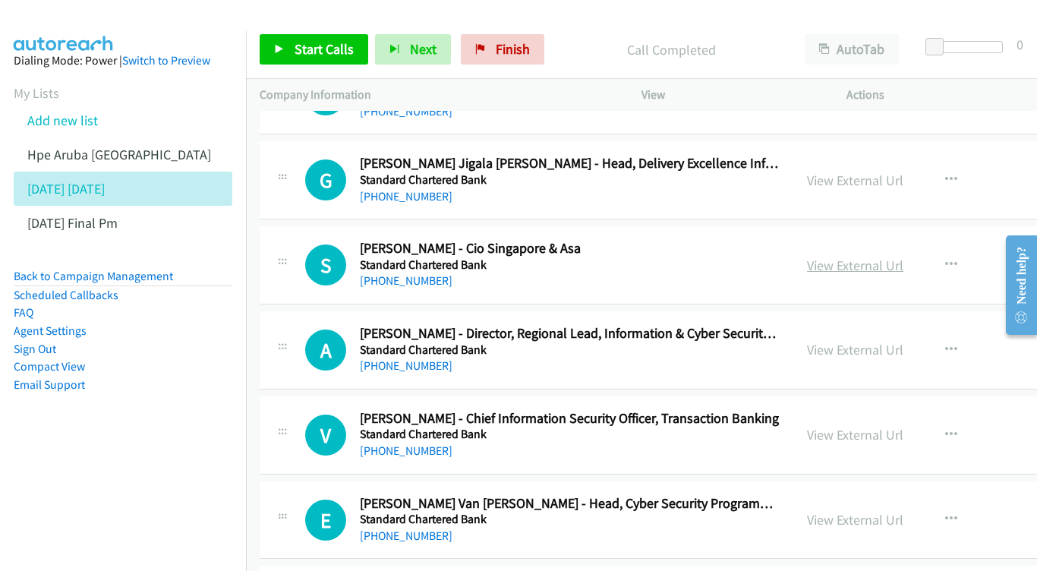
click at [903, 257] on link "View External Url" at bounding box center [855, 265] width 96 height 17
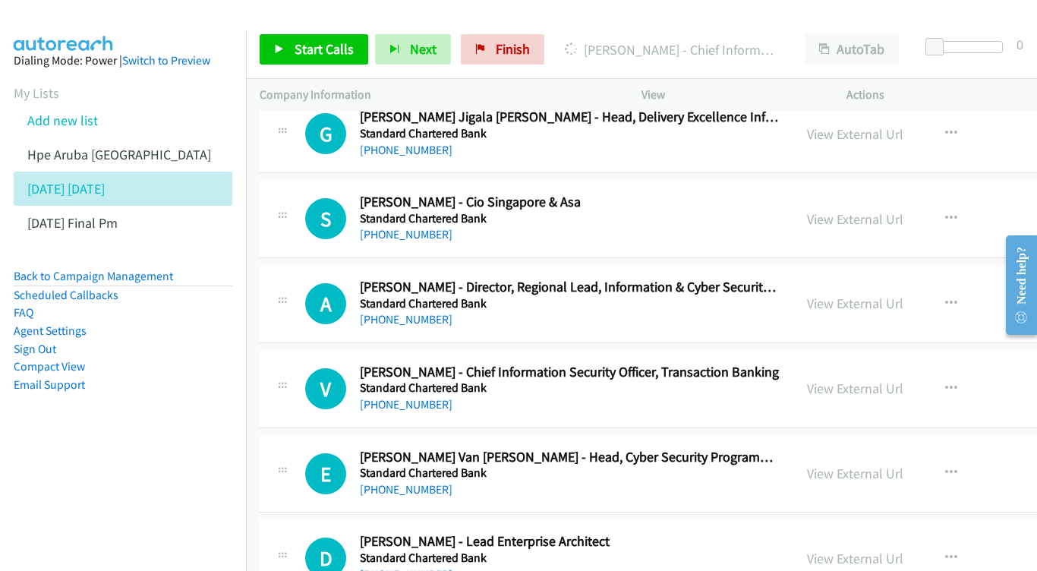
scroll to position [7387, 0]
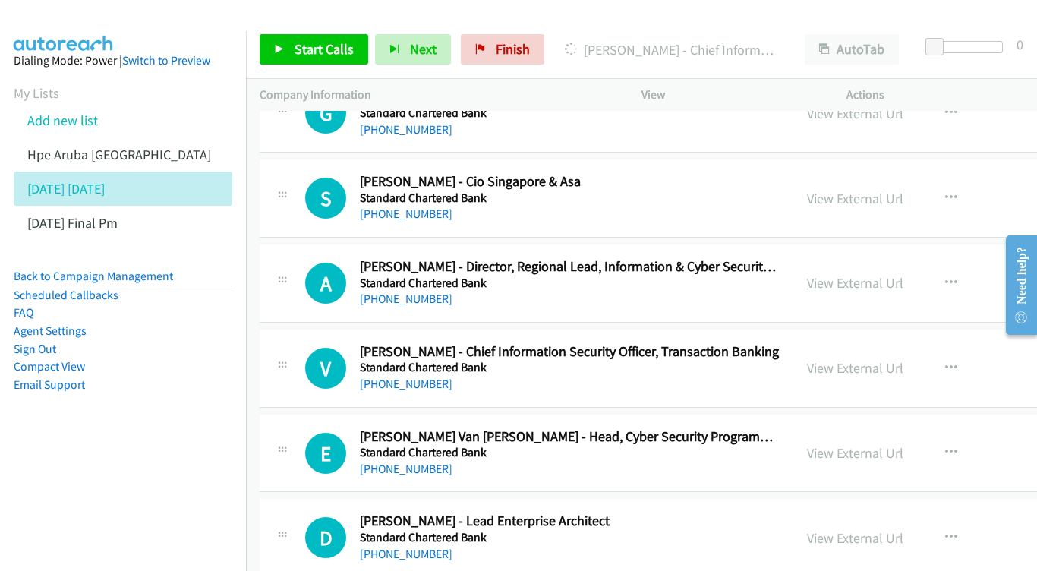
click at [890, 274] on link "View External Url" at bounding box center [855, 282] width 96 height 17
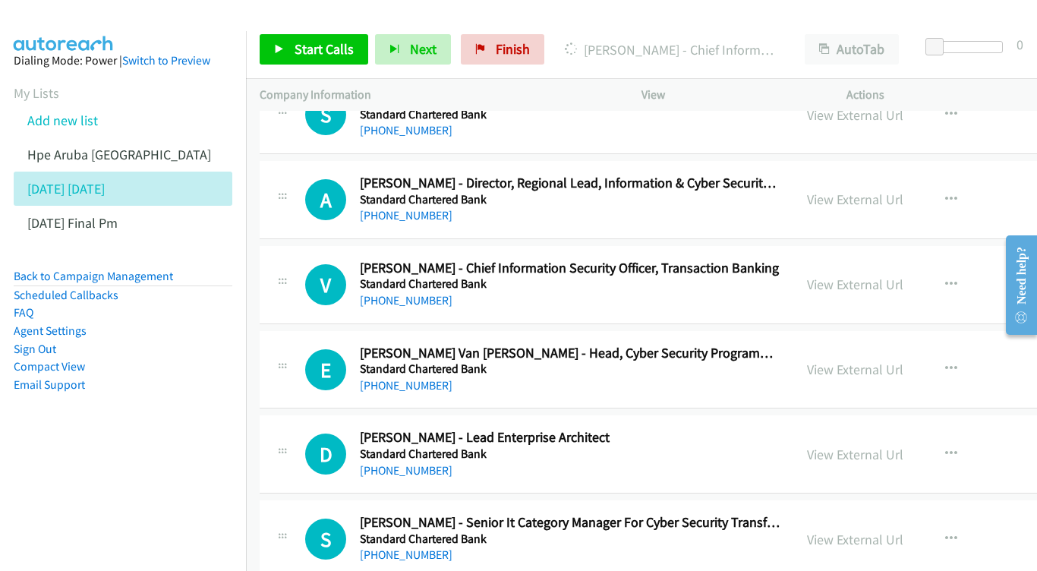
scroll to position [7473, 0]
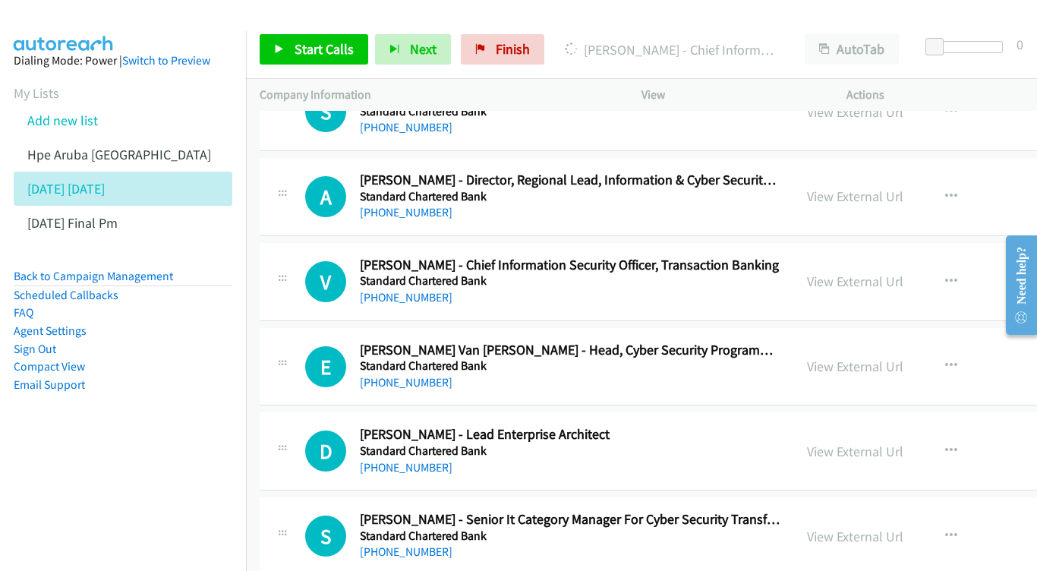
click at [902, 257] on div "View External Url View External Url Schedule/Manage Callback Start Calls Here R…" at bounding box center [933, 282] width 281 height 50
click at [900, 272] on link "View External Url" at bounding box center [855, 280] width 96 height 17
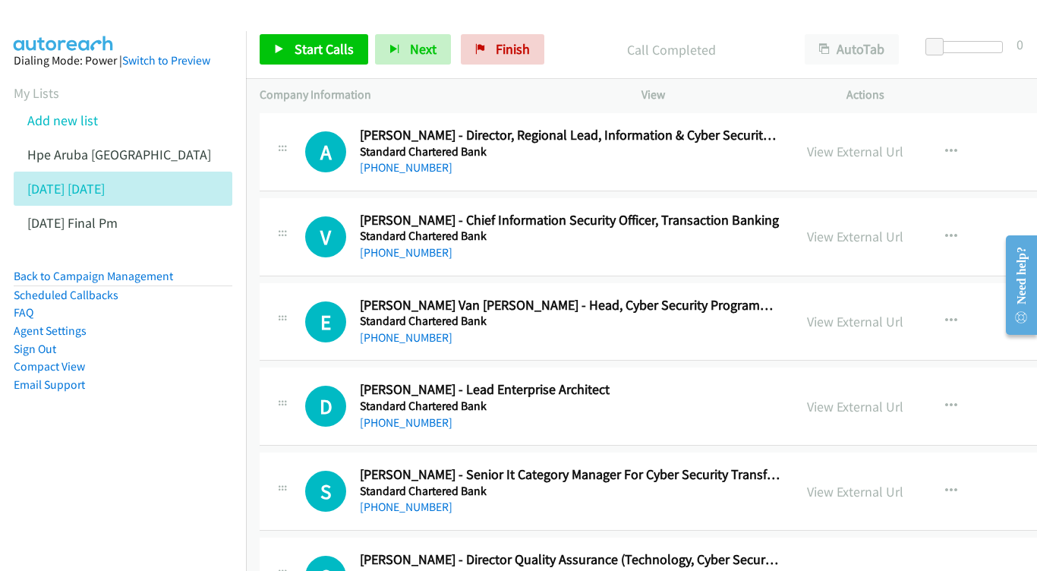
scroll to position [7544, 0]
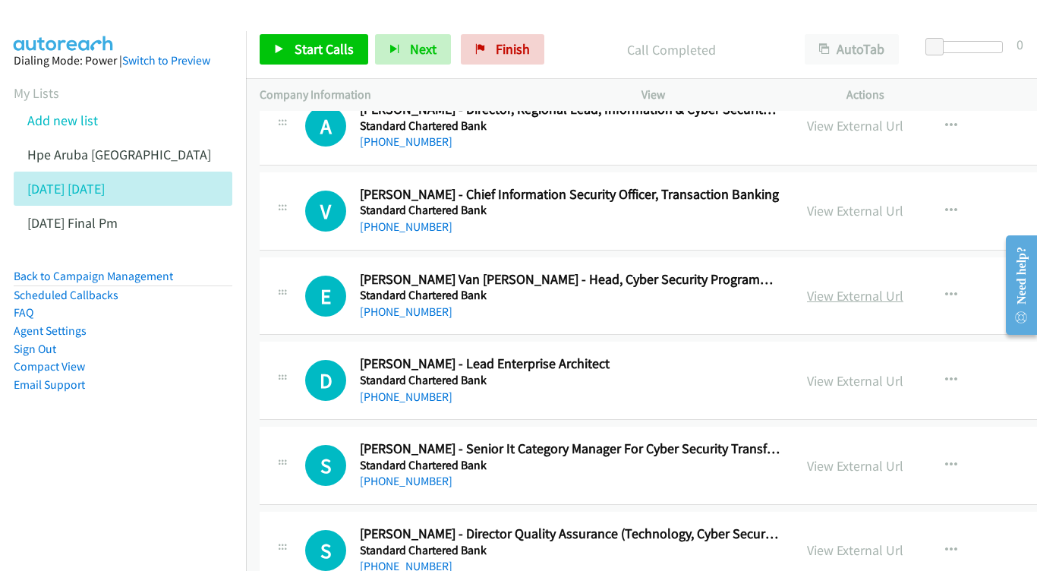
click at [893, 287] on link "View External Url" at bounding box center [855, 295] width 96 height 17
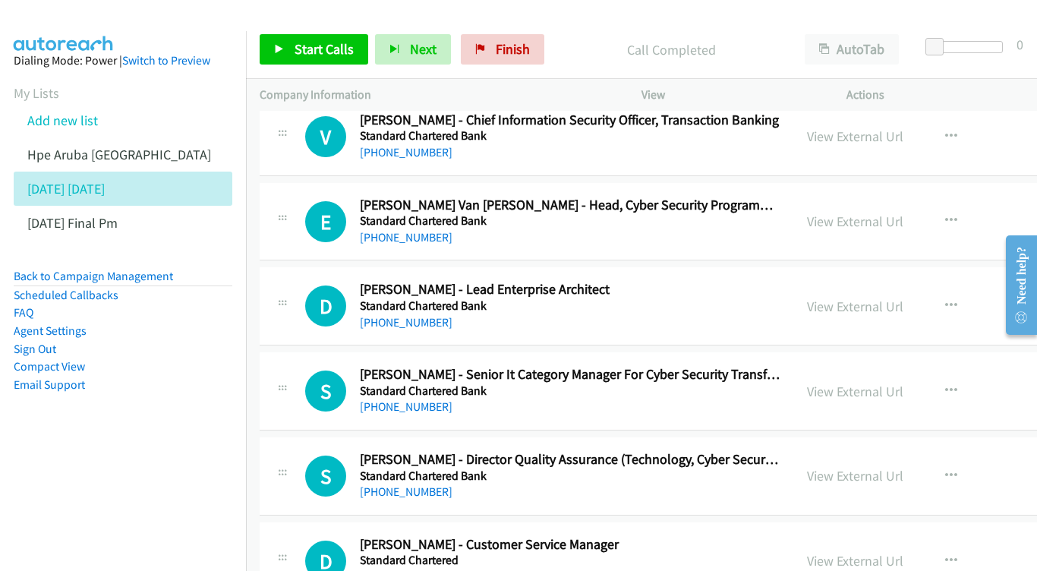
scroll to position [7640, 0]
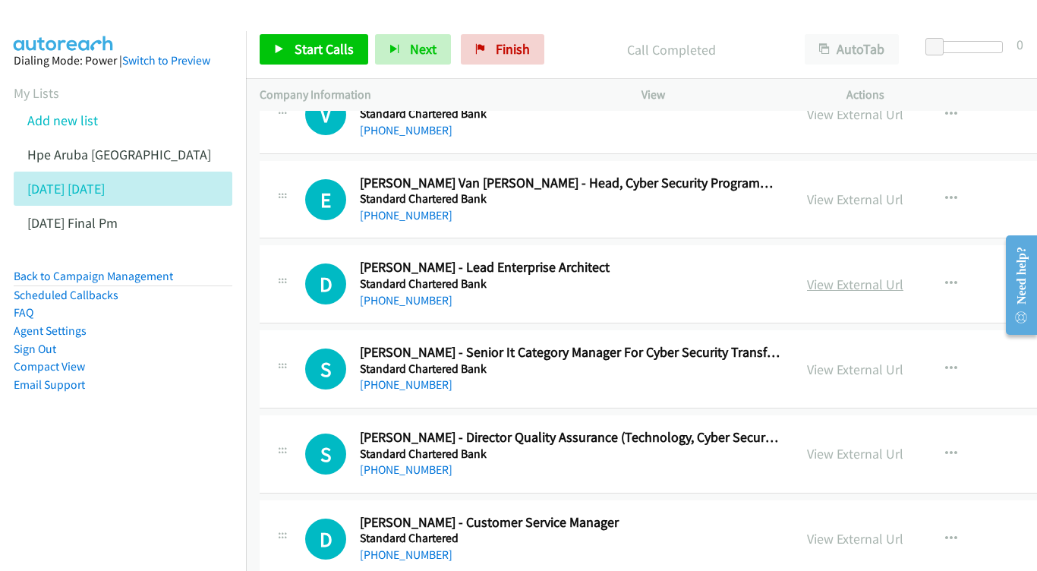
click at [903, 276] on link "View External Url" at bounding box center [855, 284] width 96 height 17
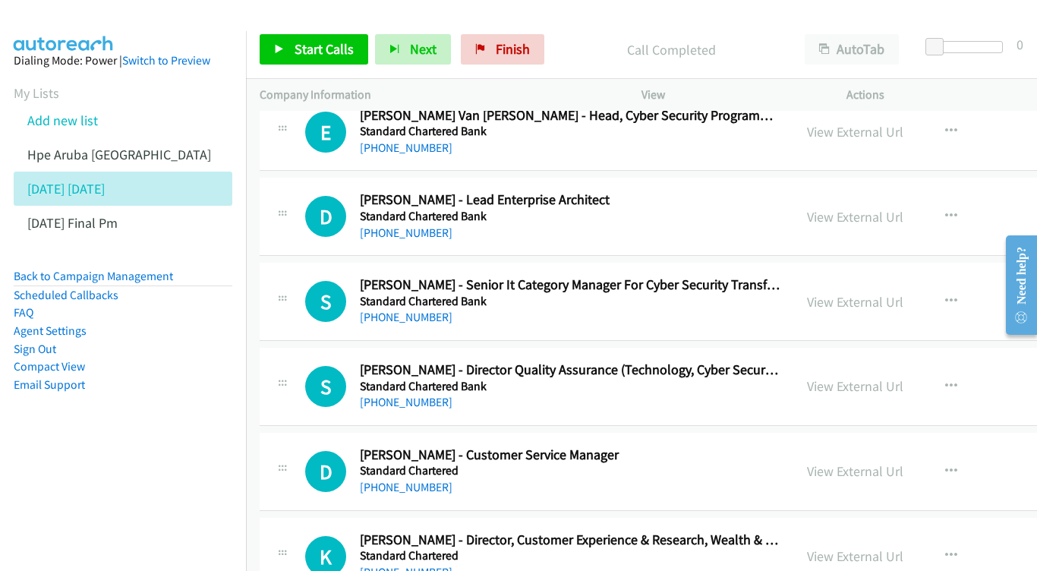
scroll to position [7731, 0]
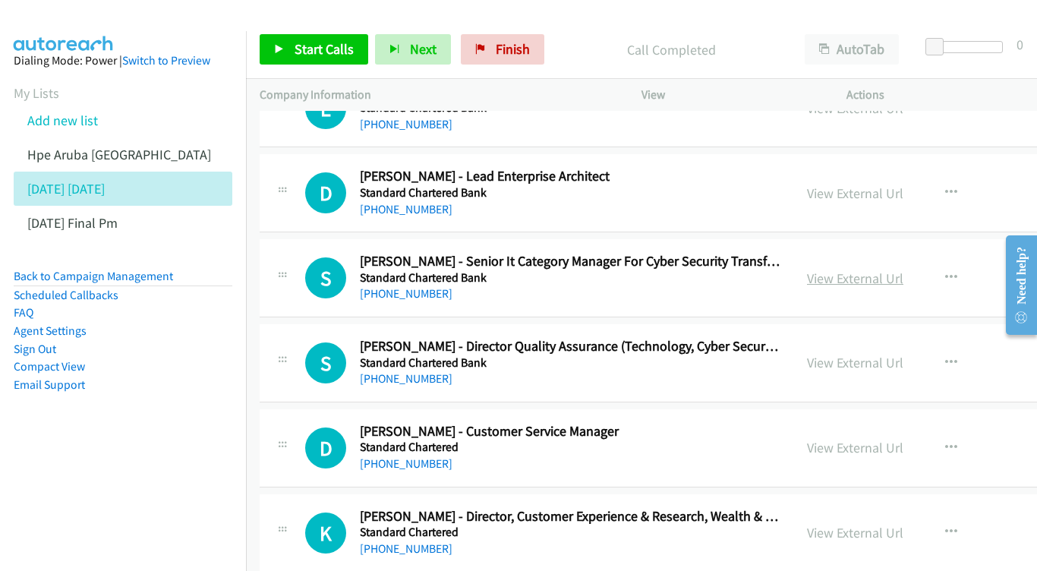
click at [894, 269] on link "View External Url" at bounding box center [855, 277] width 96 height 17
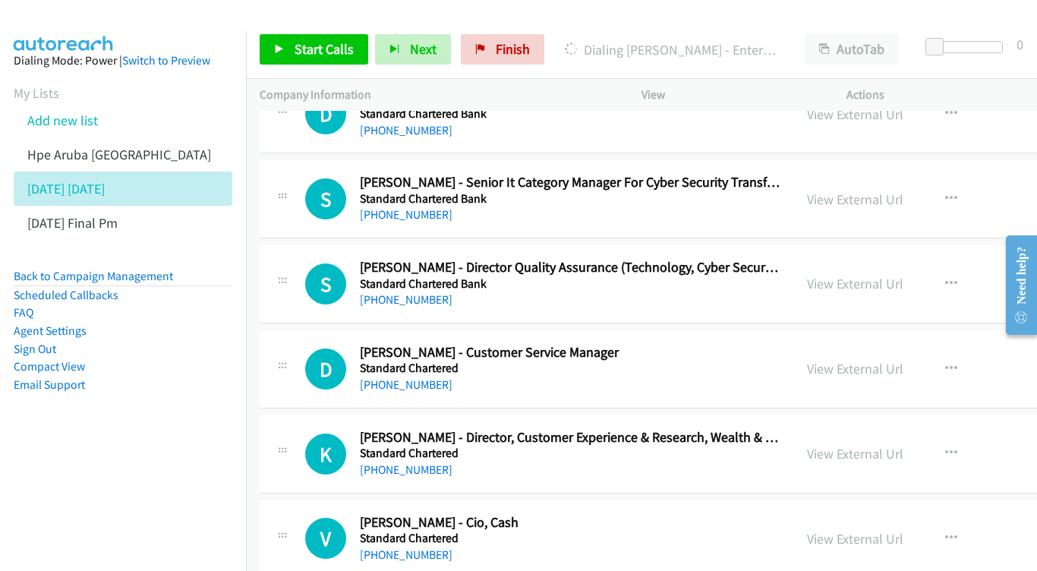
scroll to position [7814, 0]
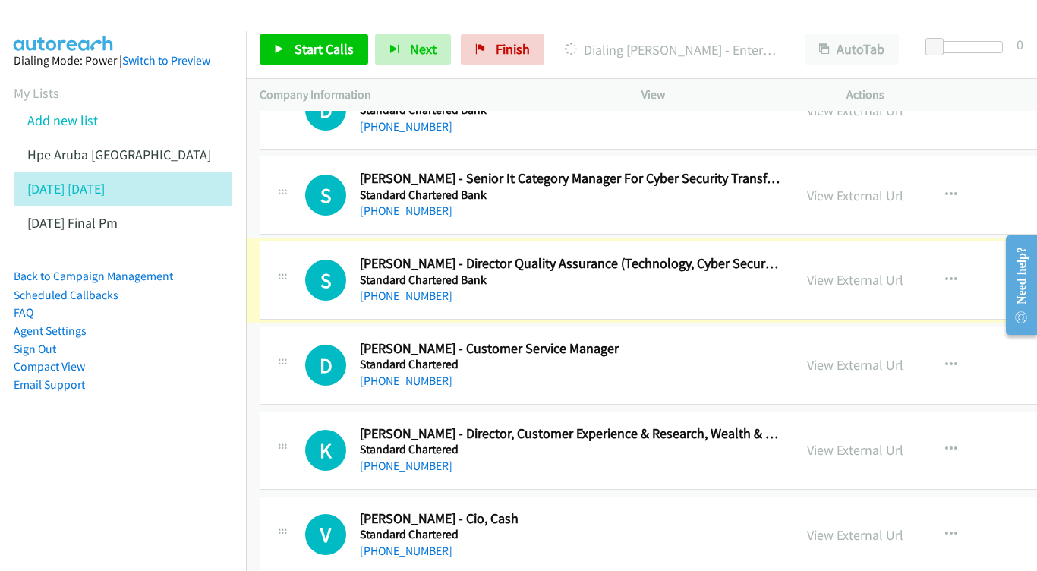
click at [903, 271] on link "View External Url" at bounding box center [855, 279] width 96 height 17
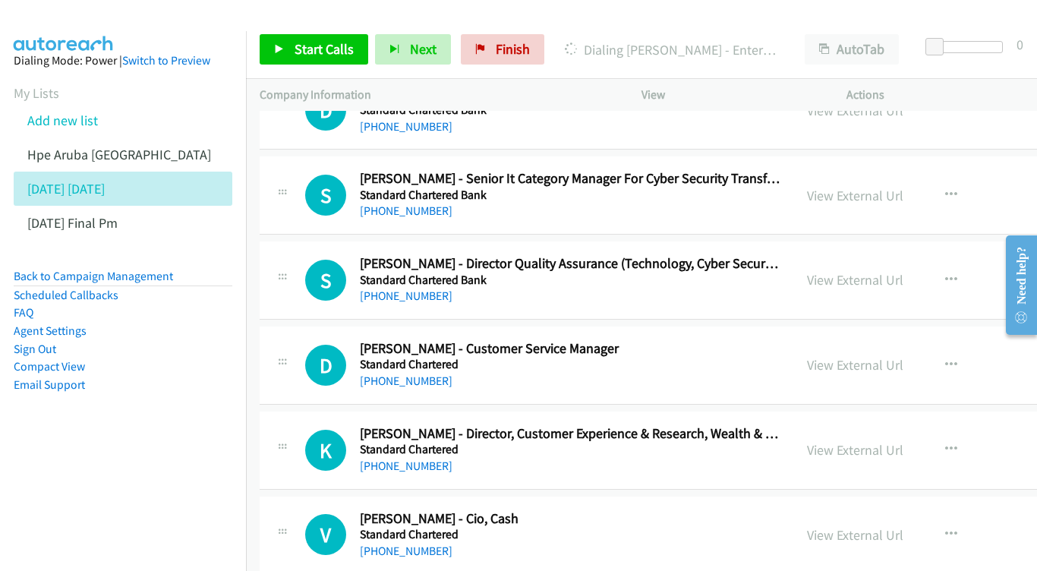
scroll to position [7891, 0]
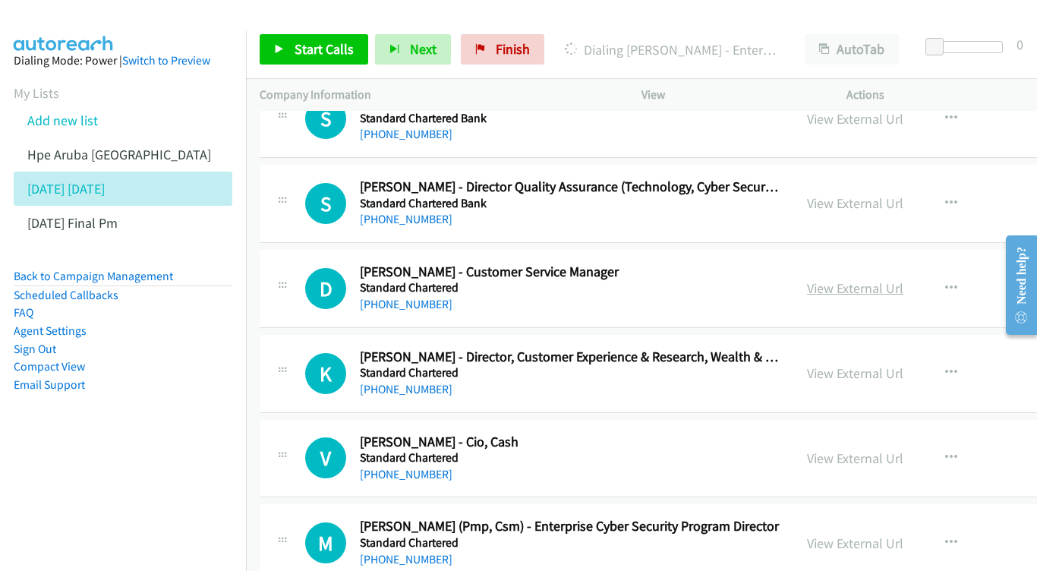
click at [891, 279] on link "View External Url" at bounding box center [855, 287] width 96 height 17
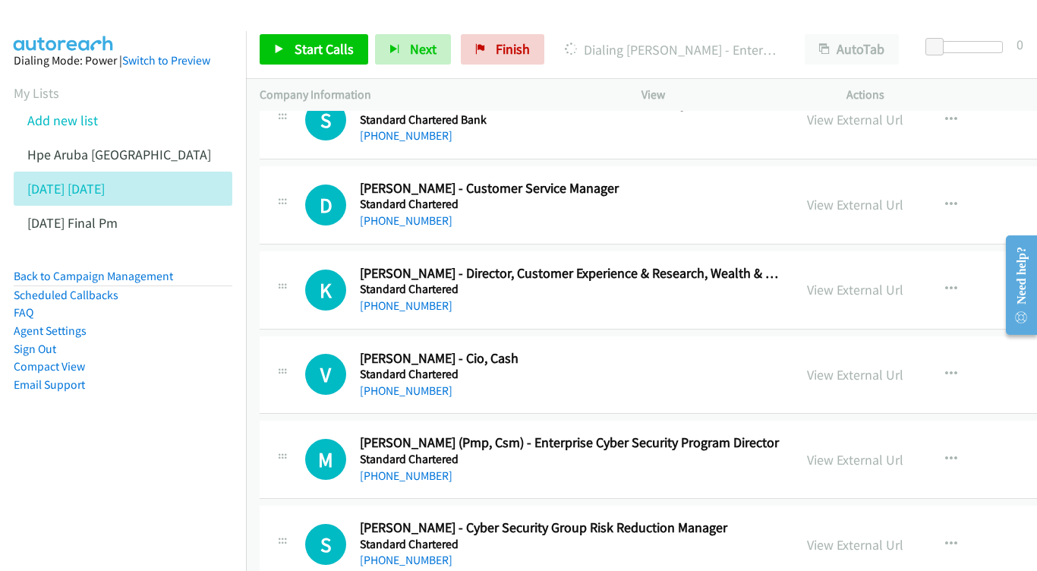
scroll to position [7975, 0]
click at [903, 280] on link "View External Url" at bounding box center [855, 288] width 96 height 17
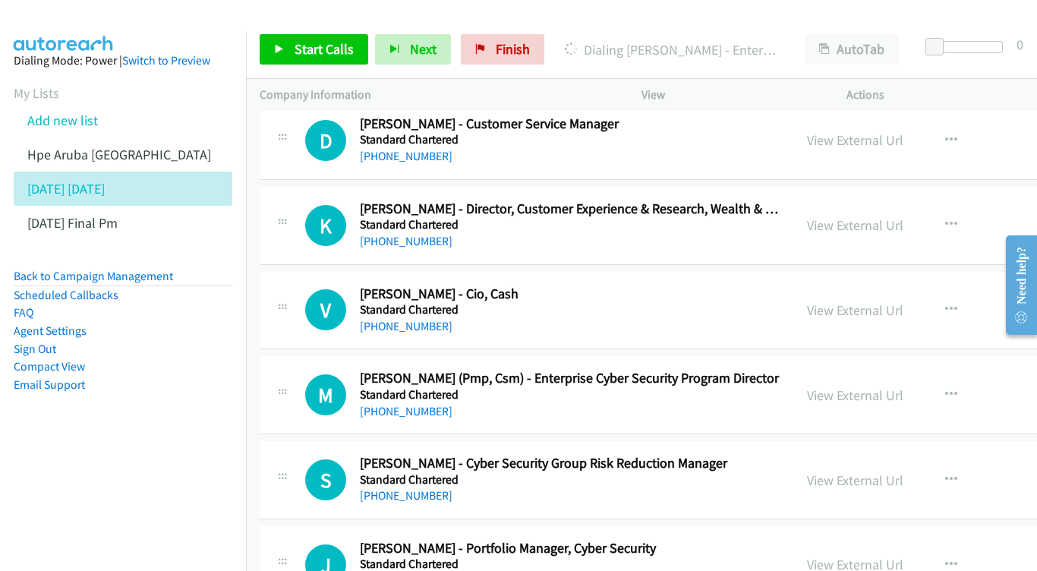
scroll to position [8052, 0]
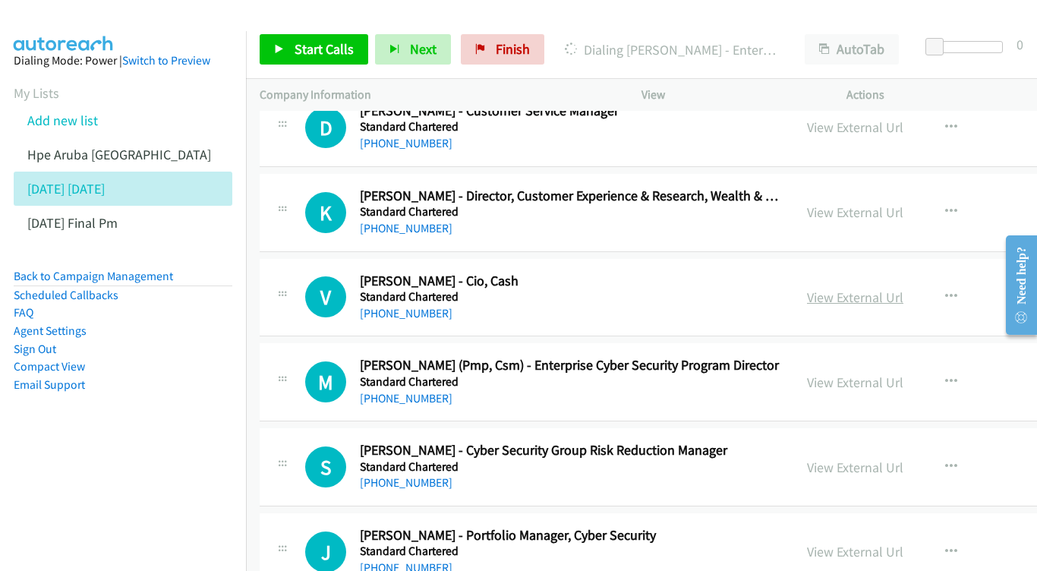
click at [903, 287] on div "View External Url" at bounding box center [855, 297] width 96 height 20
click at [903, 288] on link "View External Url" at bounding box center [855, 296] width 96 height 17
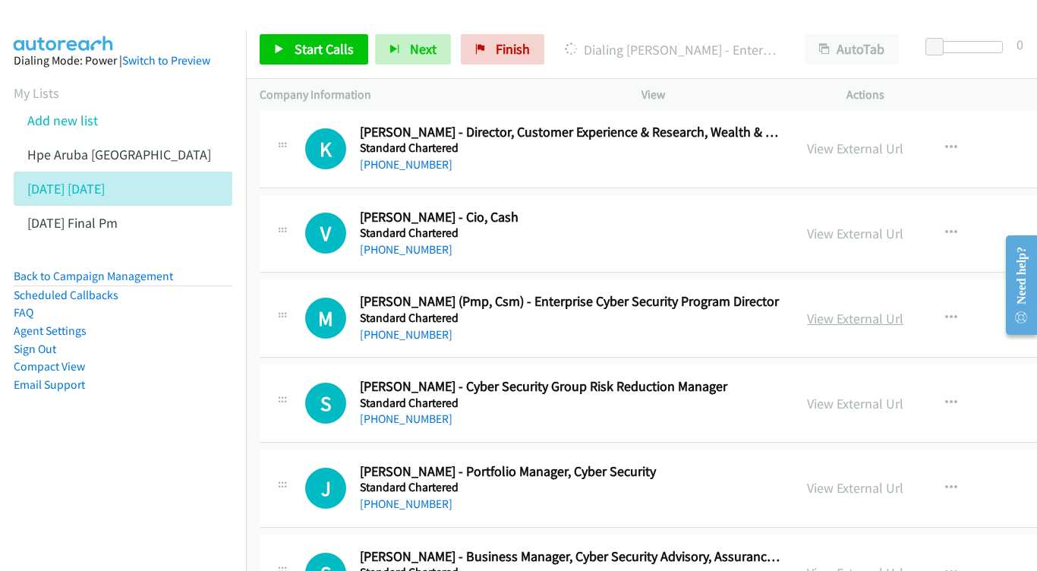
click at [887, 310] on link "View External Url" at bounding box center [855, 318] width 96 height 17
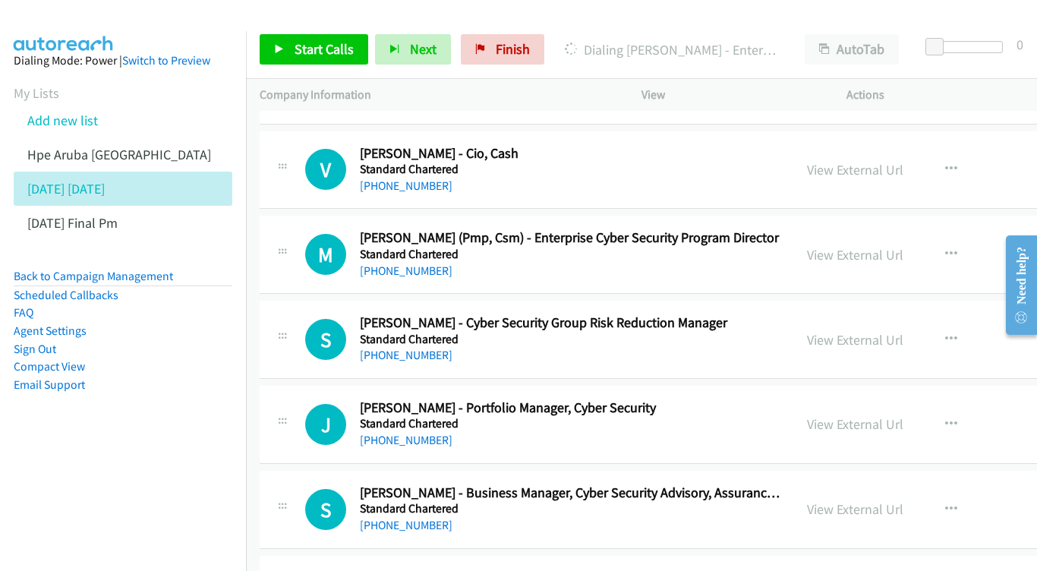
scroll to position [8185, 0]
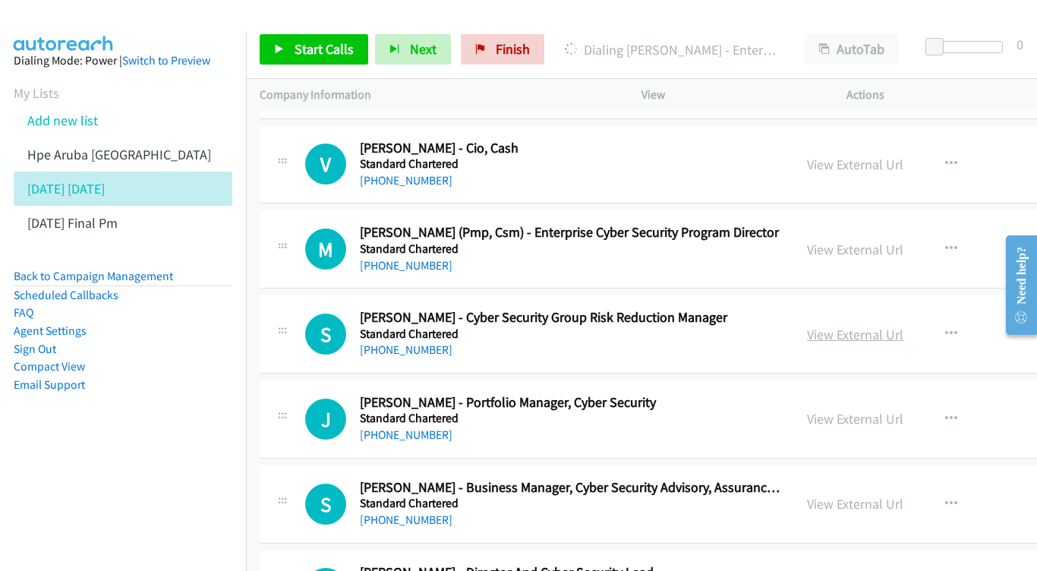
click at [903, 326] on link "View External Url" at bounding box center [855, 334] width 96 height 17
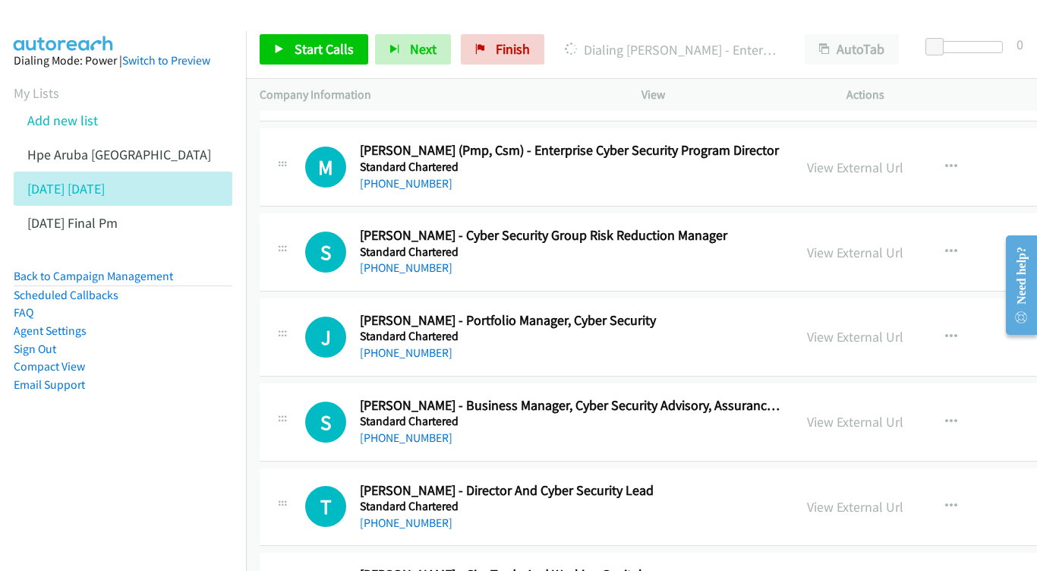
scroll to position [8295, 0]
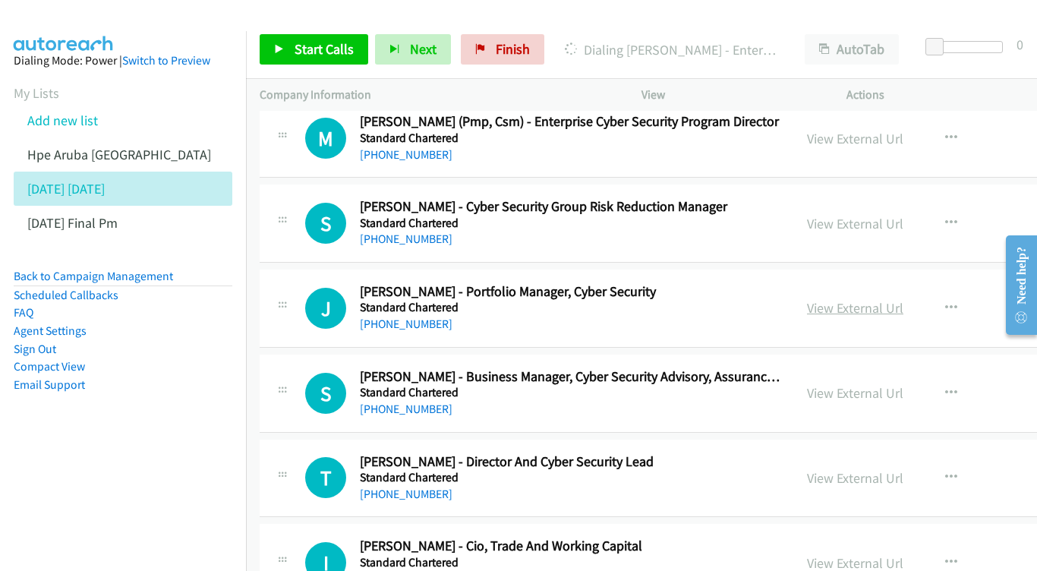
click at [896, 299] on link "View External Url" at bounding box center [855, 307] width 96 height 17
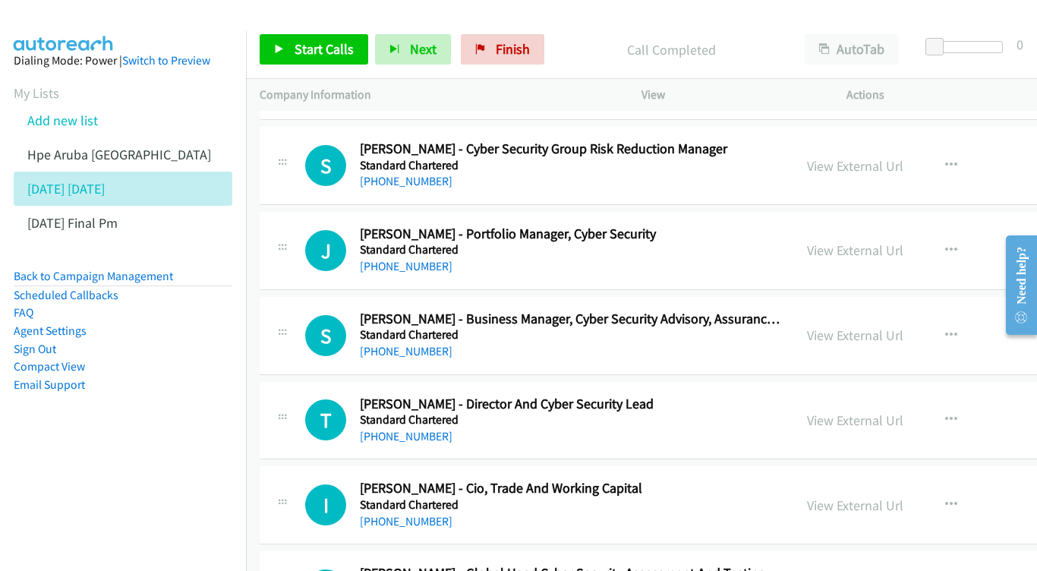
scroll to position [8380, 0]
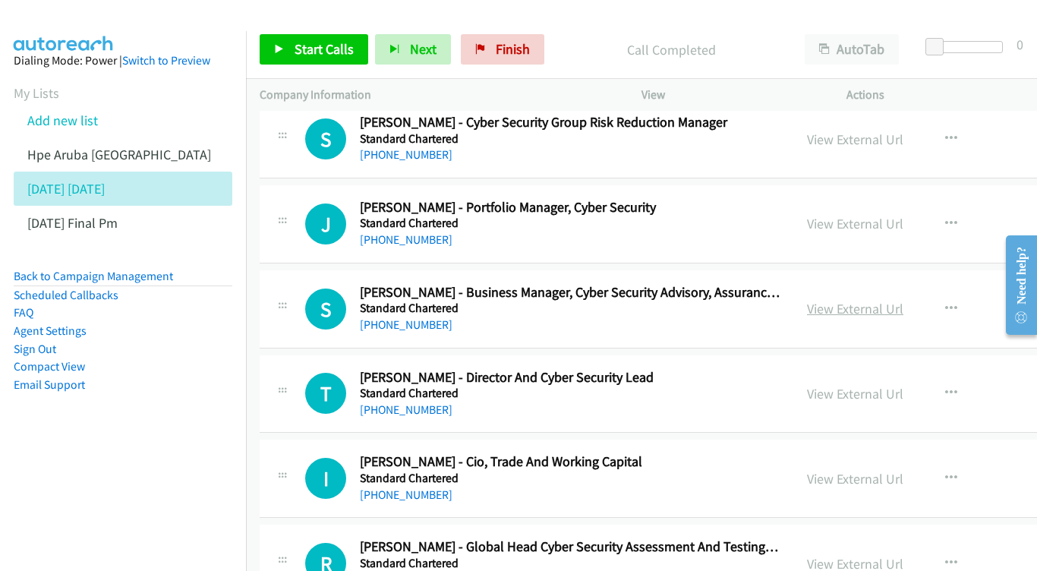
click at [903, 300] on link "View External Url" at bounding box center [855, 308] width 96 height 17
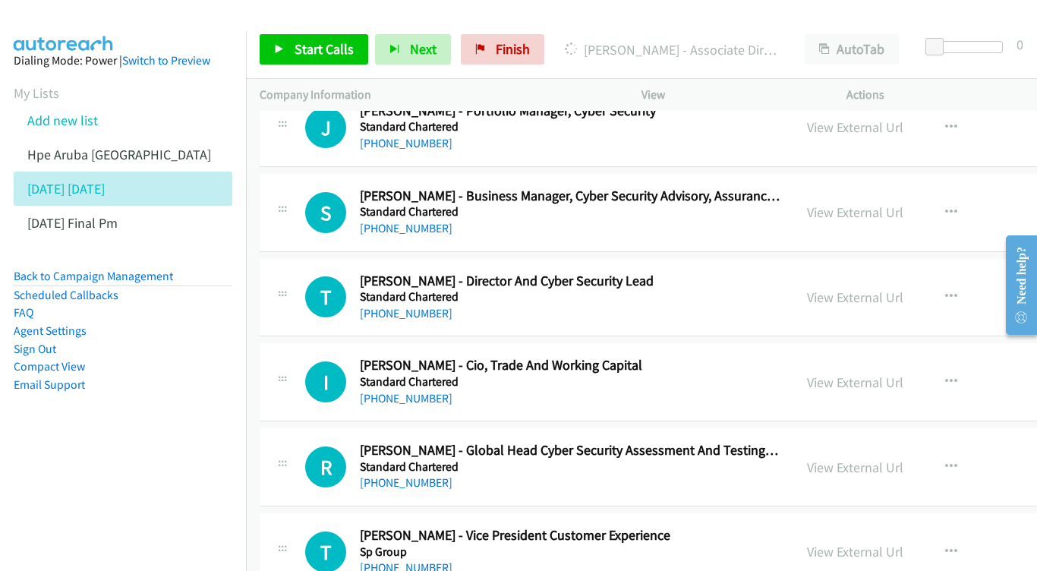
scroll to position [8477, 0]
click at [893, 288] on link "View External Url" at bounding box center [855, 296] width 96 height 17
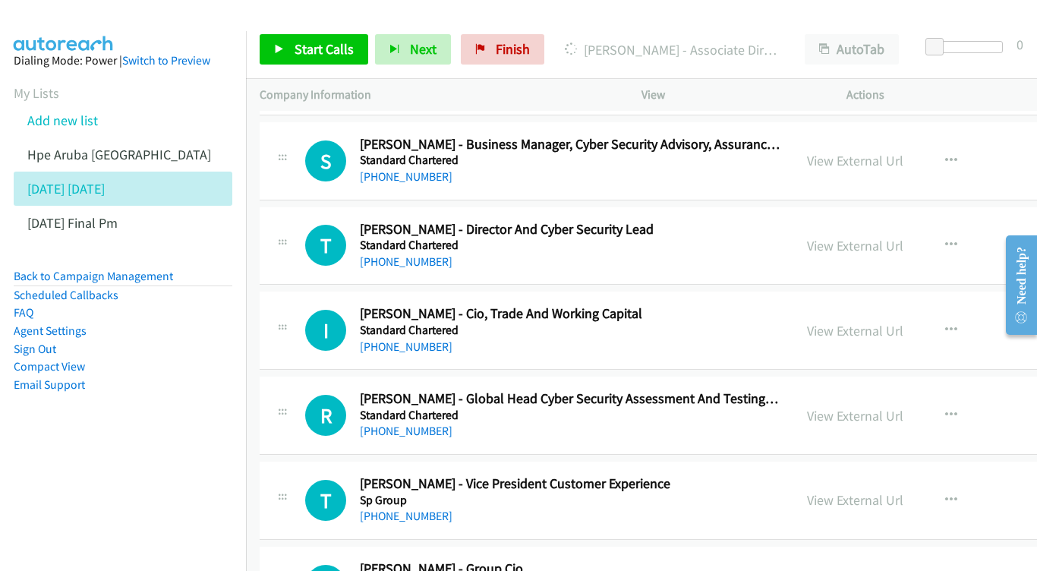
scroll to position [8538, 0]
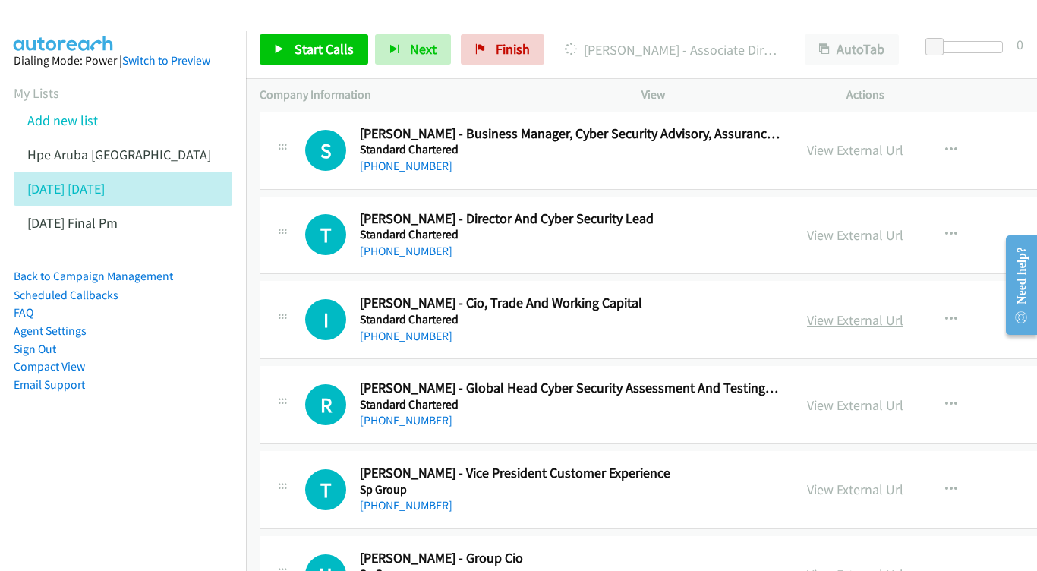
click at [903, 311] on link "View External Url" at bounding box center [855, 319] width 96 height 17
